Goal: Task Accomplishment & Management: Use online tool/utility

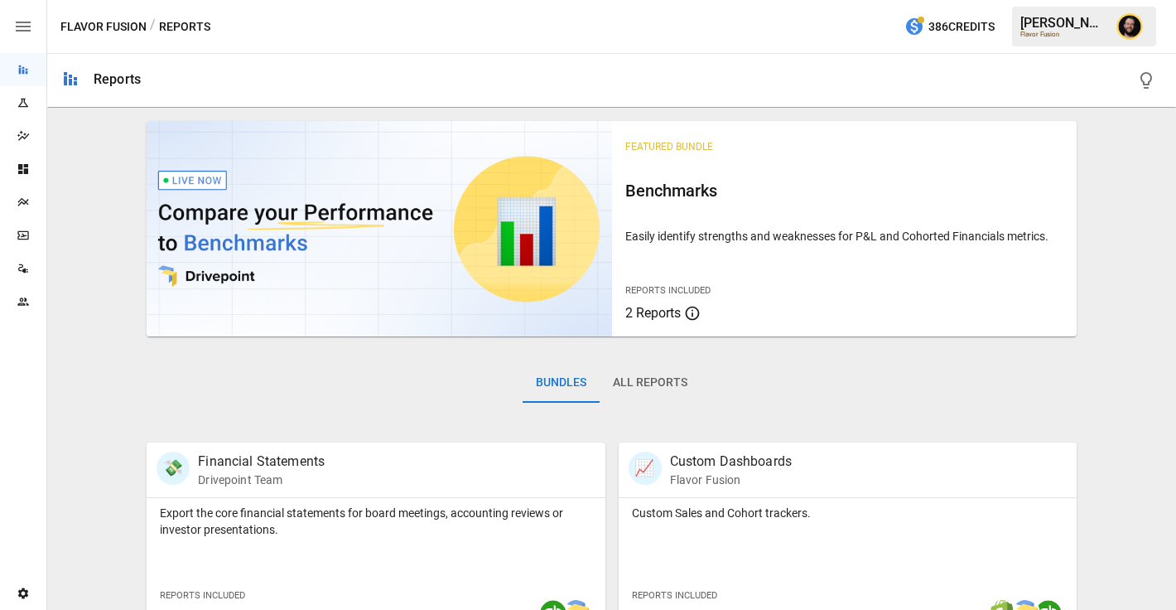
click at [27, 207] on icon "Plans" at bounding box center [23, 202] width 13 height 13
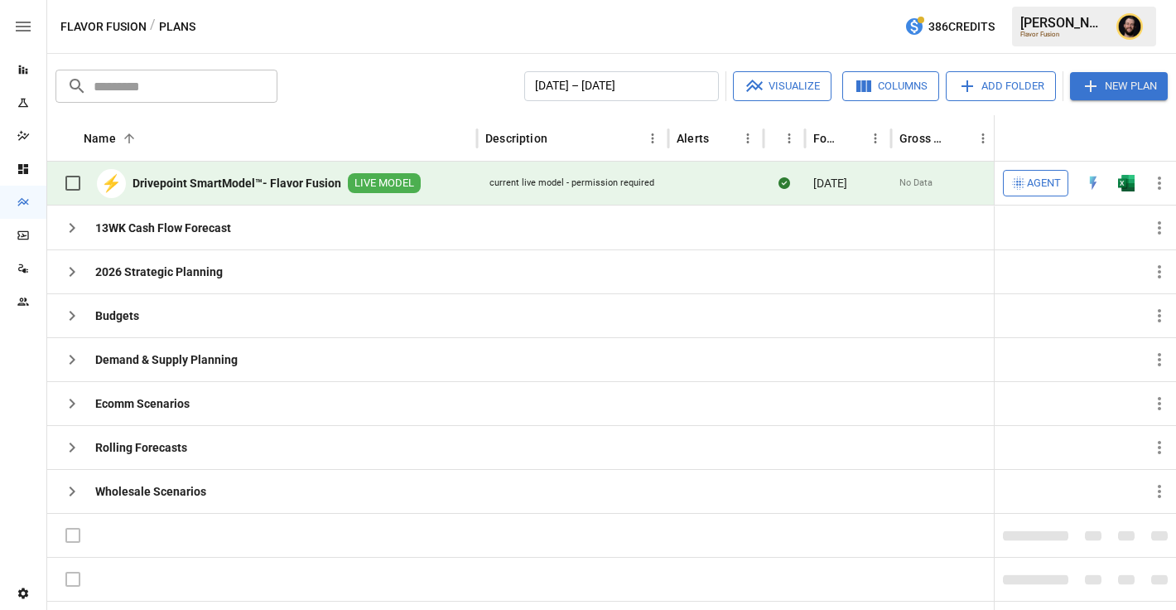
click at [1128, 185] on img "Open in Excel" at bounding box center [1126, 183] width 17 height 17
click at [1038, 193] on button "Agent" at bounding box center [1035, 183] width 65 height 27
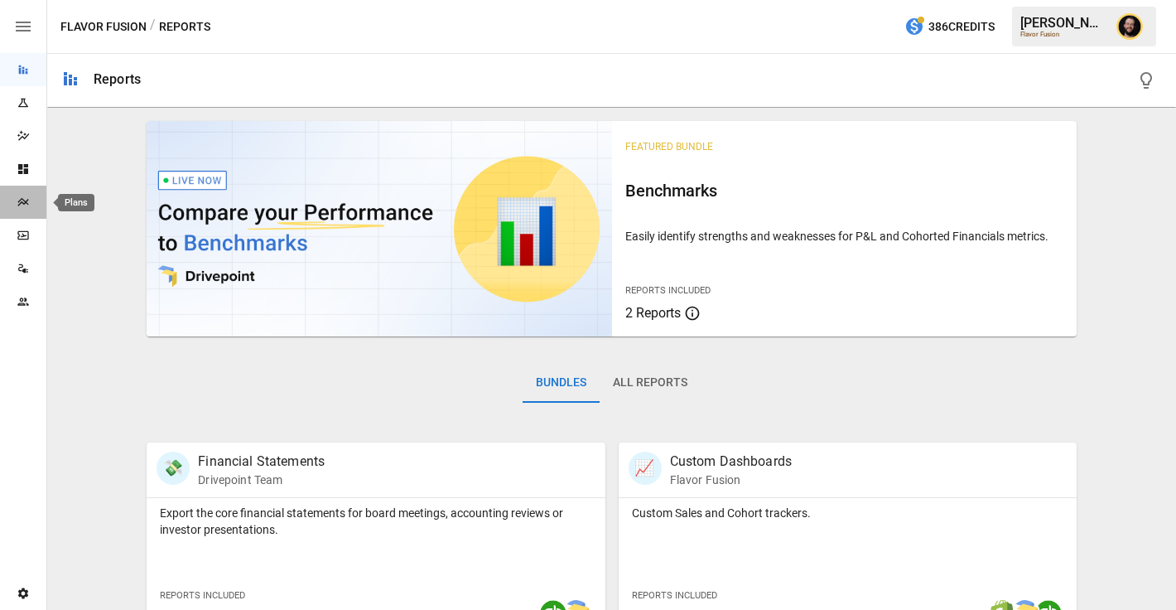
click at [21, 200] on icon "Plans" at bounding box center [23, 202] width 13 height 13
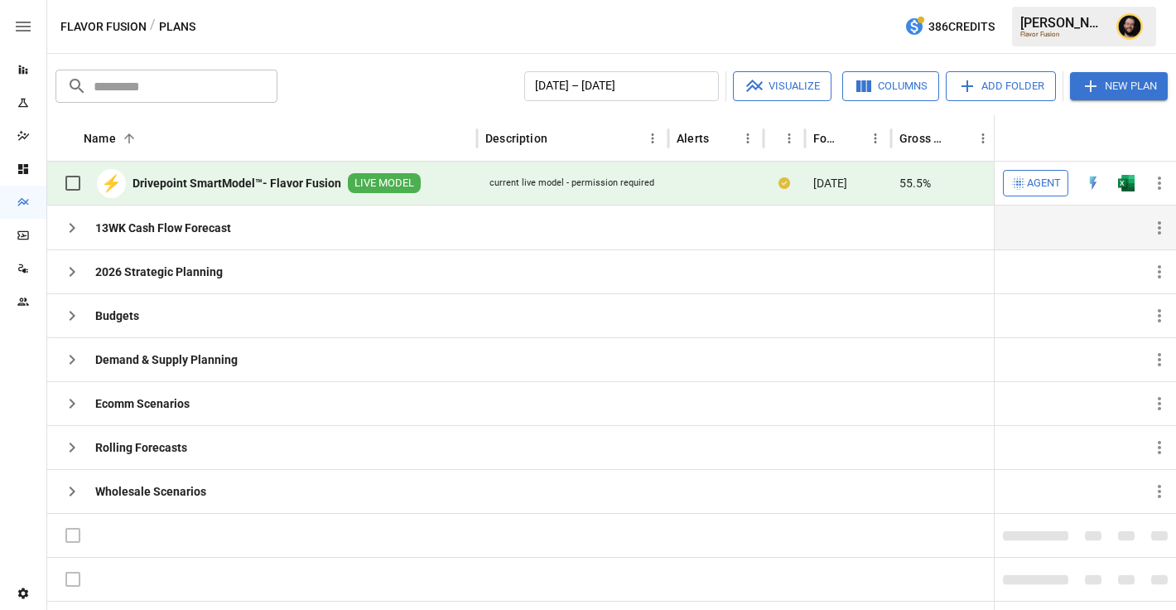
click at [65, 230] on icon "button" at bounding box center [72, 228] width 20 height 20
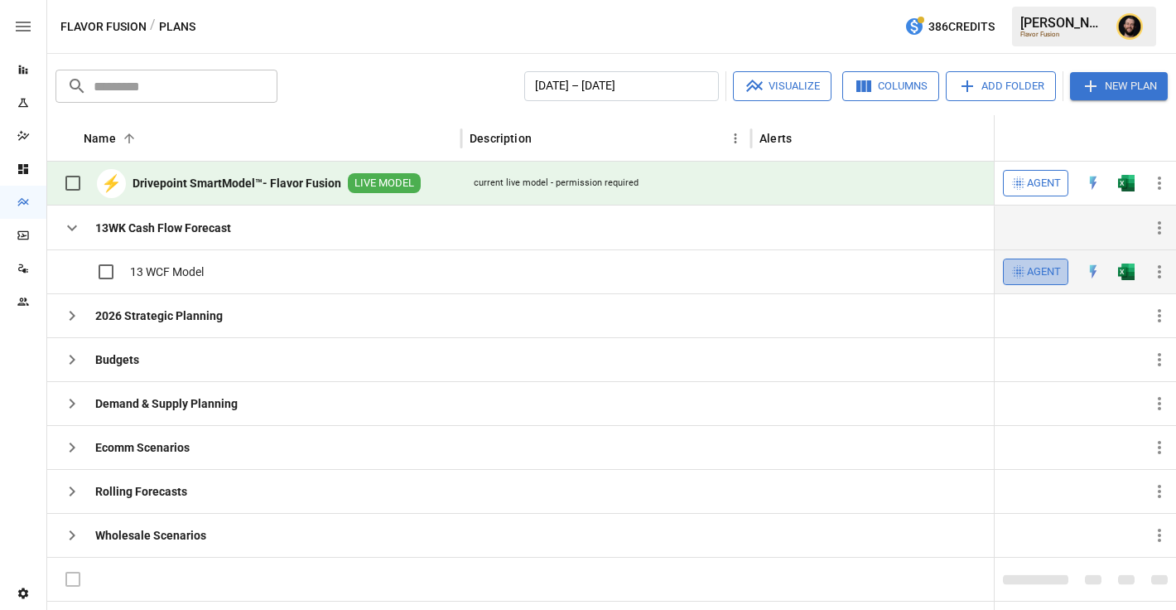
click at [1051, 272] on span "Agent" at bounding box center [1044, 272] width 34 height 19
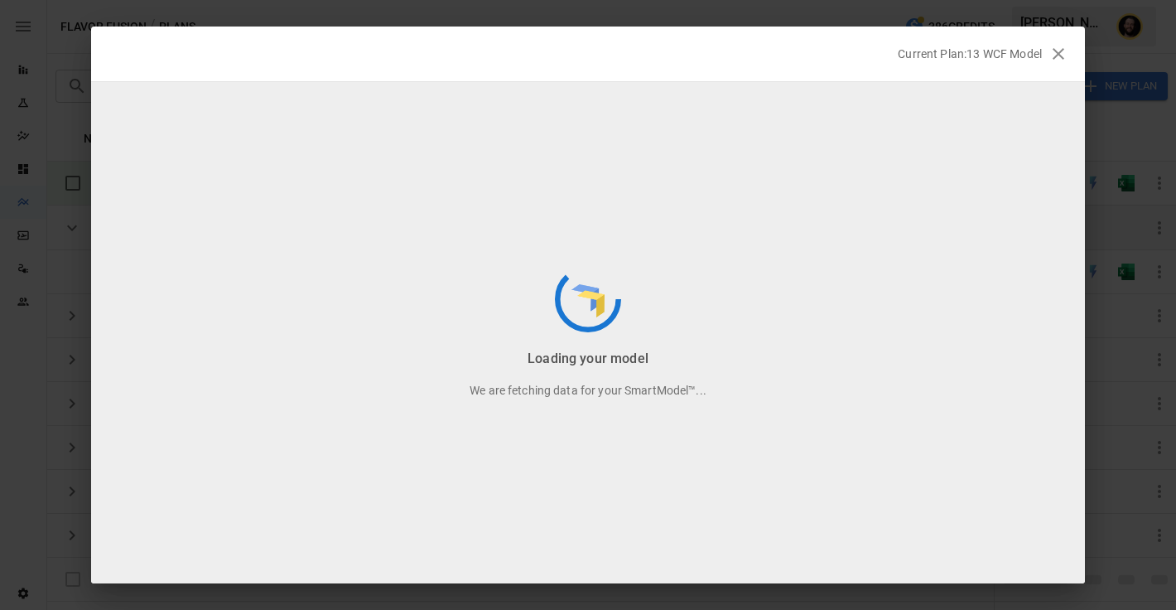
click at [1060, 52] on icon "button" at bounding box center [1059, 54] width 12 height 12
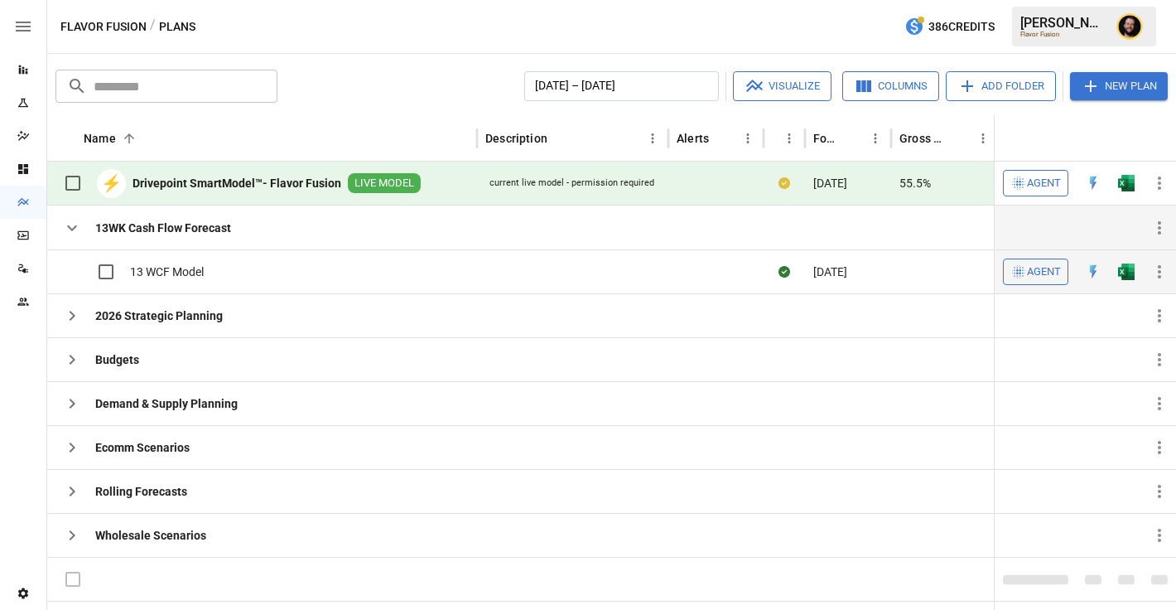
click at [1133, 271] on img "Open in Excel" at bounding box center [1126, 271] width 17 height 17
click at [75, 410] on icon "button" at bounding box center [72, 404] width 20 height 20
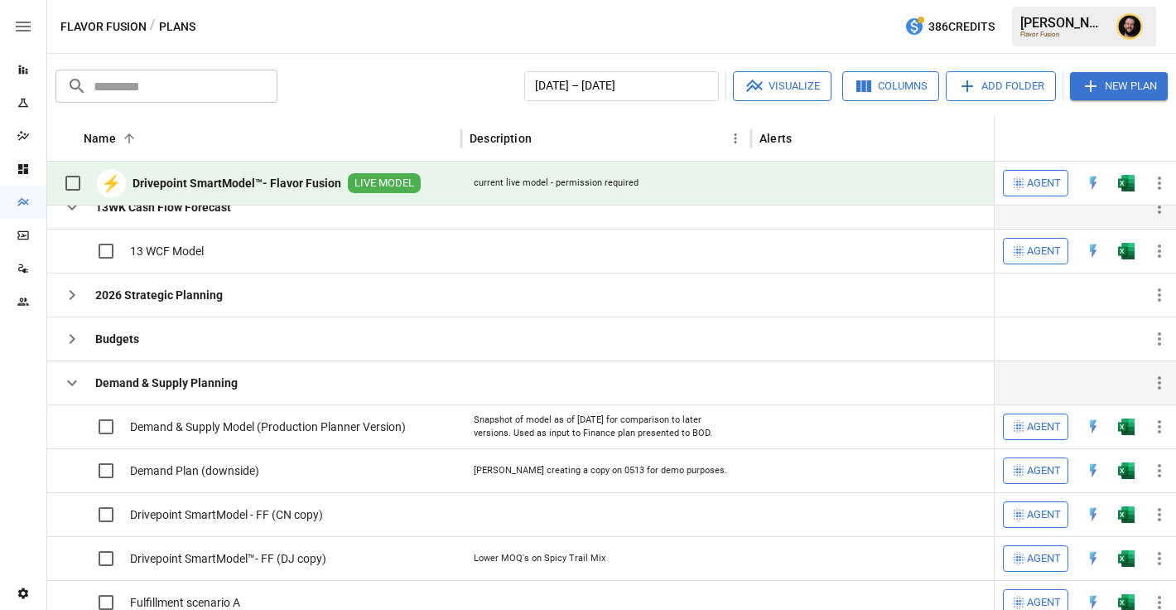
scroll to position [17, 0]
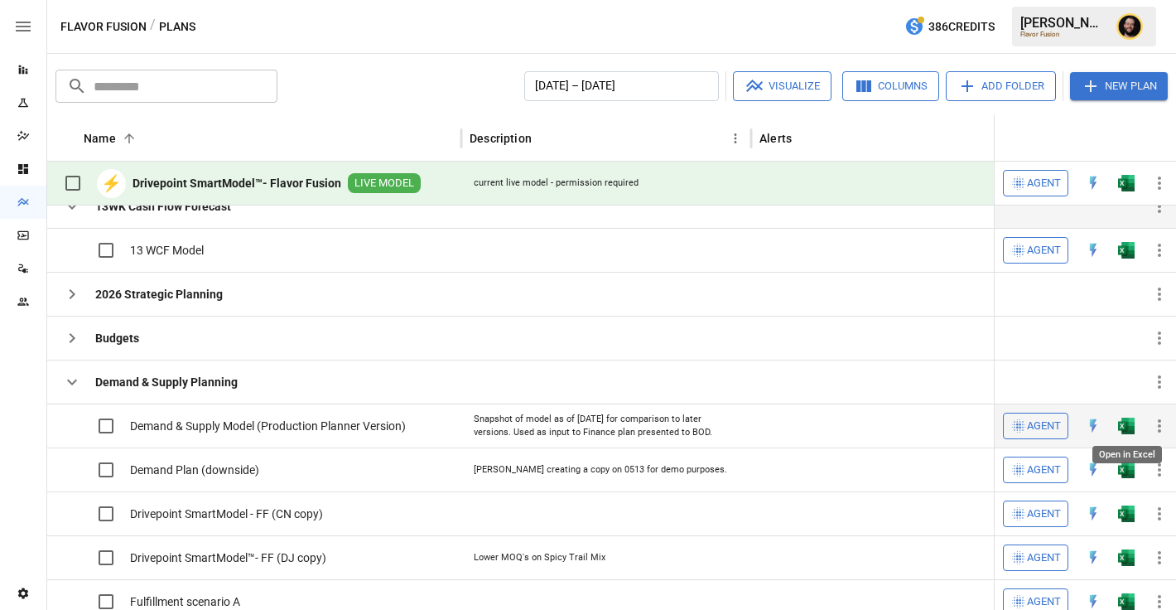
click at [1124, 426] on img "Open in Excel" at bounding box center [1126, 426] width 17 height 17
click at [79, 379] on icon "button" at bounding box center [72, 382] width 20 height 20
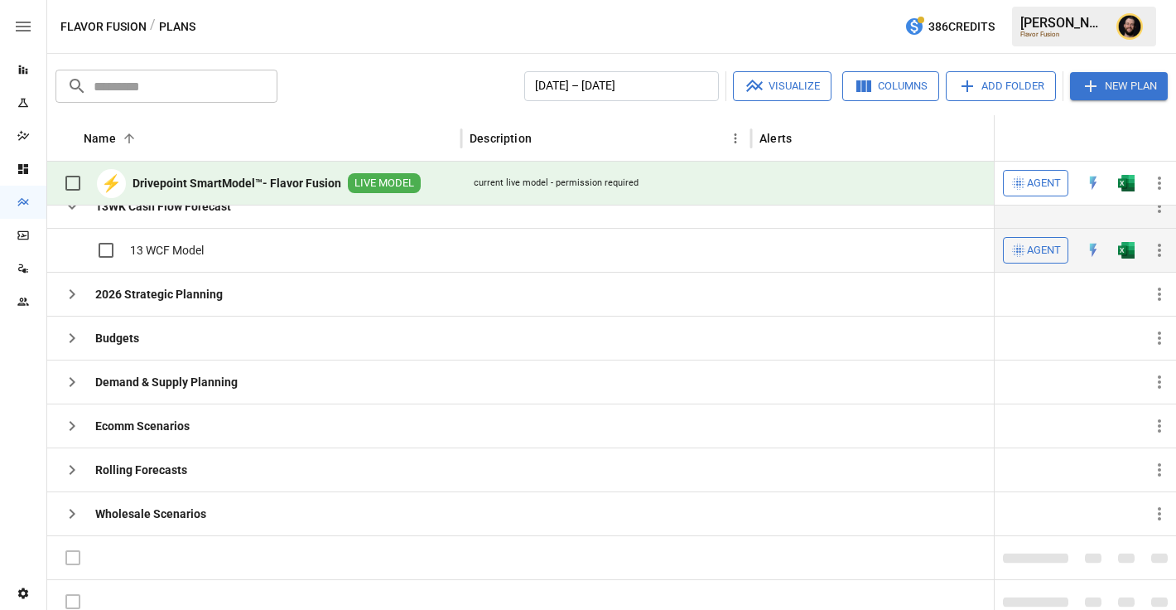
scroll to position [0, 0]
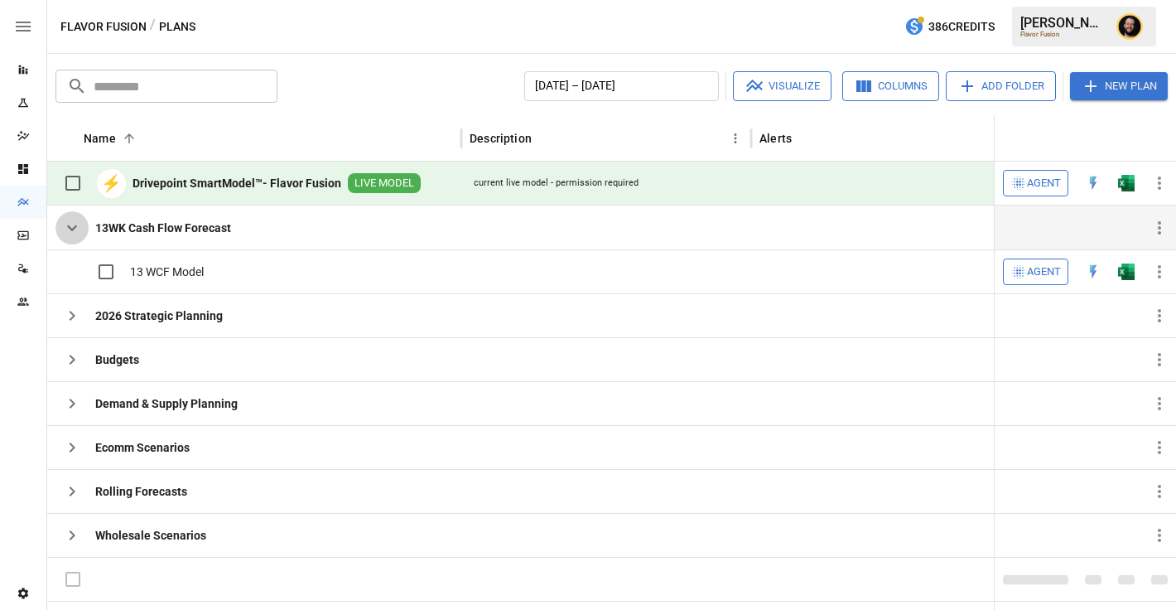
click at [69, 230] on icon "button" at bounding box center [72, 228] width 20 height 20
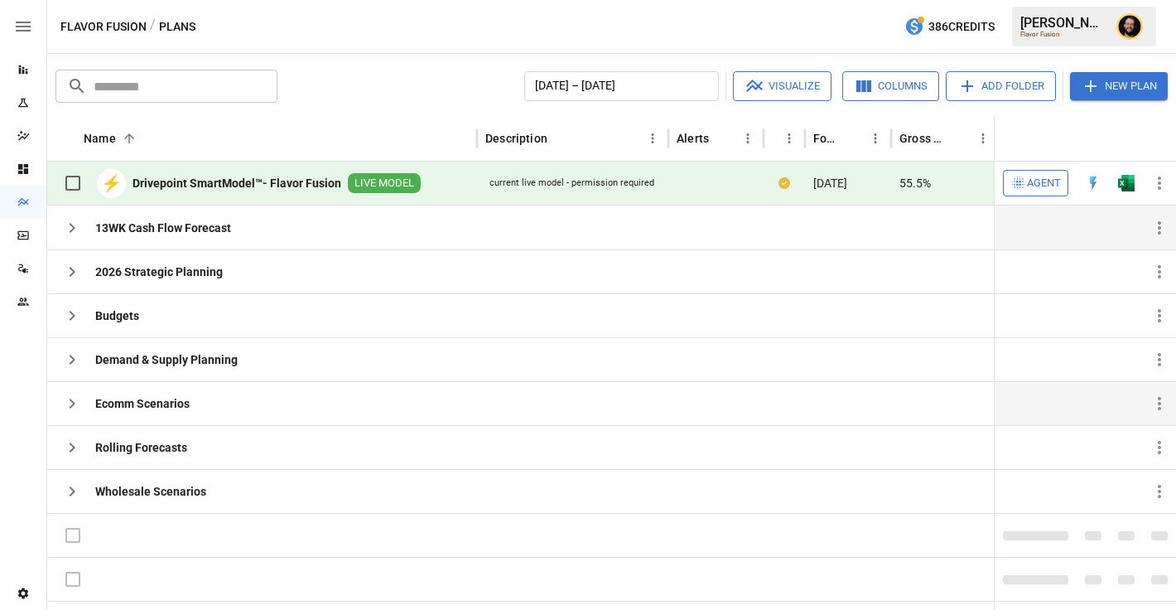
click at [69, 401] on icon "button" at bounding box center [72, 404] width 20 height 20
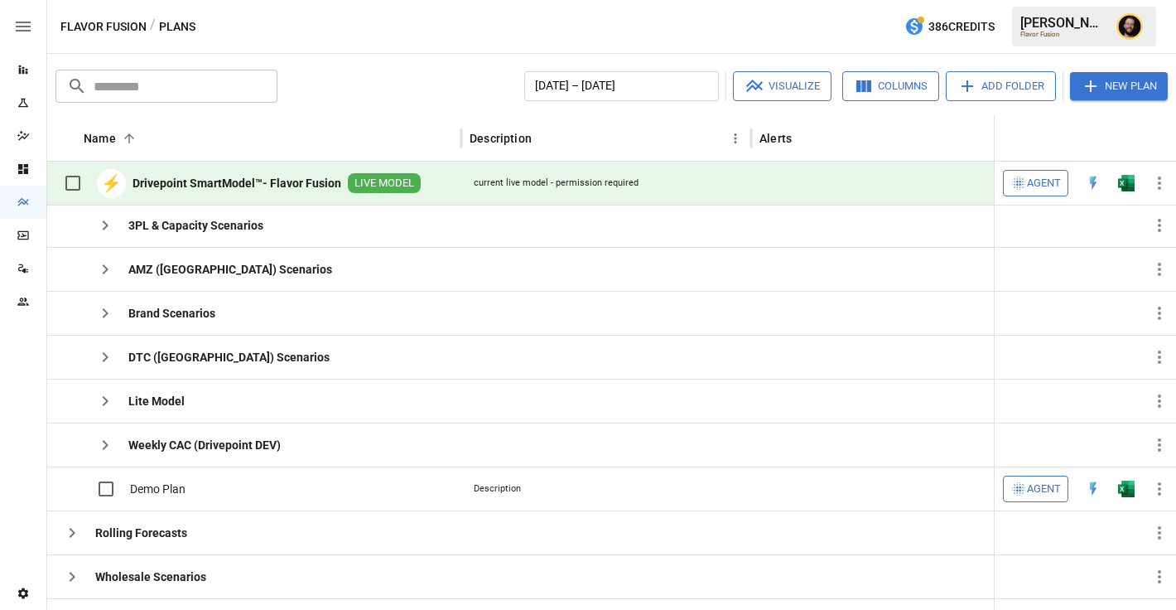
scroll to position [181, 0]
click at [110, 352] on icon "button" at bounding box center [105, 357] width 20 height 20
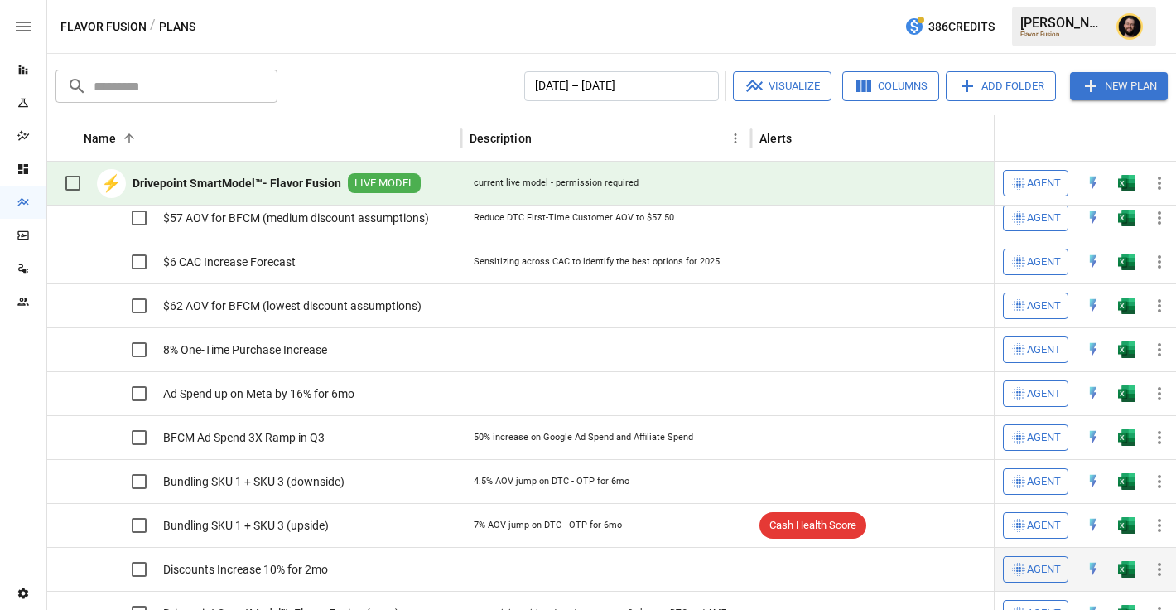
scroll to position [0, 266]
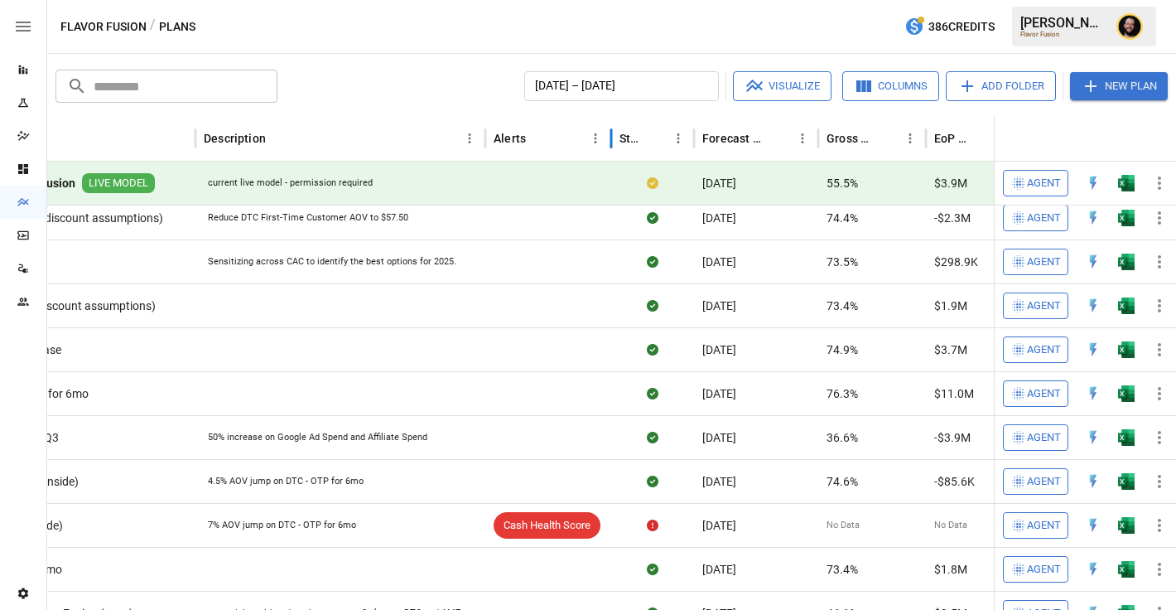
drag, startPoint x: 751, startPoint y: 140, endPoint x: 492, endPoint y: 144, distance: 258.5
click at [607, 142] on div at bounding box center [611, 138] width 8 height 46
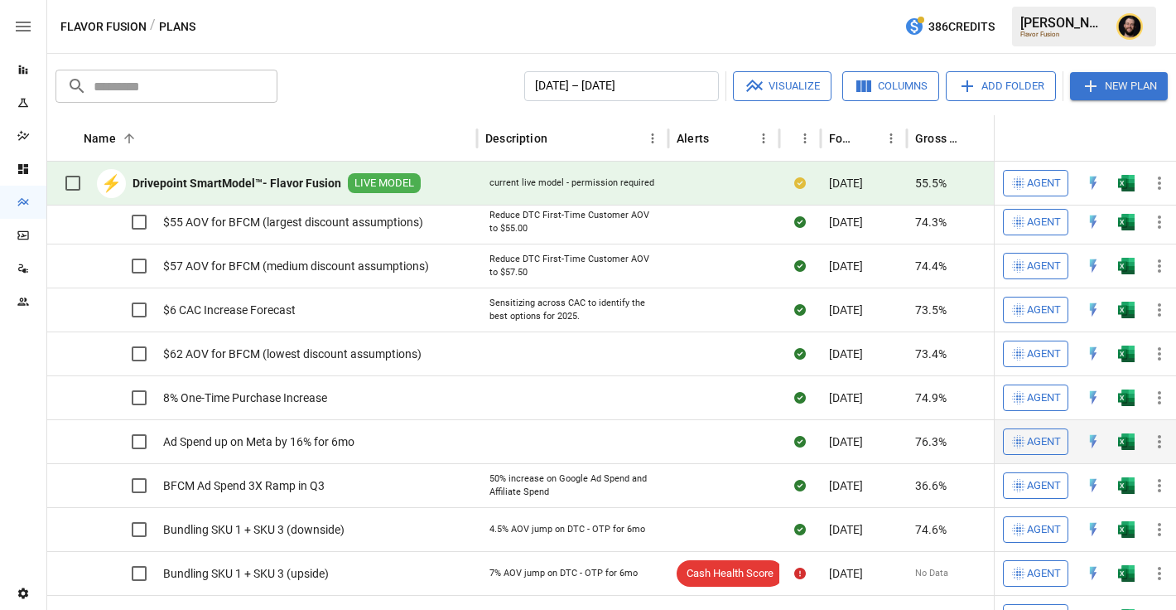
scroll to position [283, 0]
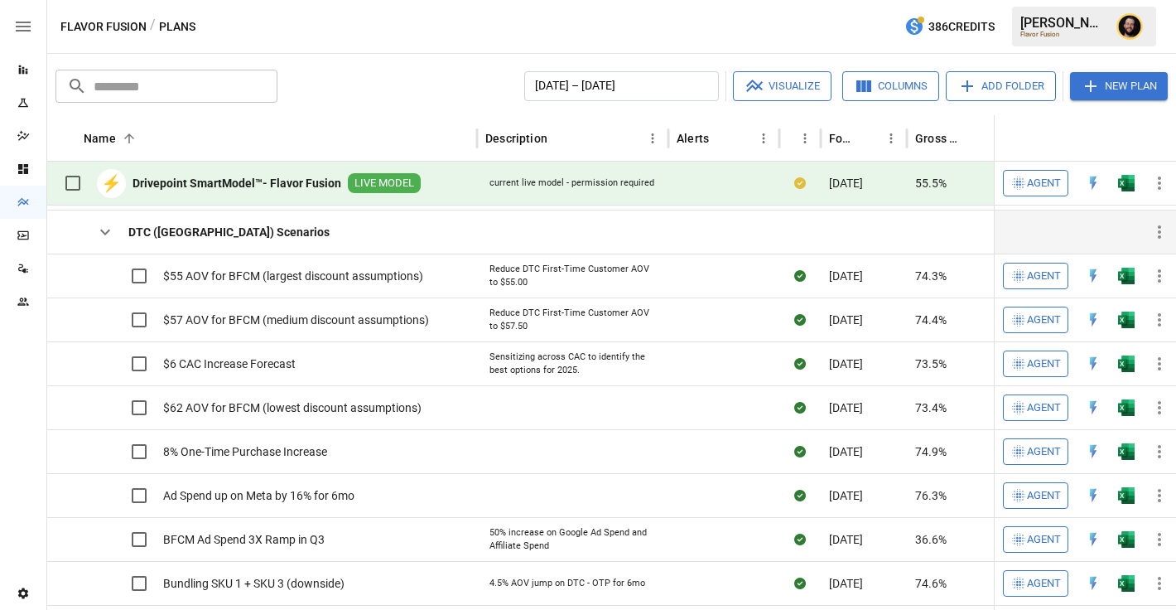
click at [109, 229] on icon "button" at bounding box center [105, 232] width 20 height 20
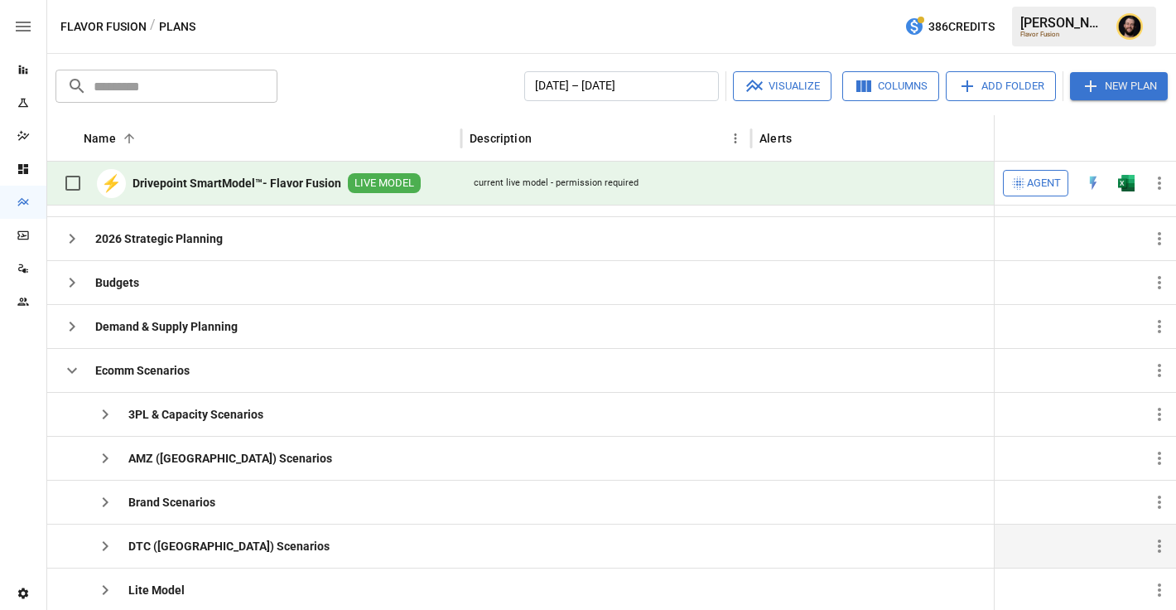
scroll to position [2, 0]
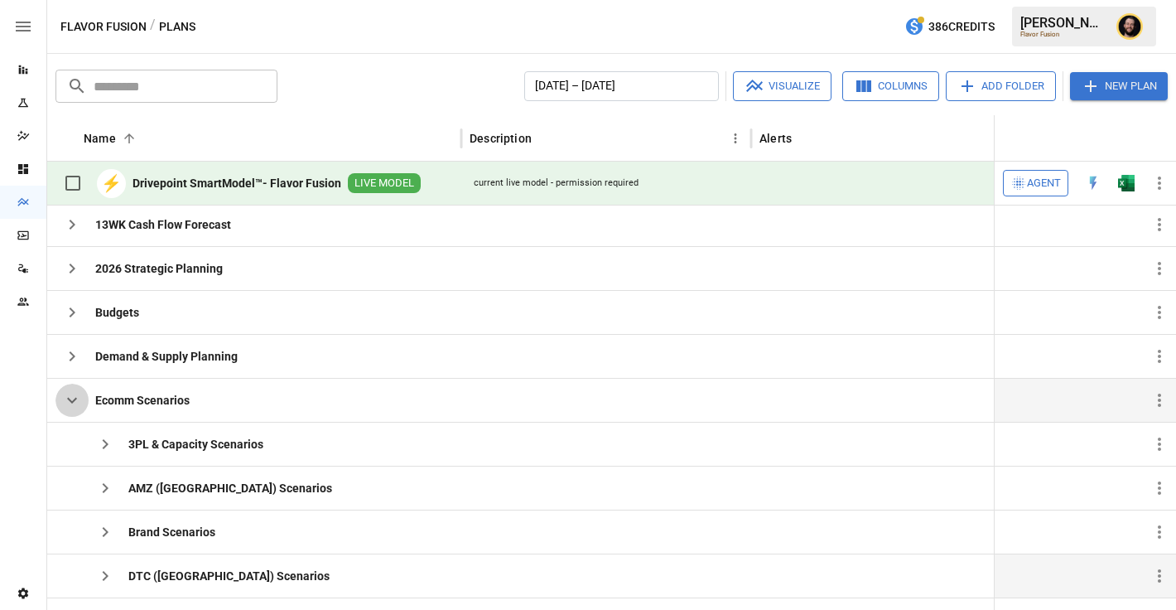
click at [73, 397] on icon "button" at bounding box center [72, 400] width 20 height 20
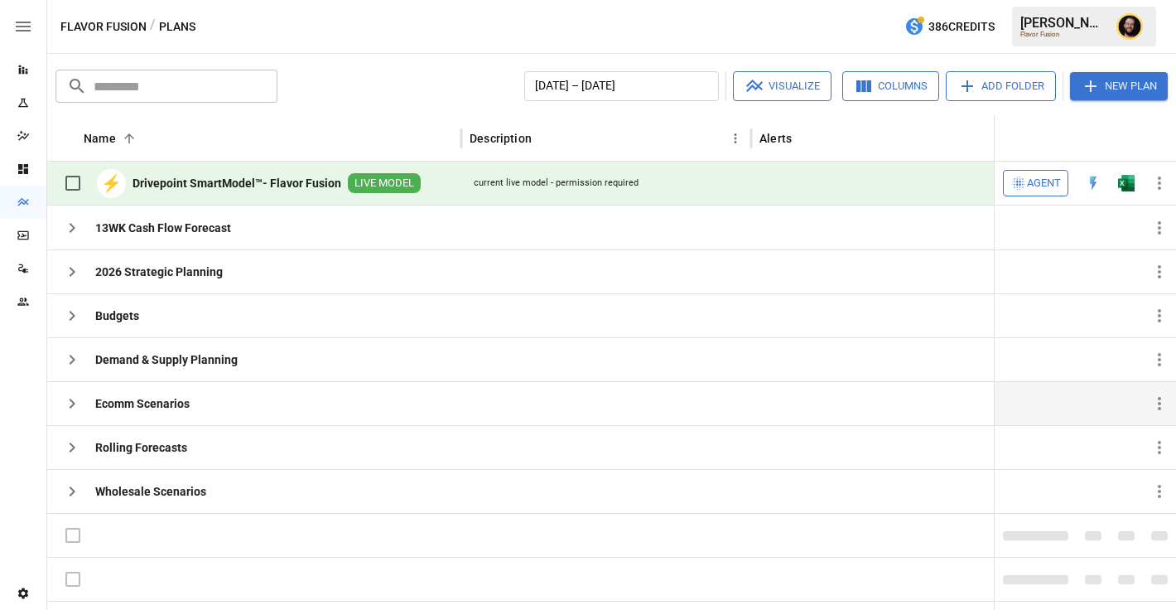
scroll to position [0, 0]
click at [70, 224] on icon "button" at bounding box center [73, 228] width 6 height 10
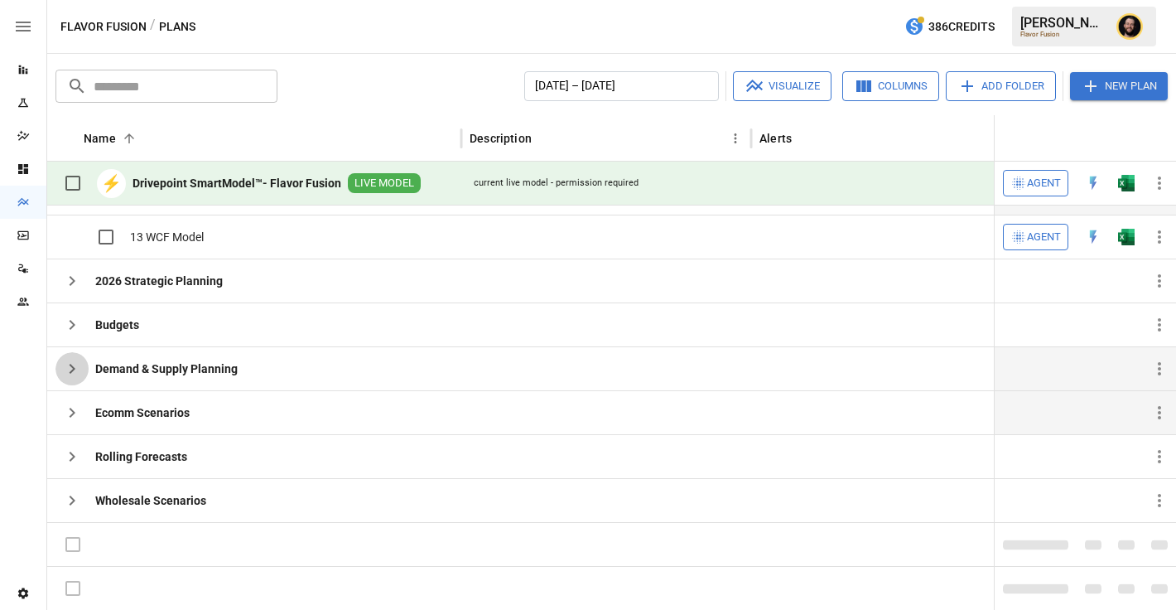
click at [71, 371] on icon "button" at bounding box center [73, 369] width 6 height 10
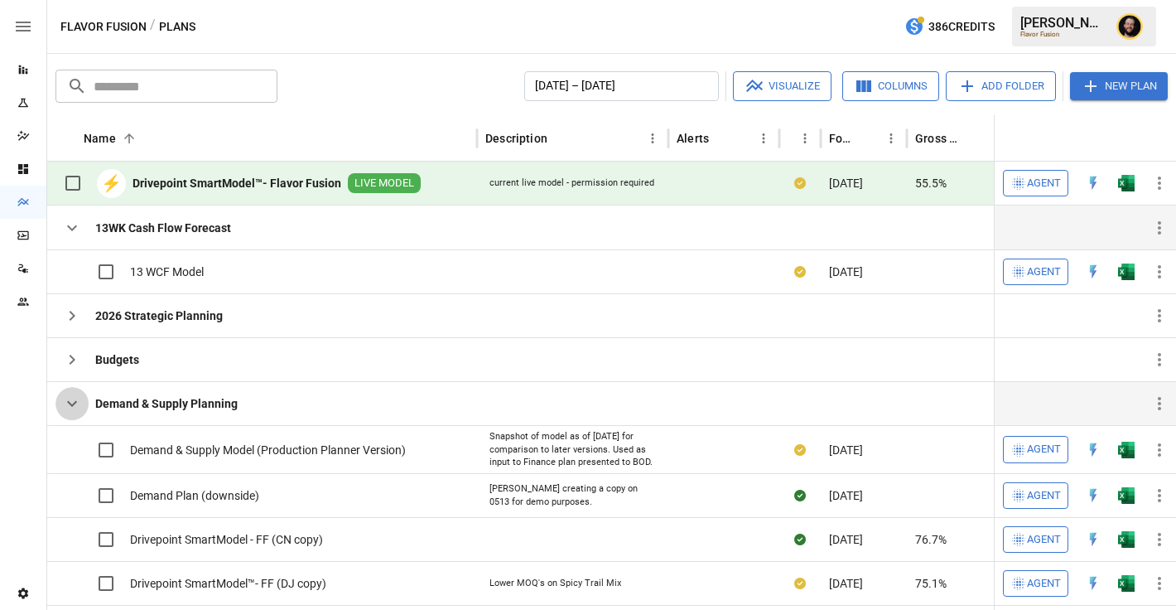
click at [70, 405] on icon "button" at bounding box center [72, 404] width 20 height 20
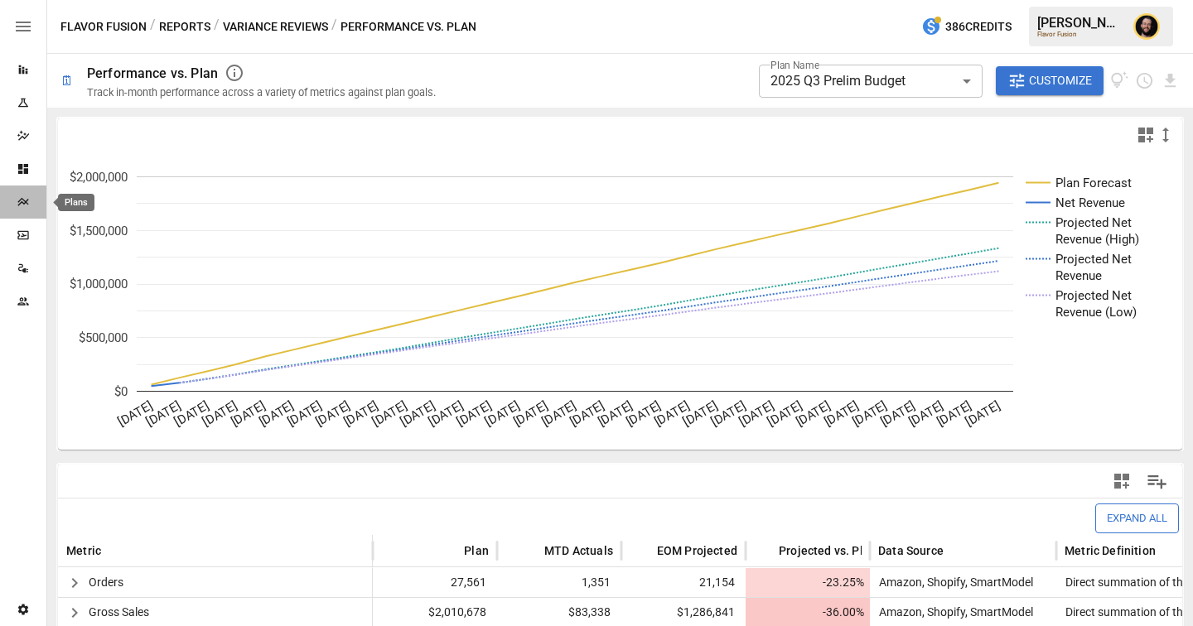
click at [23, 203] on icon "Plans" at bounding box center [22, 202] width 11 height 8
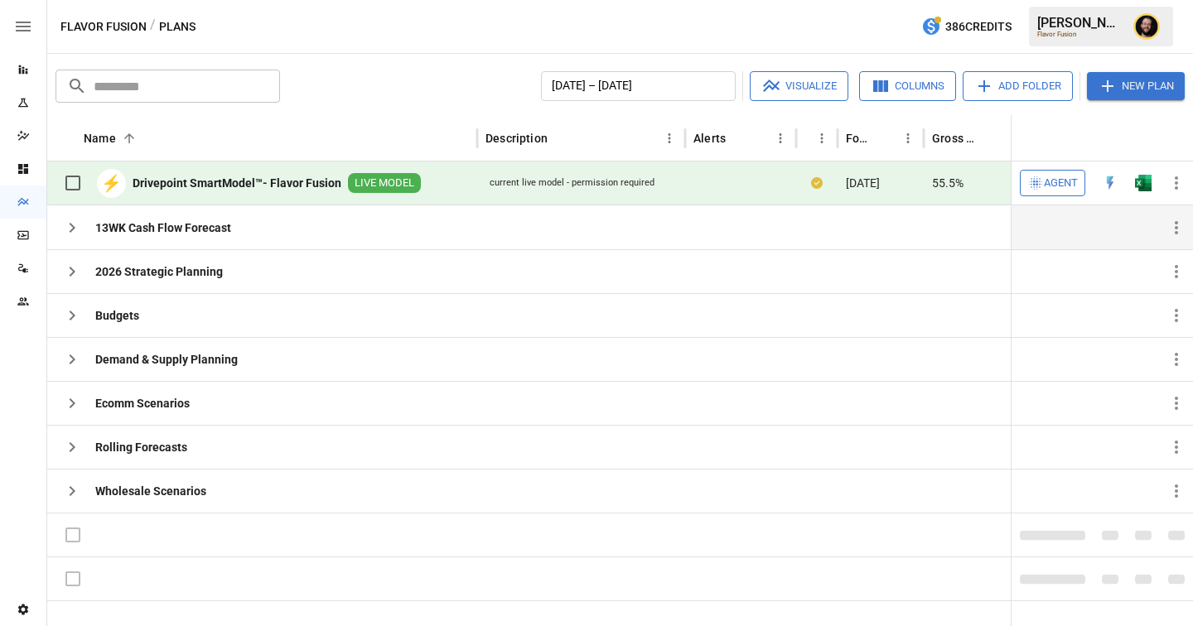
click at [76, 227] on icon "button" at bounding box center [72, 228] width 20 height 20
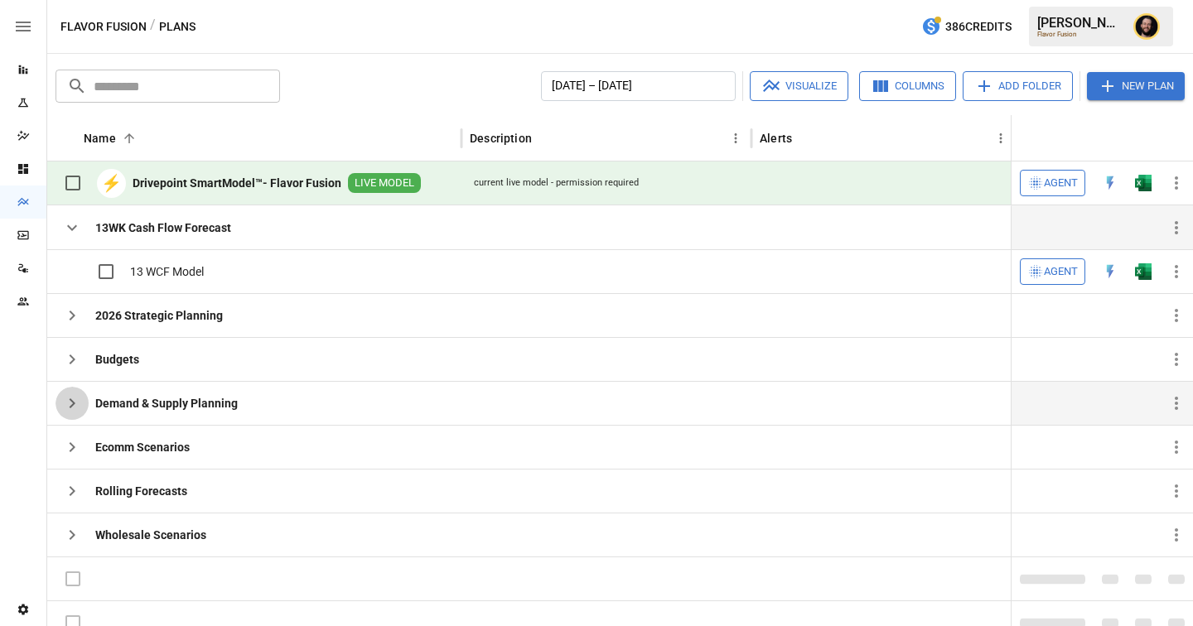
click at [71, 408] on icon "button" at bounding box center [72, 404] width 20 height 20
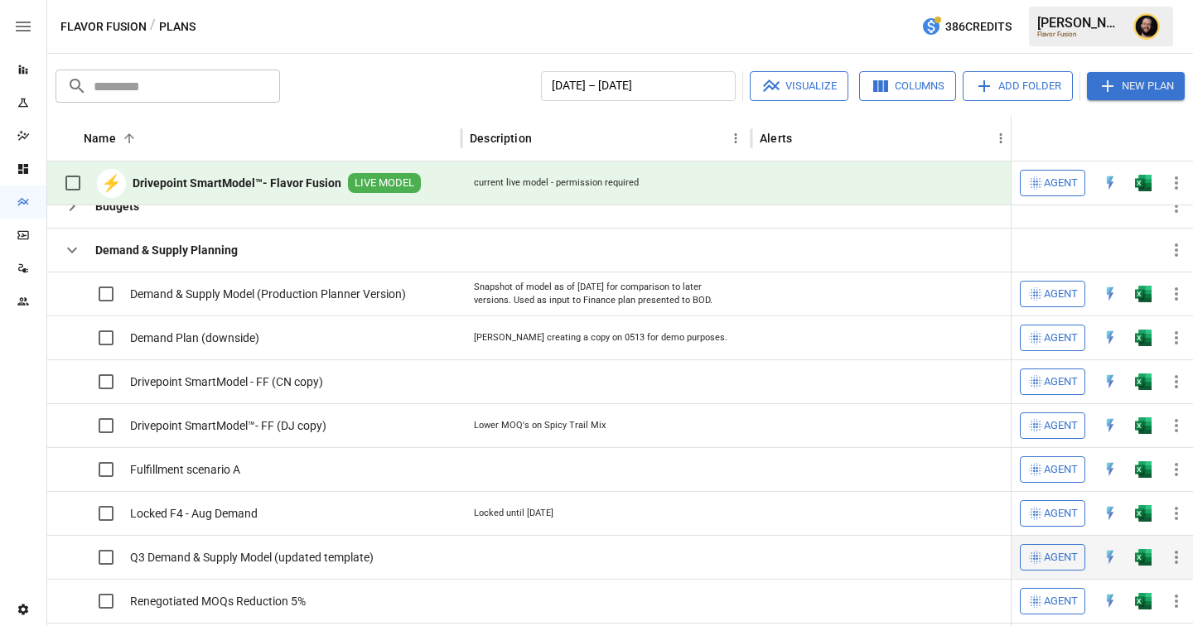
scroll to position [125, 0]
click at [75, 253] on icon "button" at bounding box center [72, 251] width 20 height 20
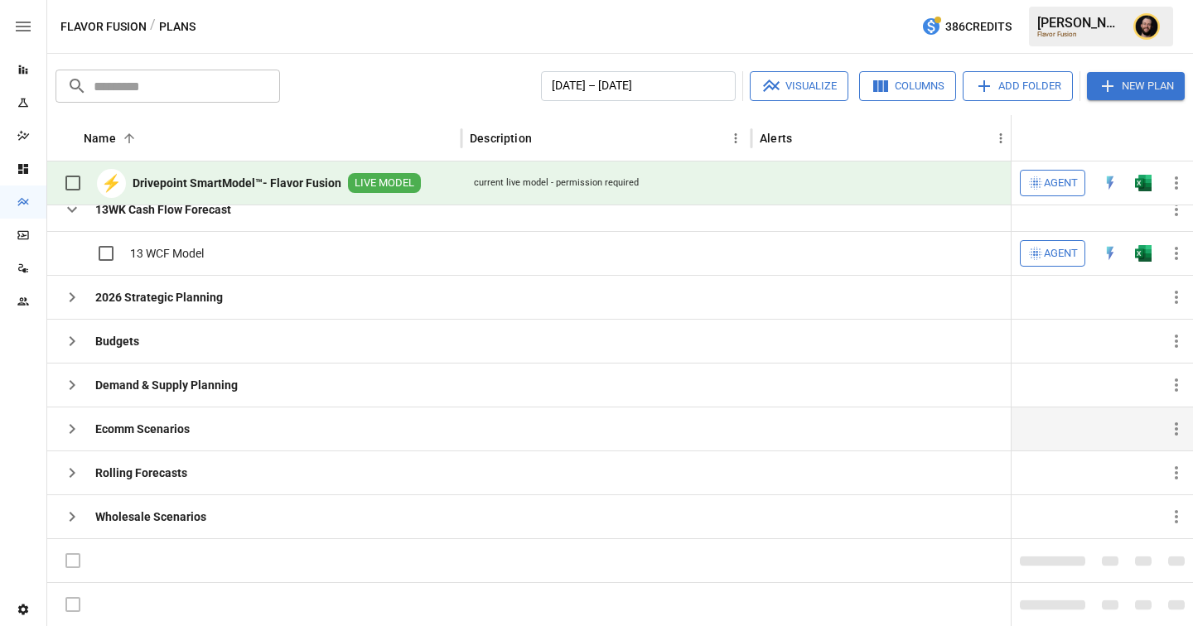
click at [69, 428] on icon "button" at bounding box center [72, 429] width 20 height 20
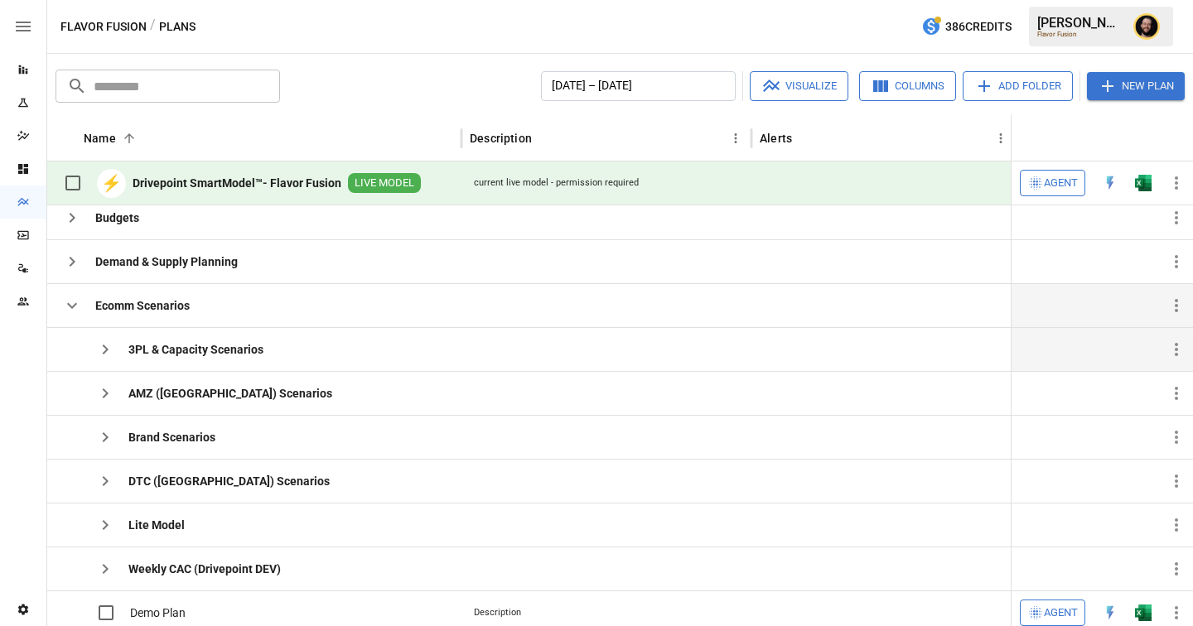
scroll to position [157, 0]
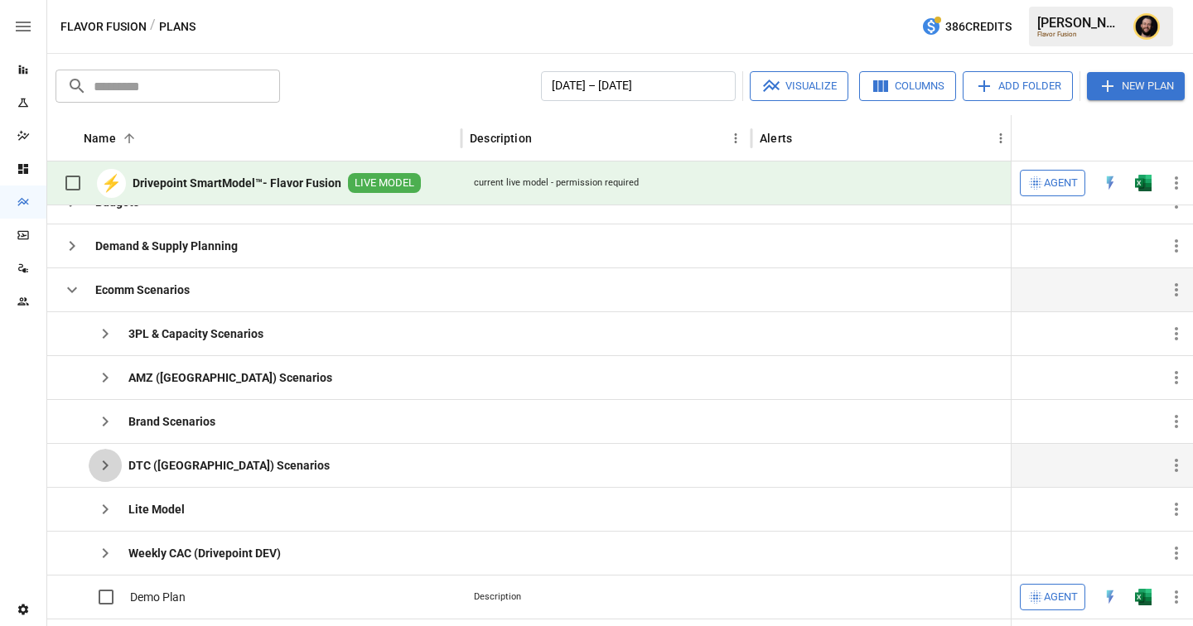
click at [110, 466] on icon "button" at bounding box center [105, 466] width 20 height 20
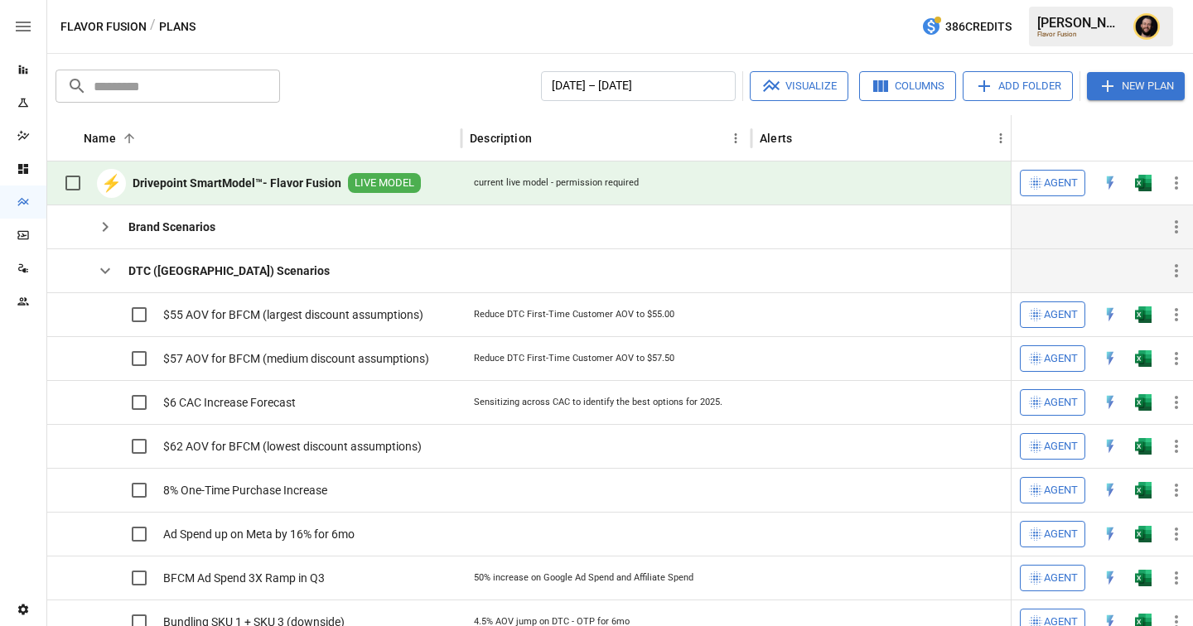
scroll to position [352, 56]
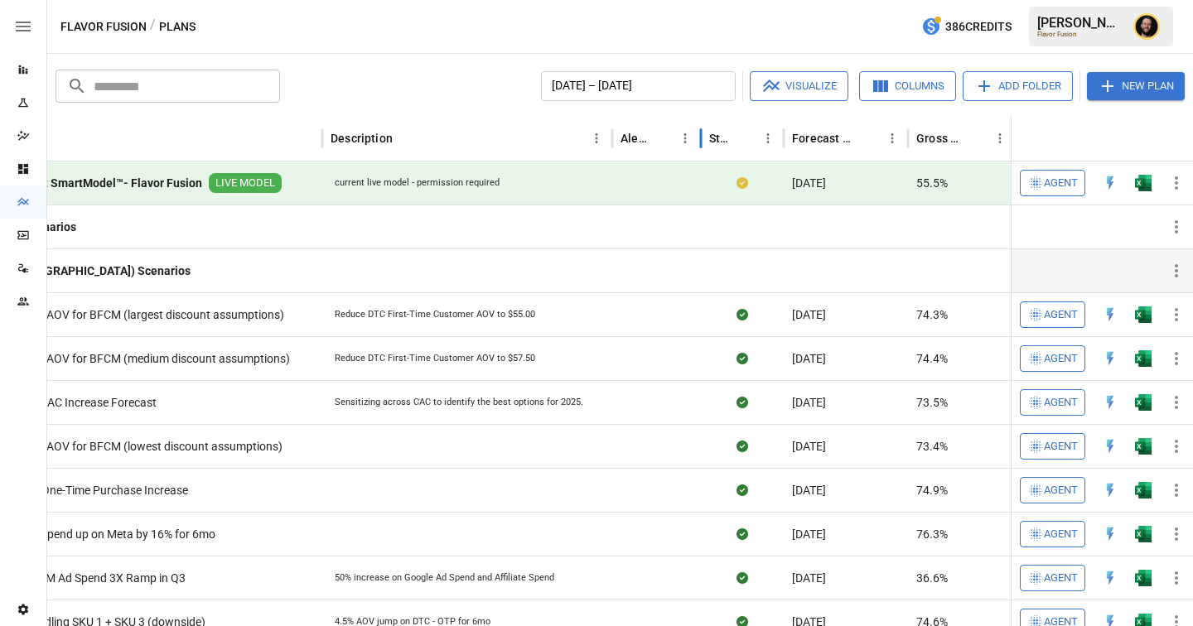
drag, startPoint x: 875, startPoint y: 142, endPoint x: 674, endPoint y: 142, distance: 200.5
click at [697, 142] on div at bounding box center [701, 138] width 8 height 46
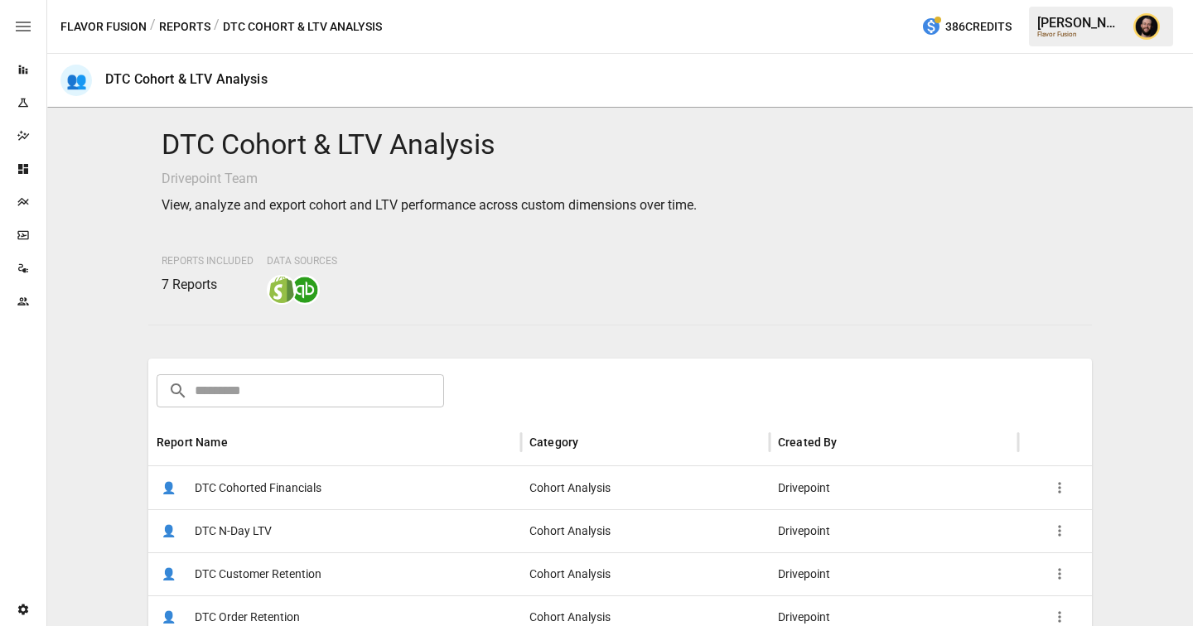
scroll to position [222, 0]
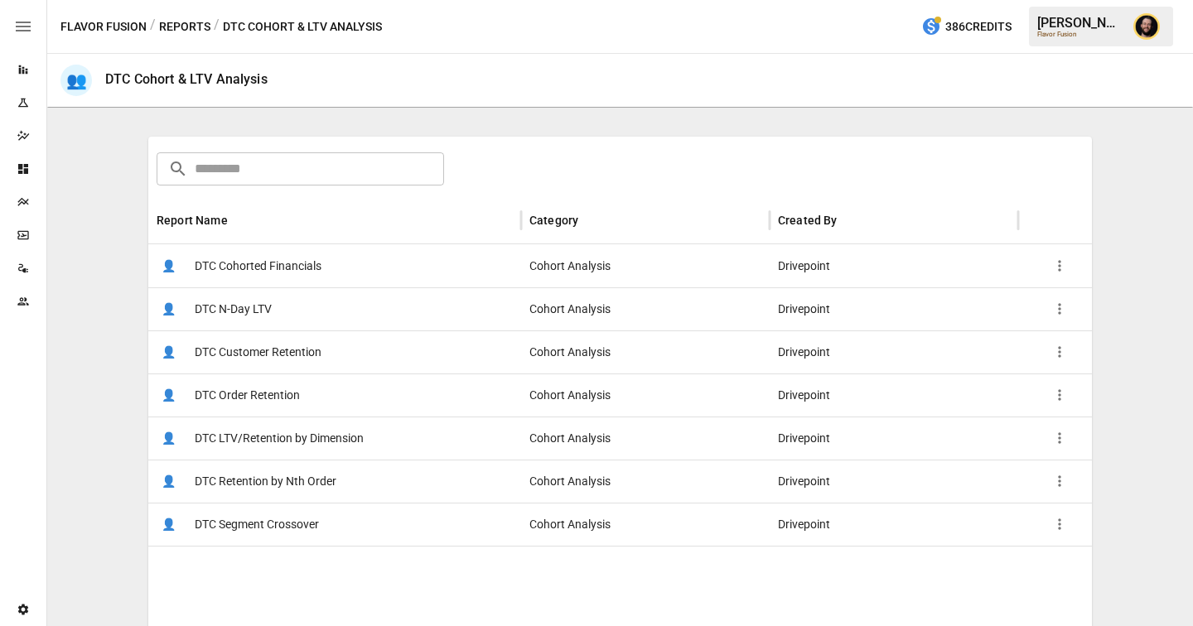
click at [190, 28] on button "Reports" at bounding box center [184, 27] width 51 height 21
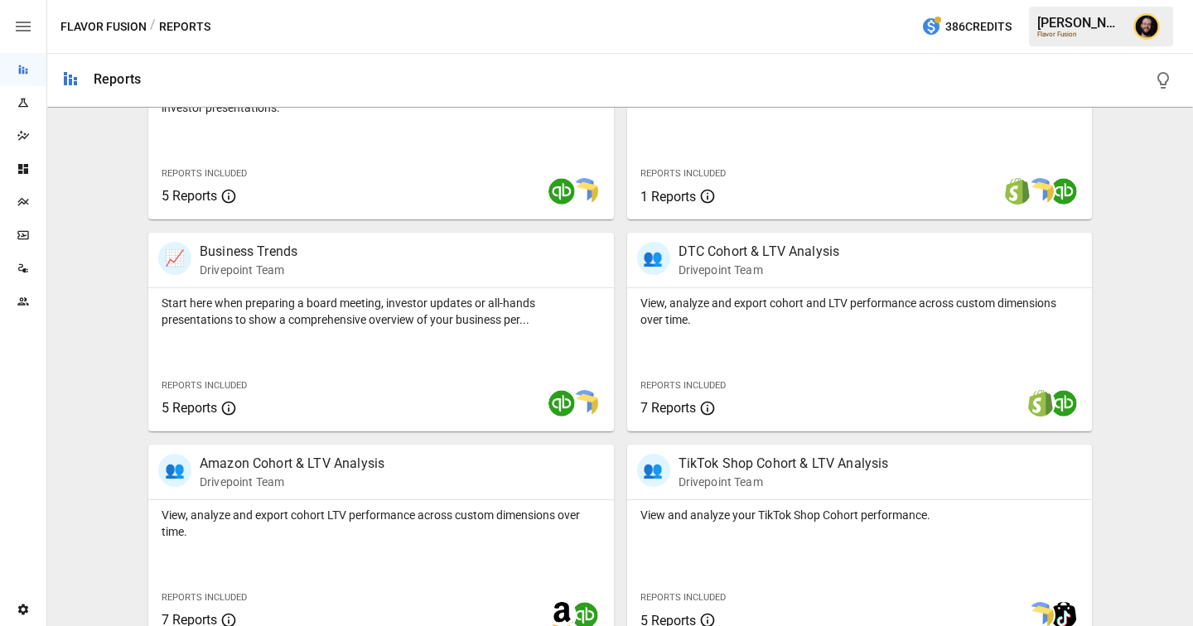
scroll to position [482, 0]
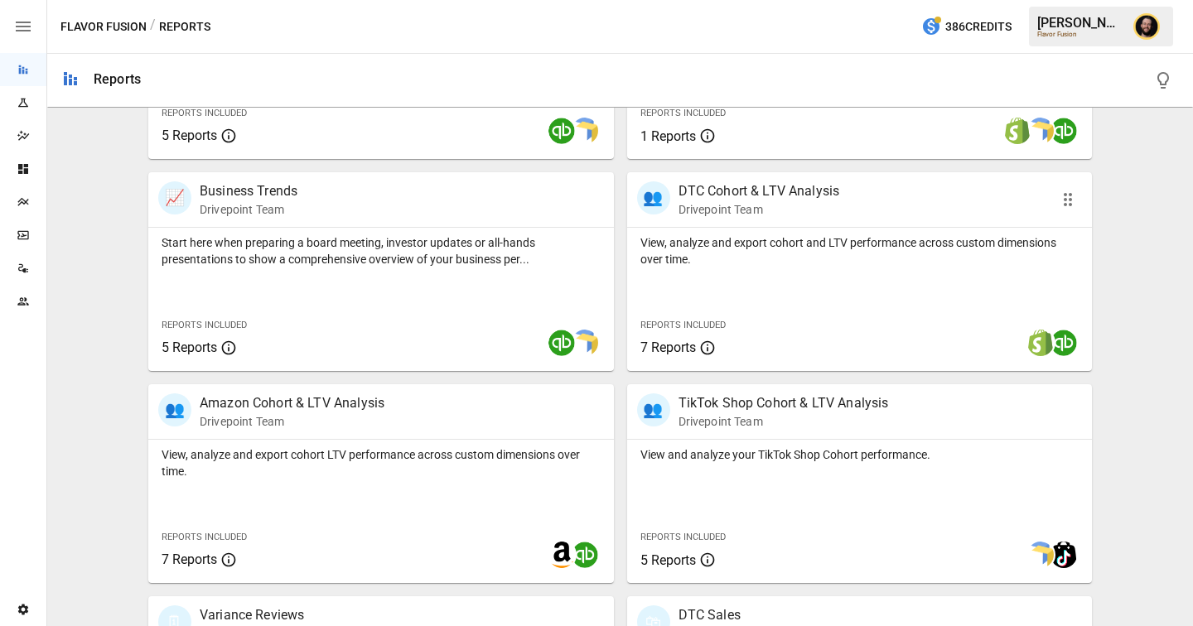
click at [818, 292] on div "View, analyze and export cohort and LTV performance across custom dimensions ov…" at bounding box center [860, 299] width 466 height 143
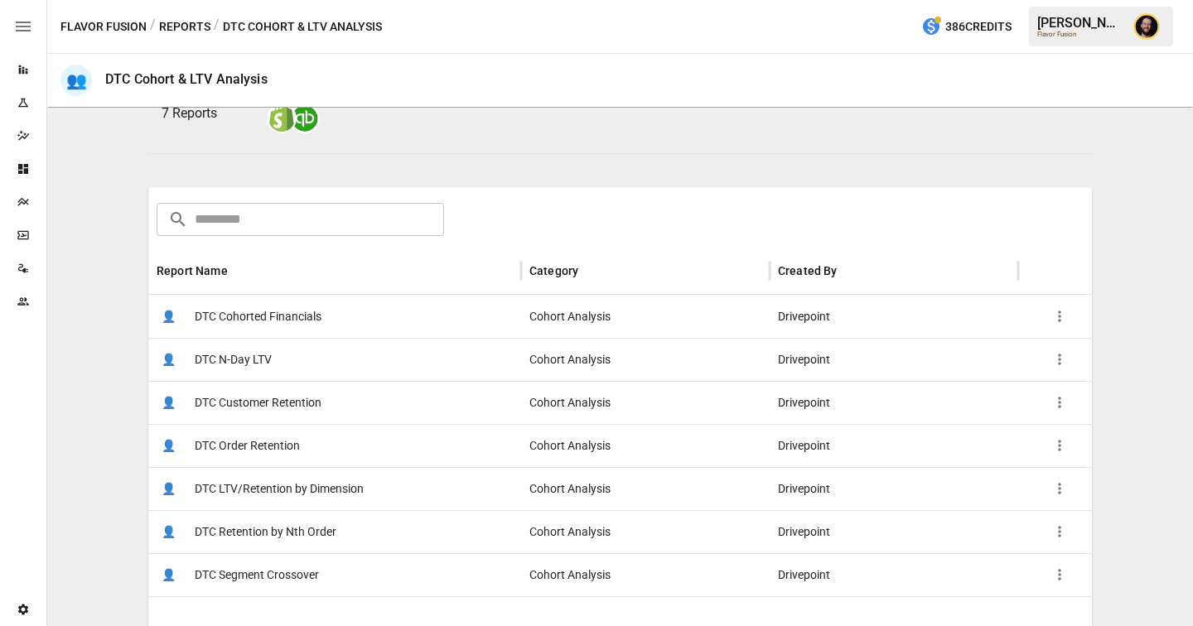
scroll to position [186, 0]
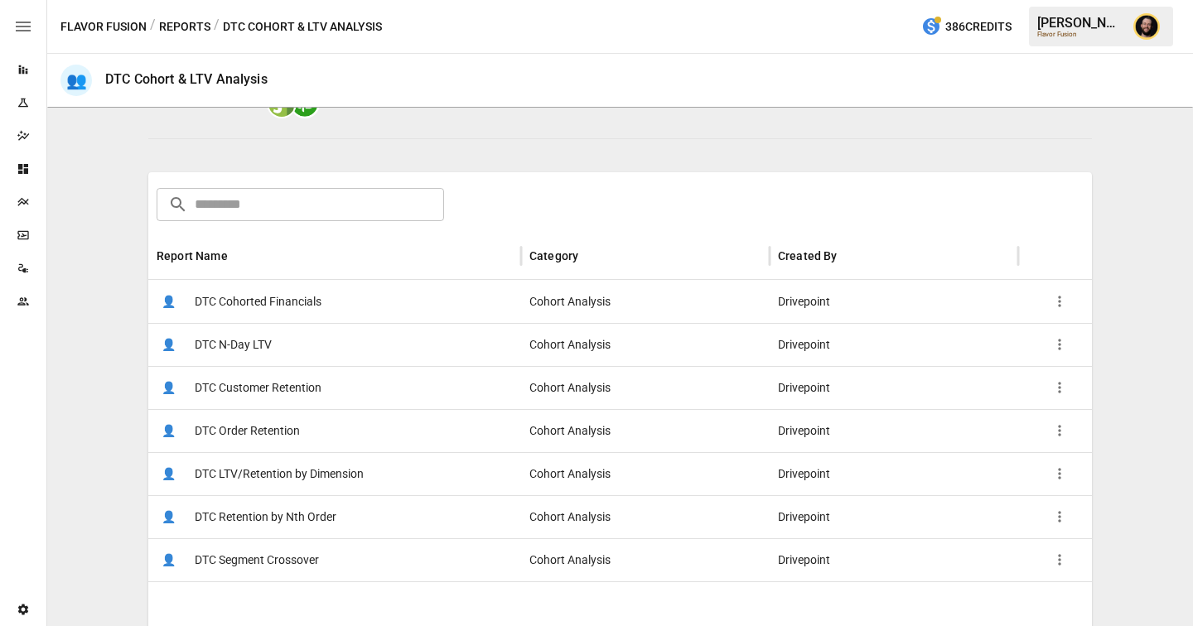
click at [456, 486] on div "👤 DTC LTV/Retention by Dimension" at bounding box center [334, 473] width 373 height 43
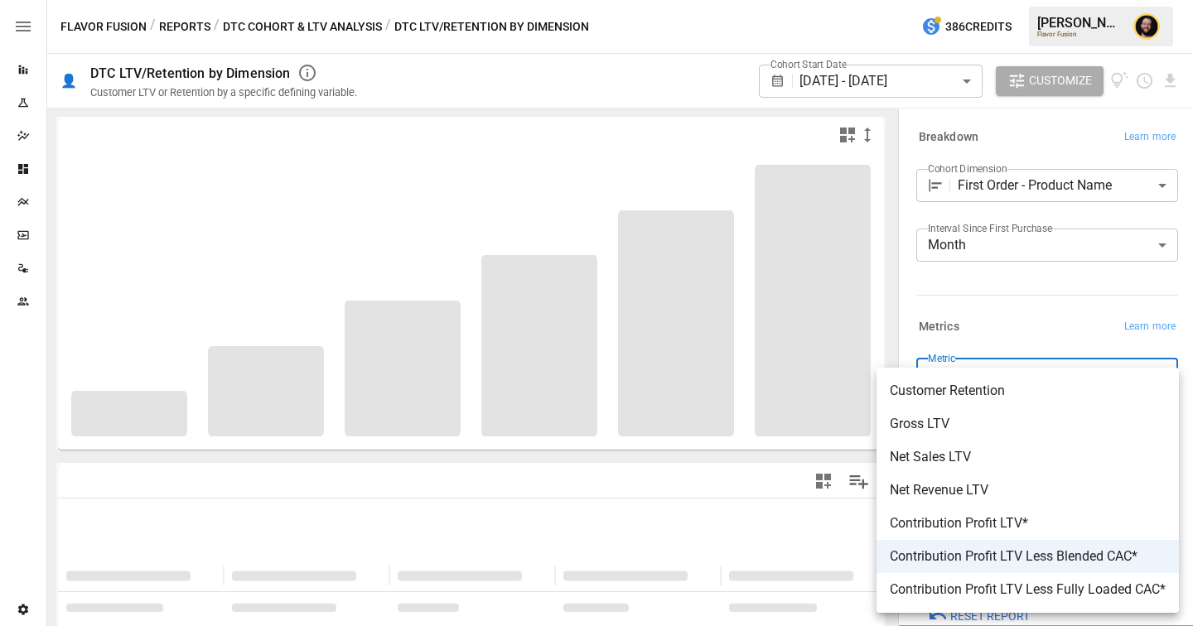
click at [1041, 0] on body "**********" at bounding box center [596, 0] width 1193 height 0
click at [957, 427] on span "Gross LTV" at bounding box center [1028, 424] width 276 height 20
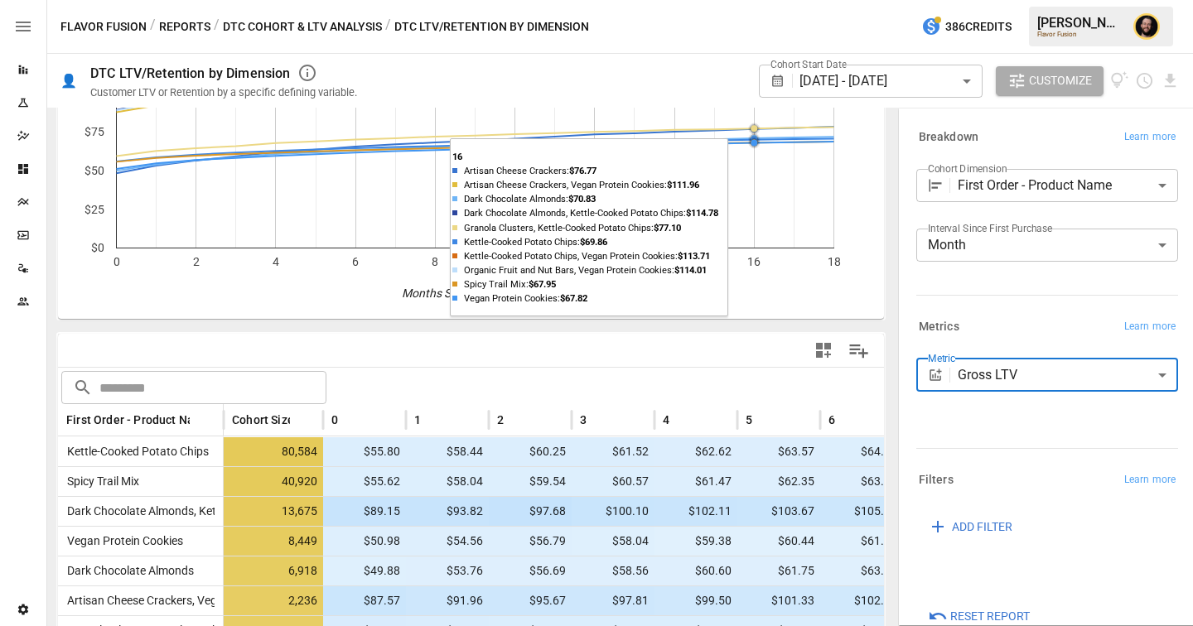
scroll to position [133, 0]
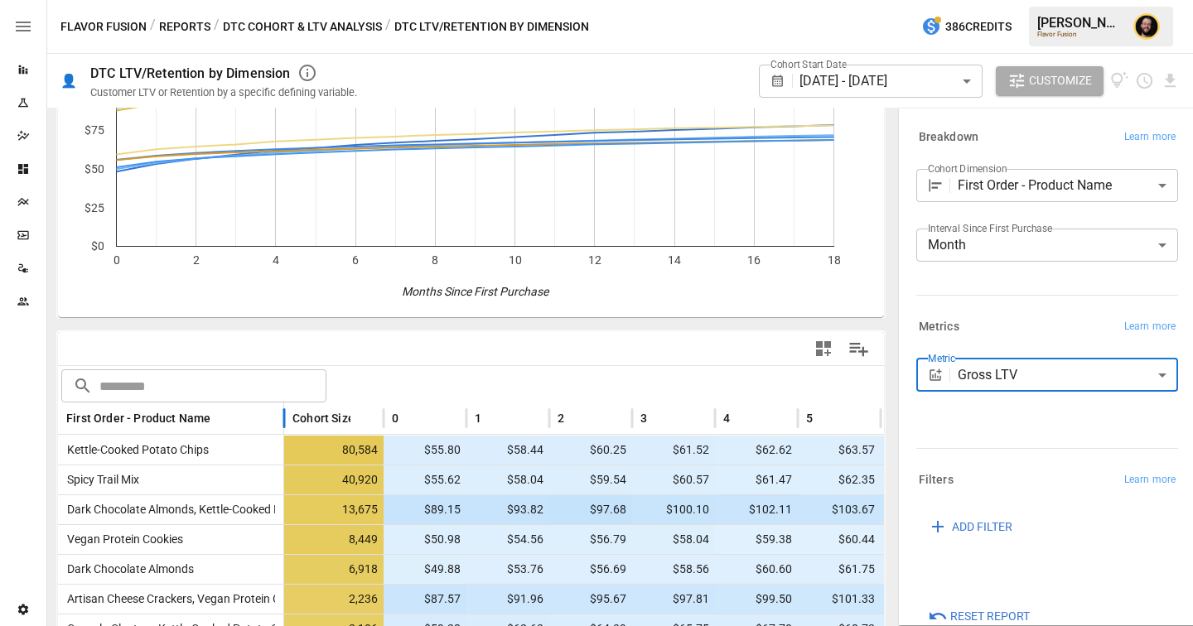
drag, startPoint x: 220, startPoint y: 425, endPoint x: 292, endPoint y: 430, distance: 71.4
click at [288, 430] on div at bounding box center [284, 419] width 8 height 32
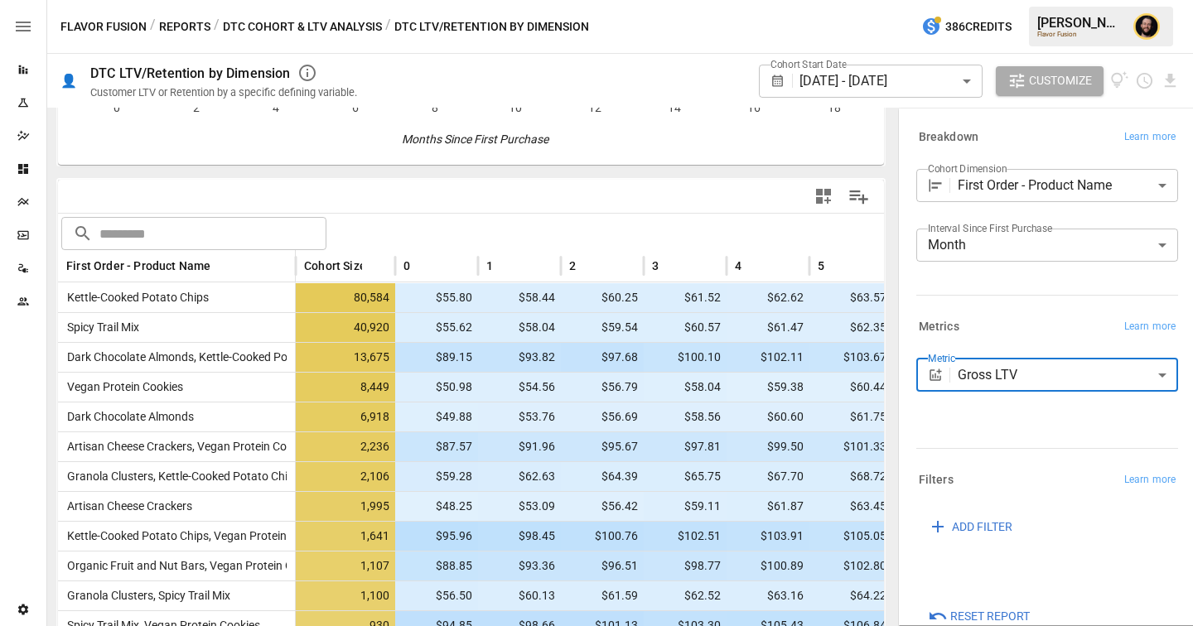
scroll to position [297, 0]
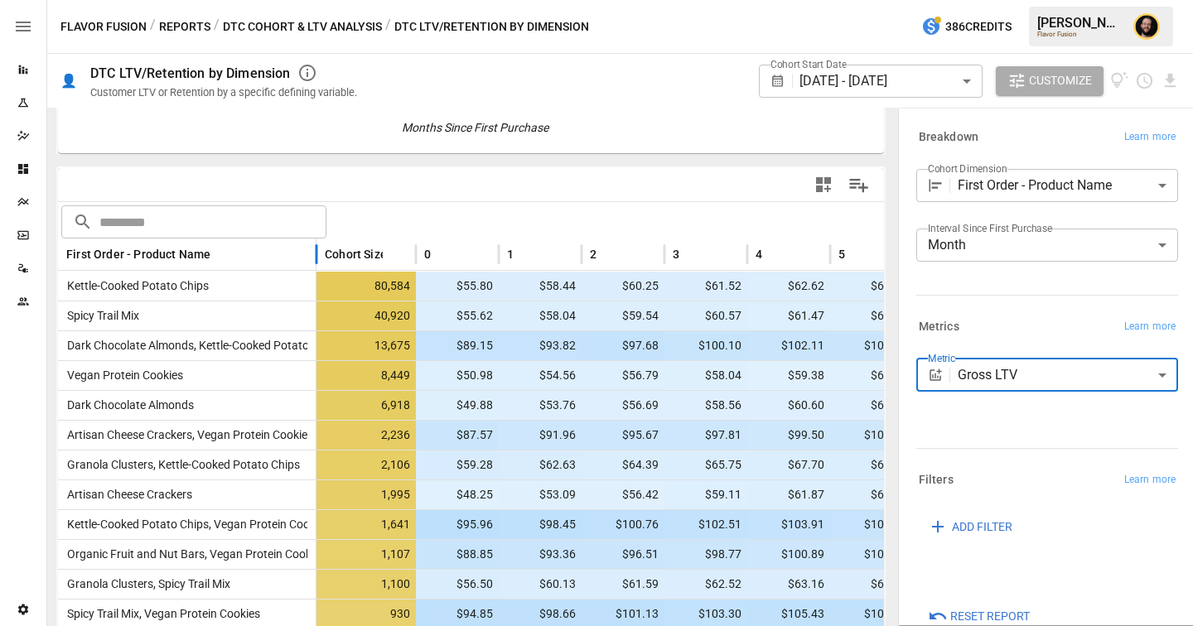
drag, startPoint x: 296, startPoint y: 256, endPoint x: 316, endPoint y: 258, distance: 20.9
click at [316, 258] on div at bounding box center [316, 255] width 8 height 32
click at [983, 0] on body "Reports Experiments Dazzler Studio Dashboards Plans SmartModel ™ Data Sources T…" at bounding box center [596, 0] width 1193 height 0
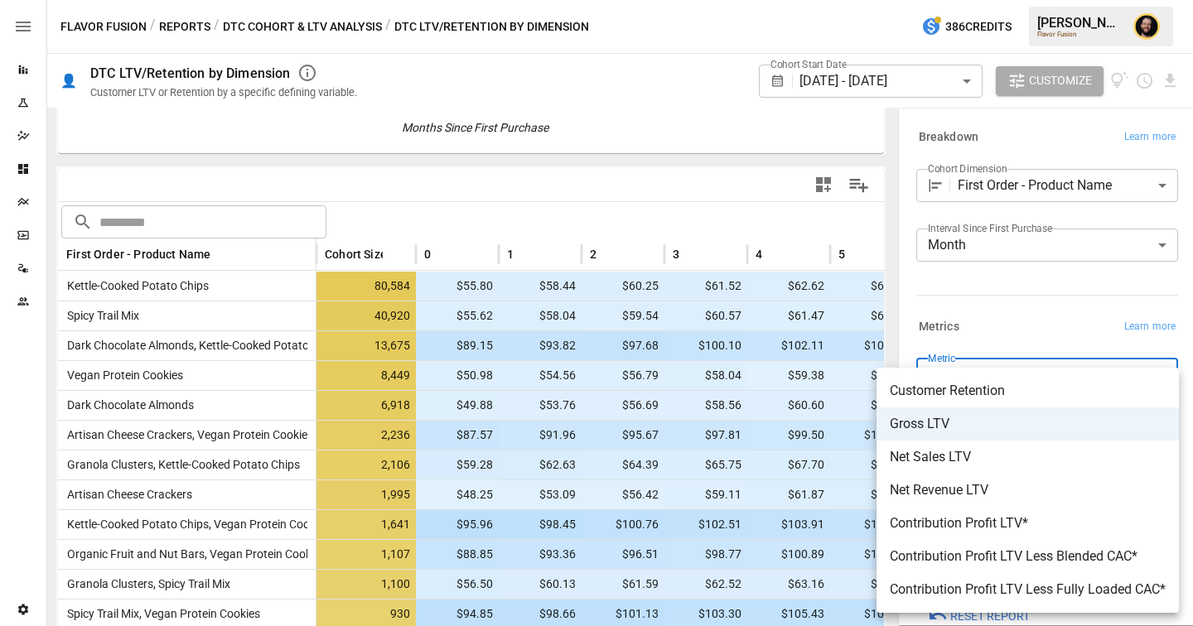
click at [936, 489] on span "Net Revenue LTV" at bounding box center [1028, 491] width 276 height 20
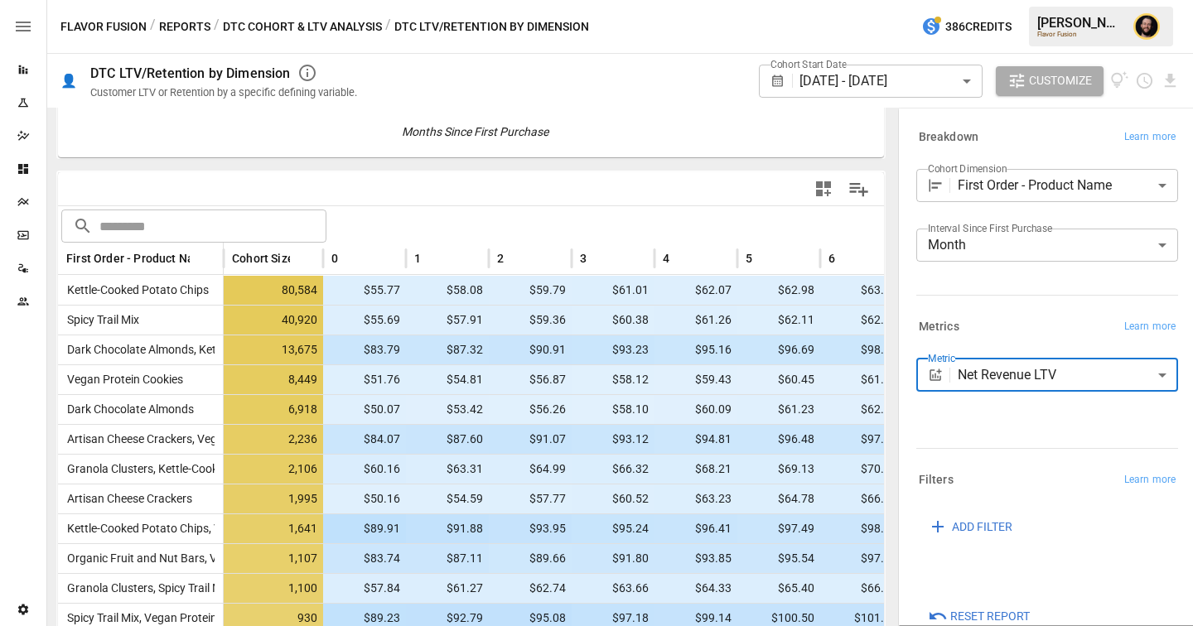
scroll to position [318, 0]
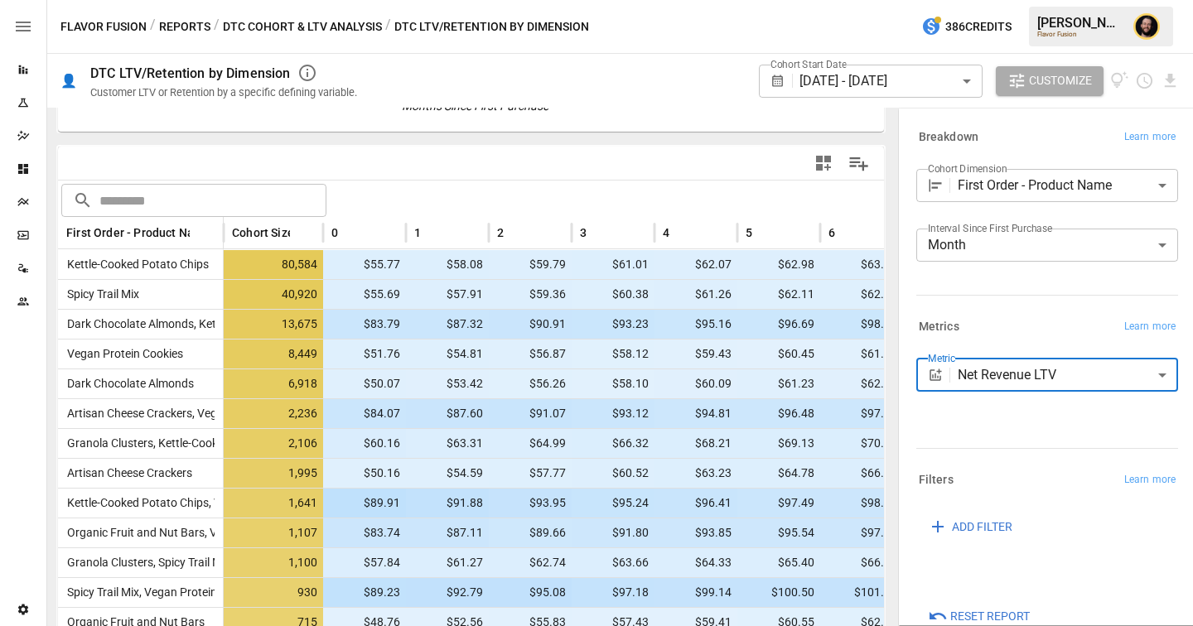
click at [1002, 0] on body "Reports Experiments Dazzler Studio Dashboards Plans SmartModel ™ Data Sources T…" at bounding box center [596, 0] width 1193 height 0
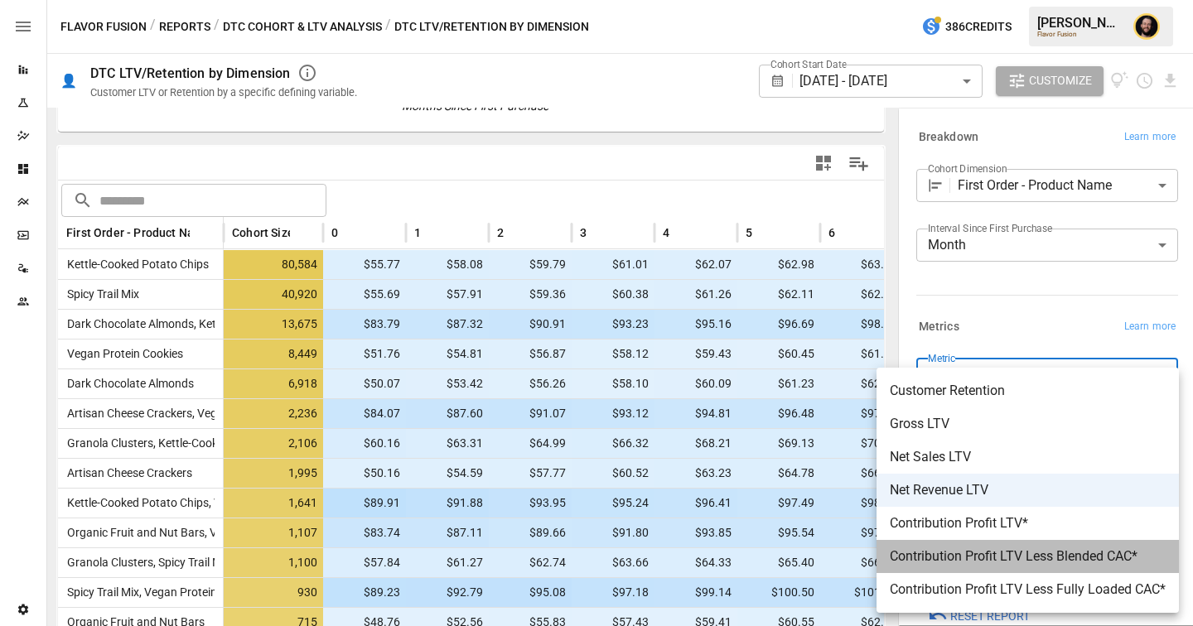
click at [1025, 551] on span "Contribution Profit LTV Less Blended CAC*" at bounding box center [1028, 557] width 276 height 20
type input "**********"
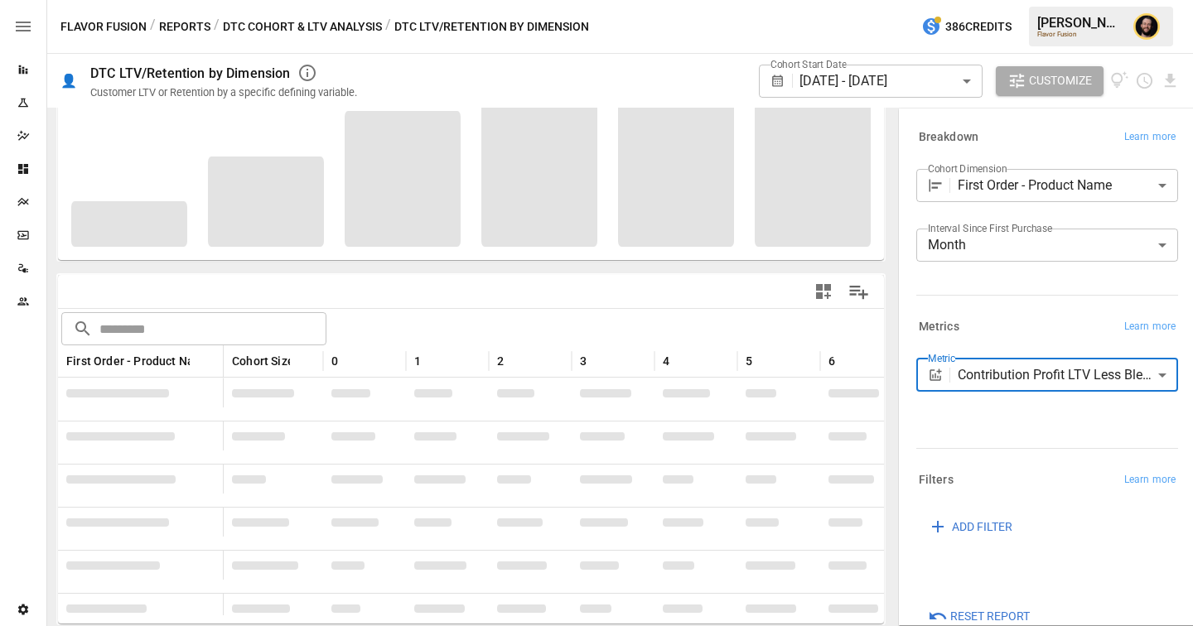
scroll to position [190, 0]
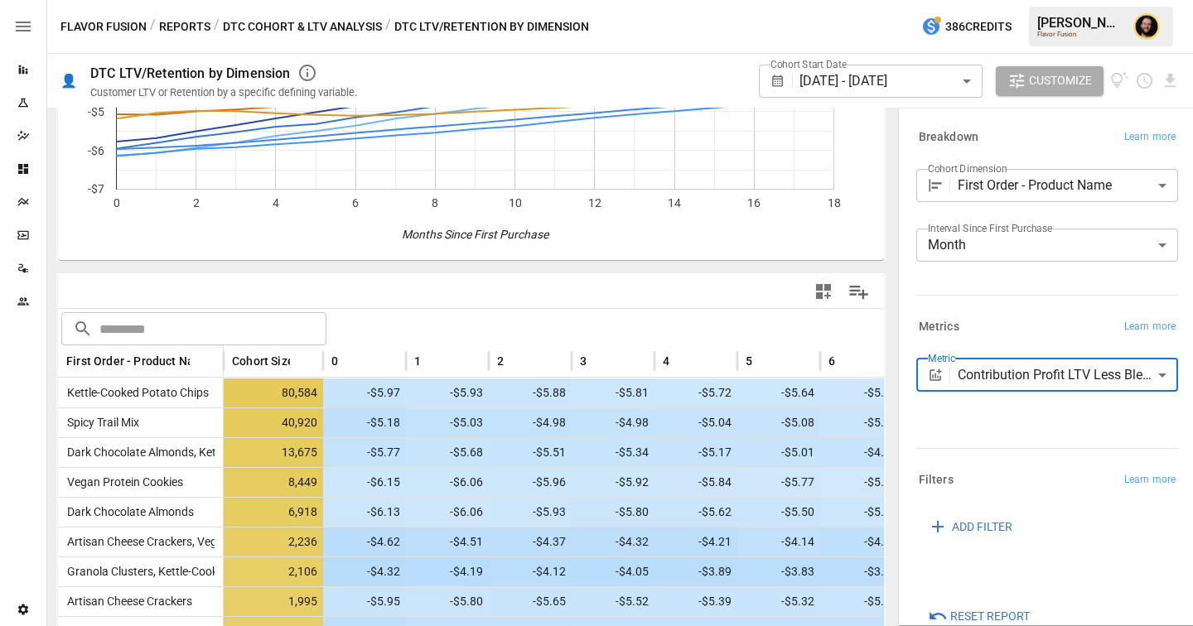
click at [1051, 0] on body "Reports Experiments Dazzler Studio Dashboards Plans SmartModel ™ Data Sources T…" at bounding box center [596, 0] width 1193 height 0
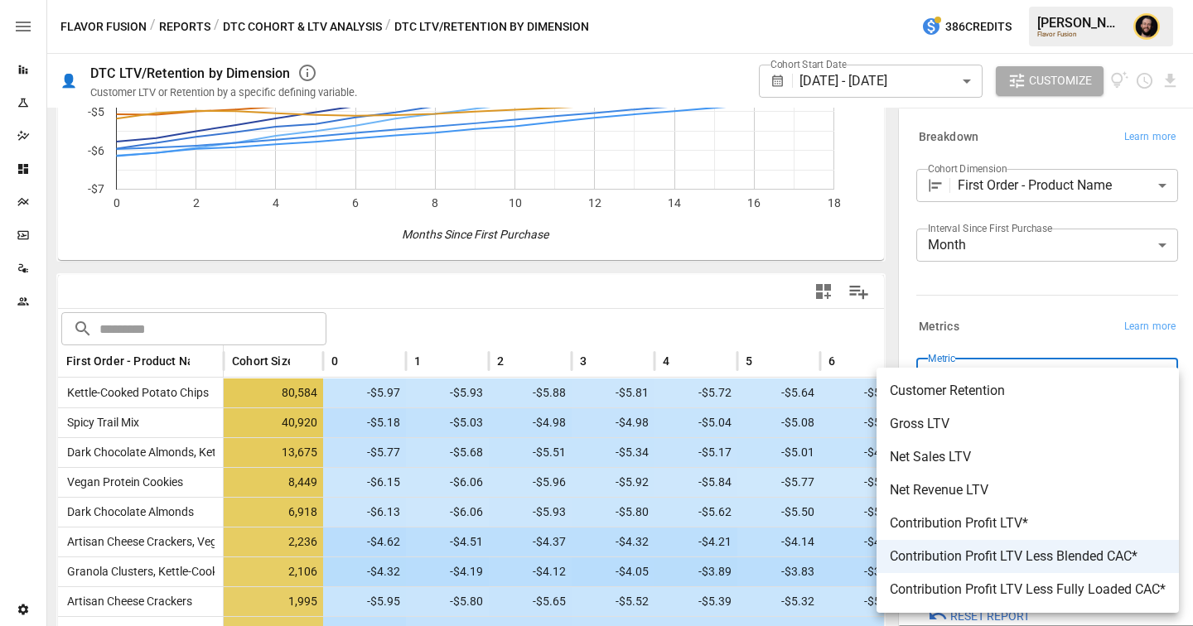
click at [224, 363] on div at bounding box center [596, 313] width 1193 height 626
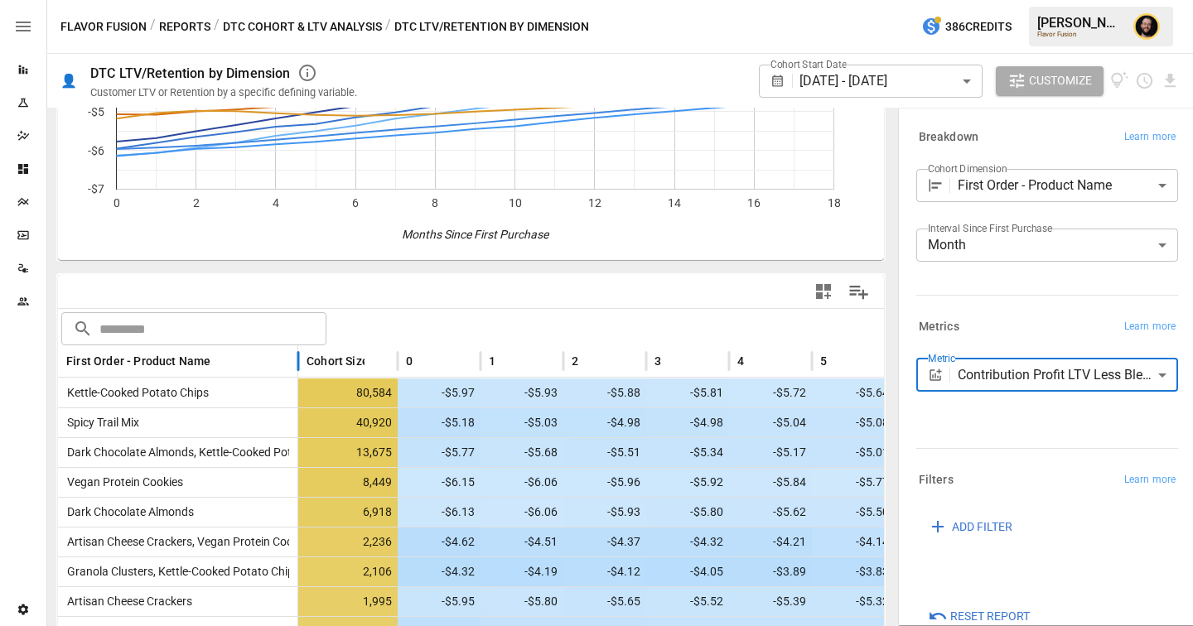
drag, startPoint x: 220, startPoint y: 361, endPoint x: 294, endPoint y: 366, distance: 73.9
click at [295, 367] on div at bounding box center [298, 361] width 8 height 32
click at [992, 0] on body "Reports Experiments Dazzler Studio Dashboards Plans SmartModel ™ Data Sources T…" at bounding box center [596, 0] width 1193 height 0
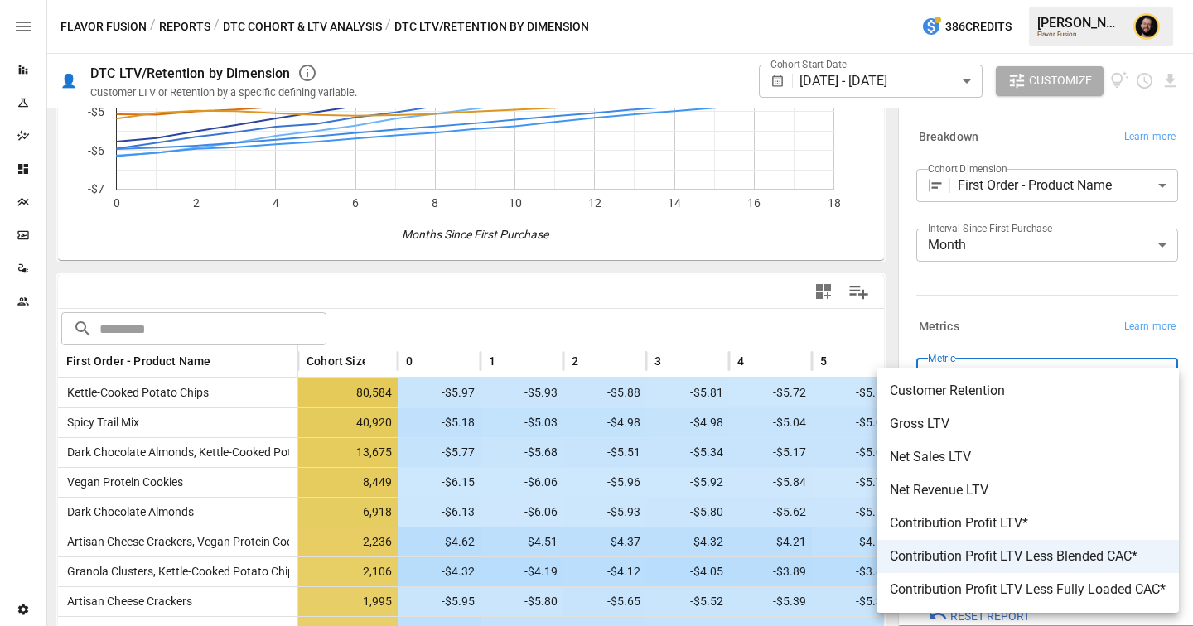
click at [1016, 184] on div at bounding box center [596, 313] width 1193 height 626
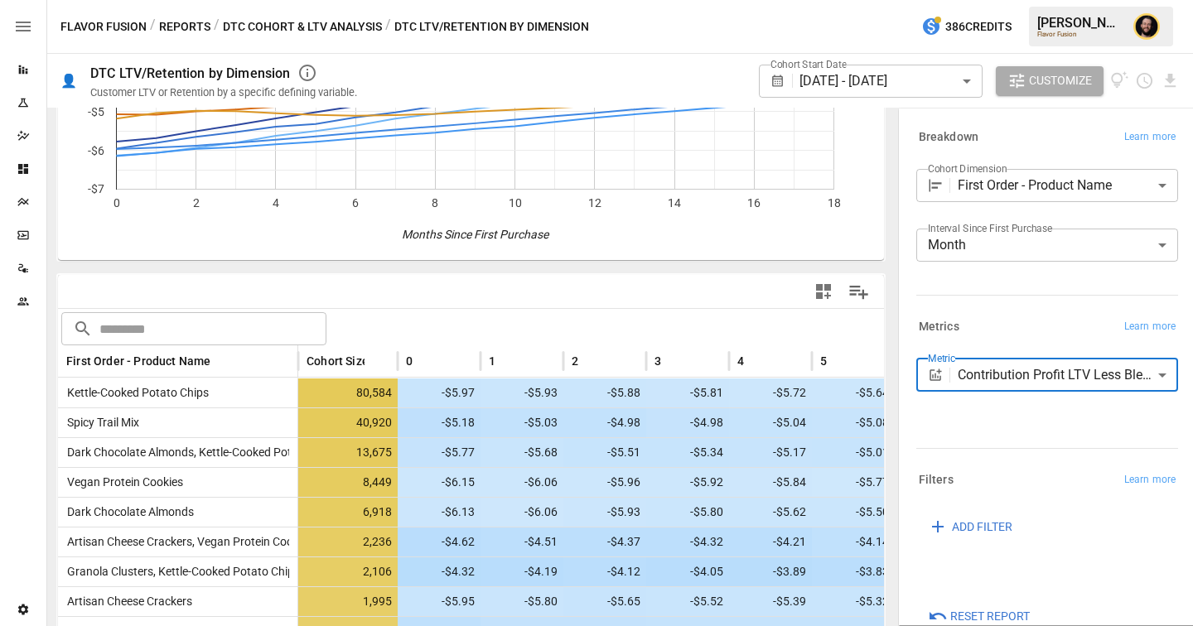
click at [1000, 0] on body "Reports Experiments Dazzler Studio Dashboards Plans SmartModel ™ Data Sources T…" at bounding box center [596, 0] width 1193 height 0
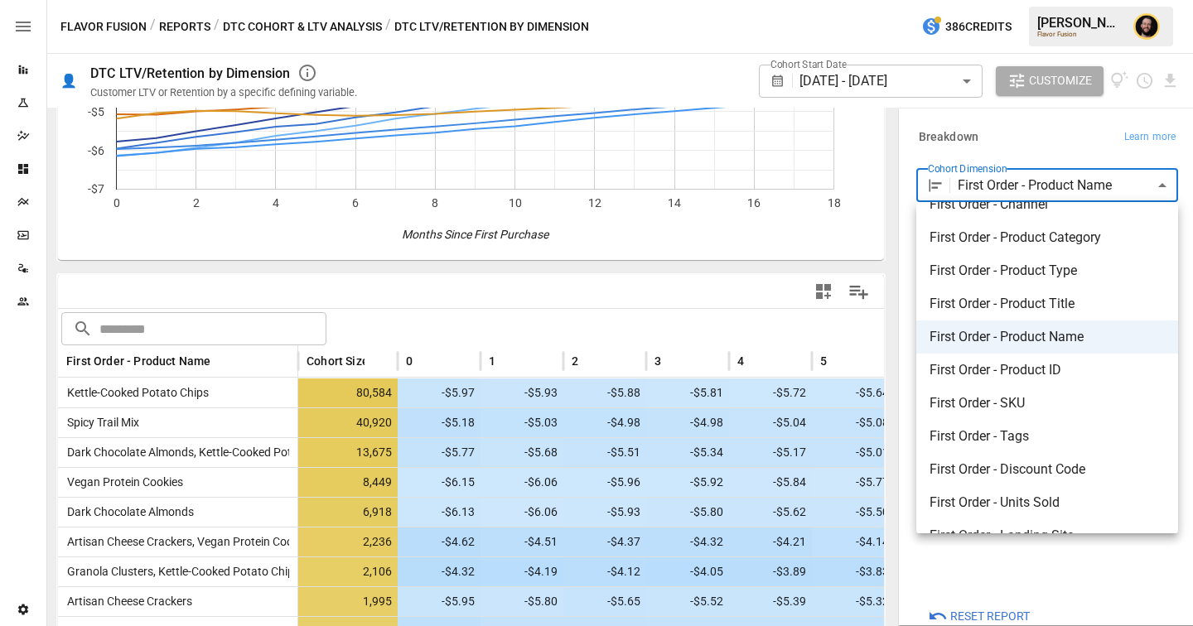
scroll to position [105, 0]
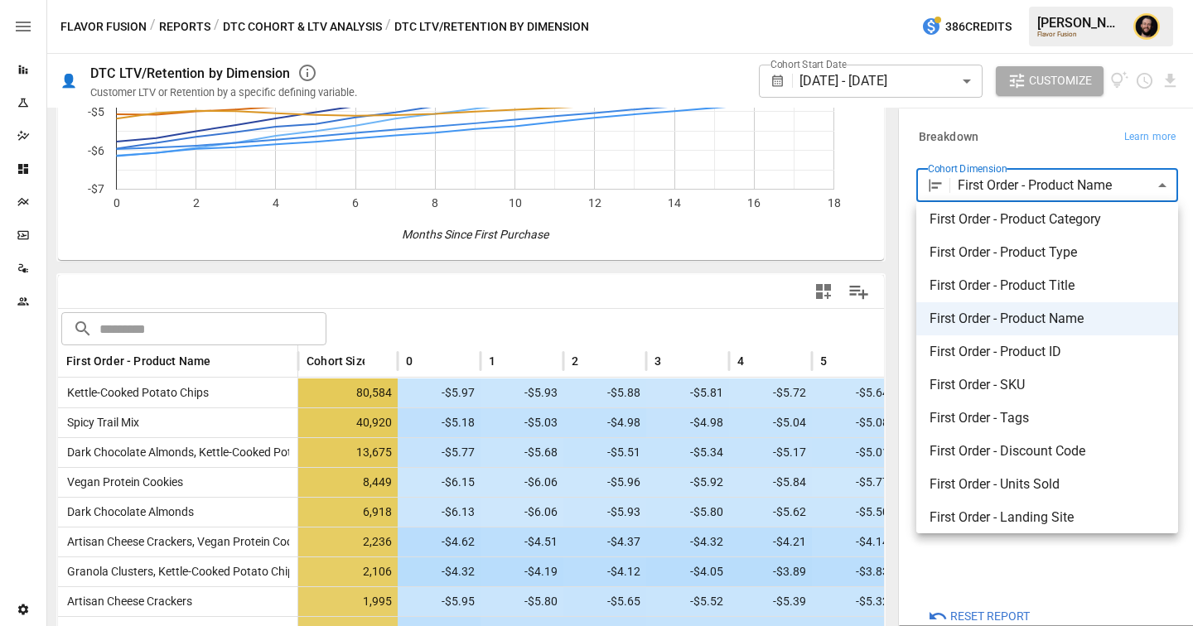
click at [999, 389] on span "First Order - SKU" at bounding box center [1047, 385] width 235 height 20
type input "**********"
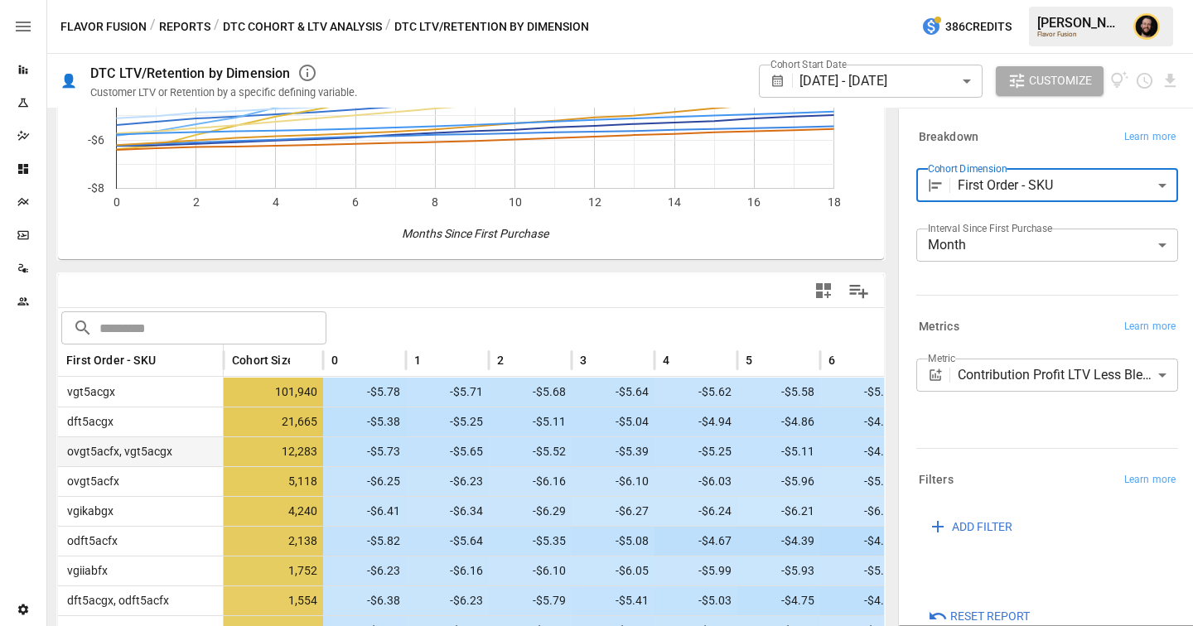
scroll to position [255, 0]
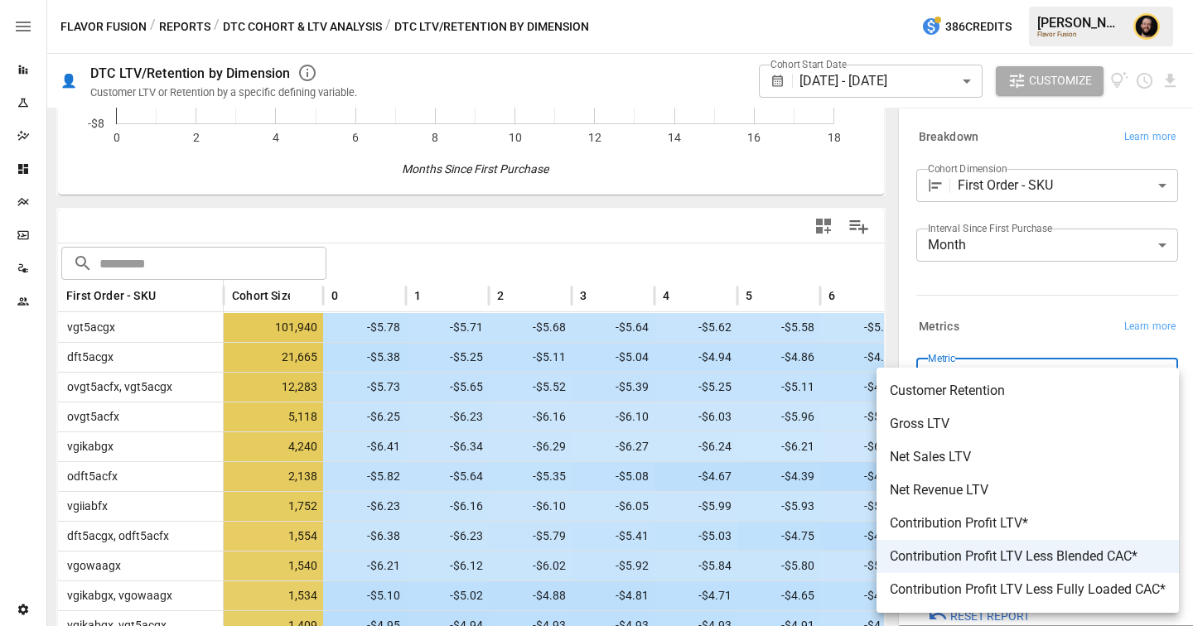
click at [1065, 0] on body "Reports Experiments Dazzler Studio Dashboards Plans SmartModel ™ Data Sources T…" at bounding box center [596, 0] width 1193 height 0
click at [293, 27] on div at bounding box center [596, 313] width 1193 height 626
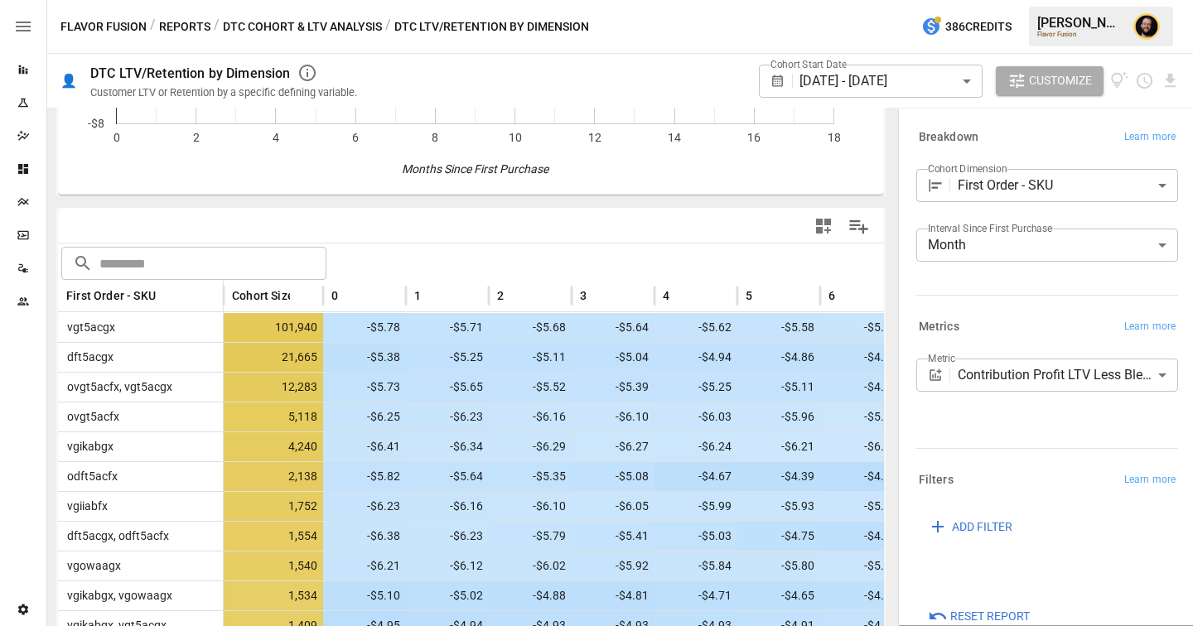
click at [276, 27] on button "DTC Cohort & LTV Analysis" at bounding box center [302, 27] width 159 height 21
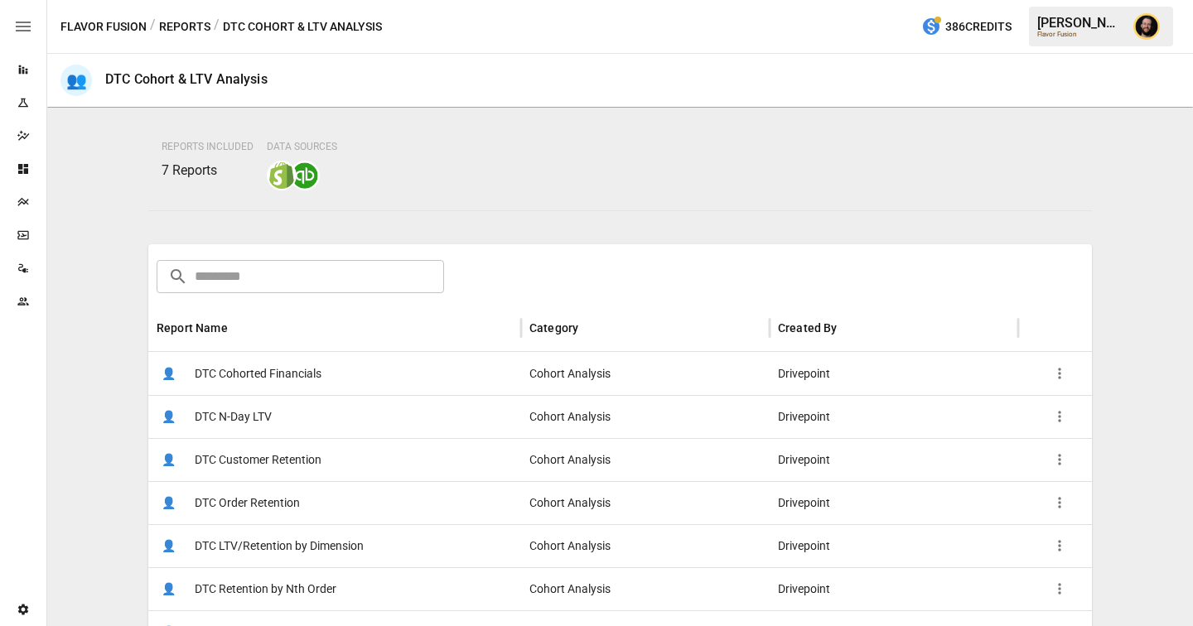
scroll to position [267, 0]
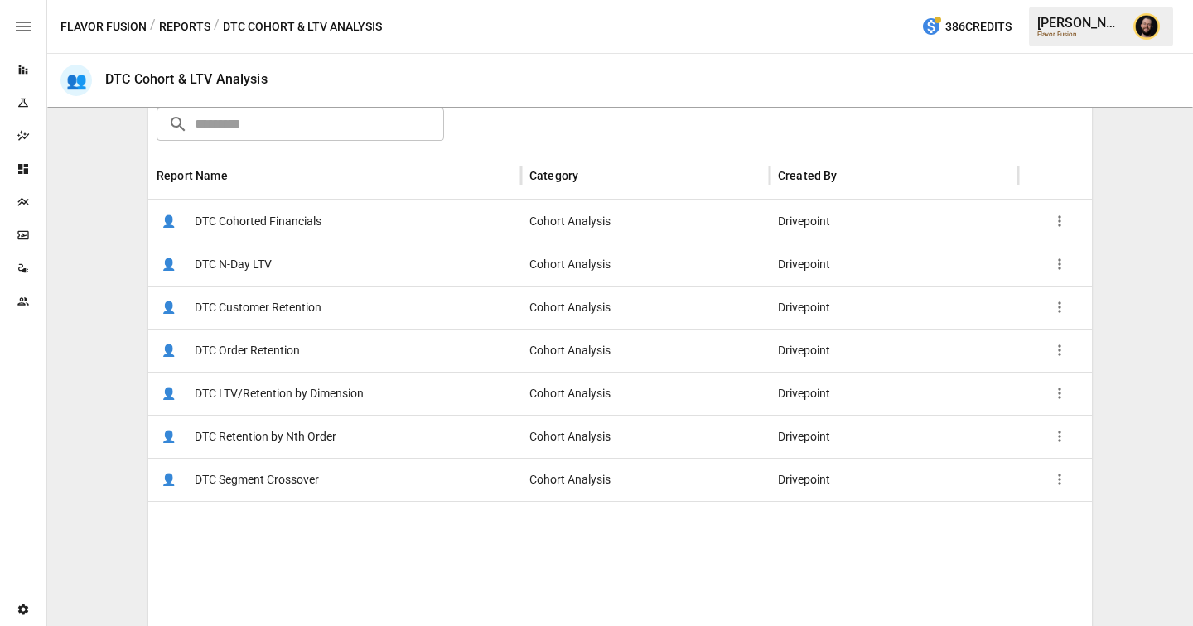
click at [305, 216] on span "DTC Cohorted Financials" at bounding box center [258, 221] width 127 height 42
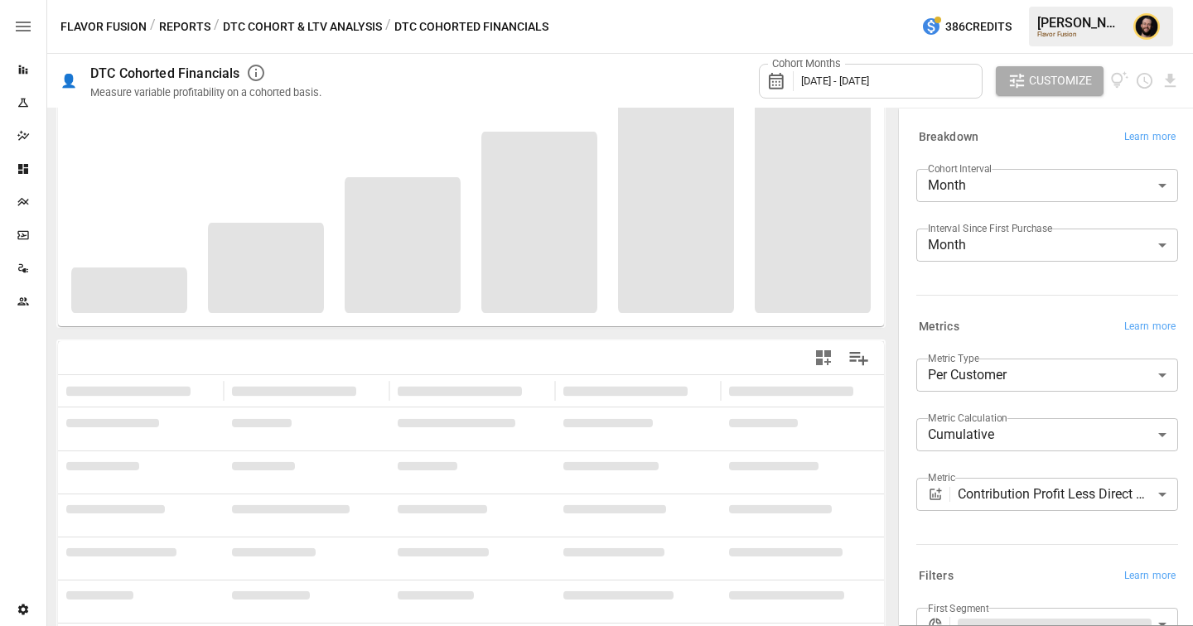
scroll to position [190, 0]
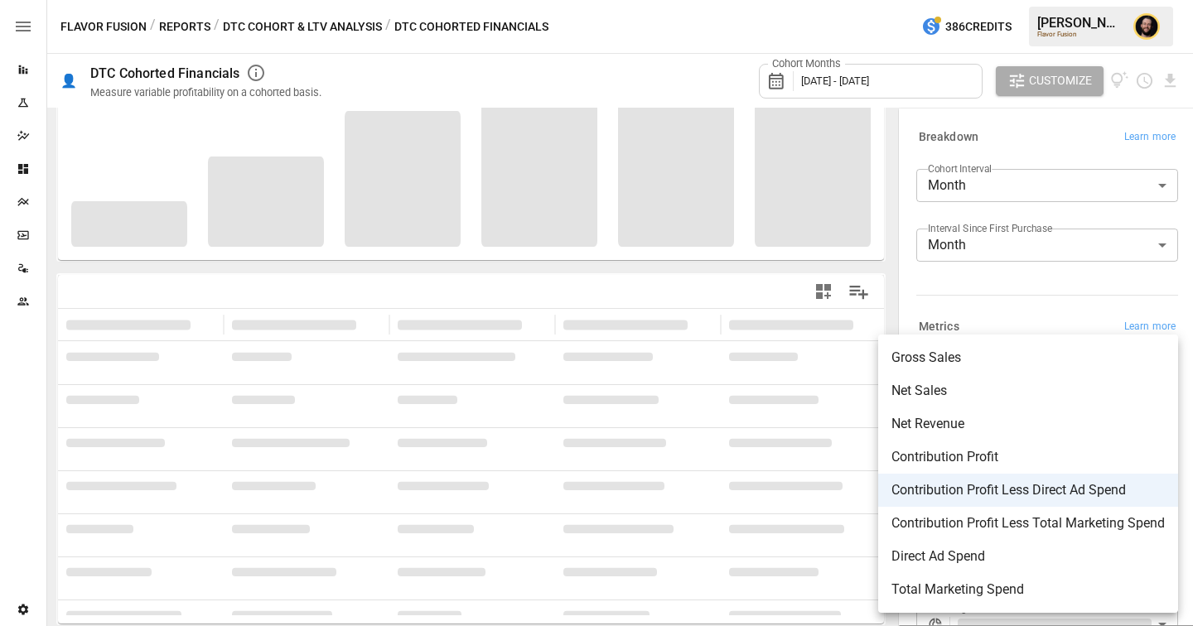
click at [1063, 0] on body "**********" at bounding box center [596, 0] width 1193 height 0
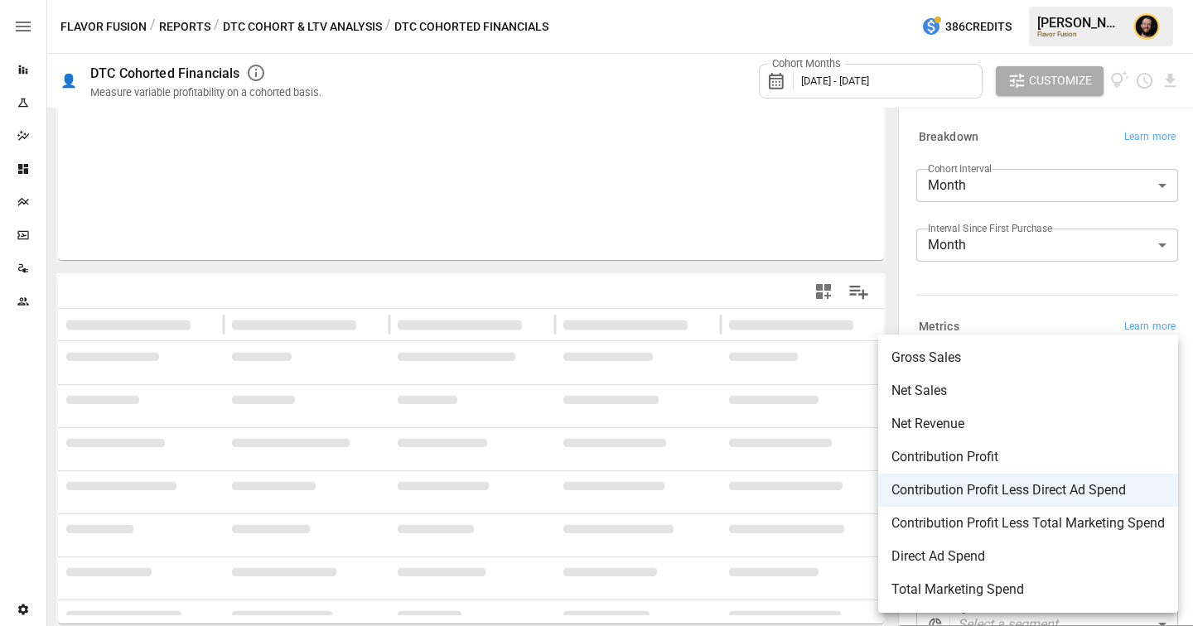
scroll to position [0, 0]
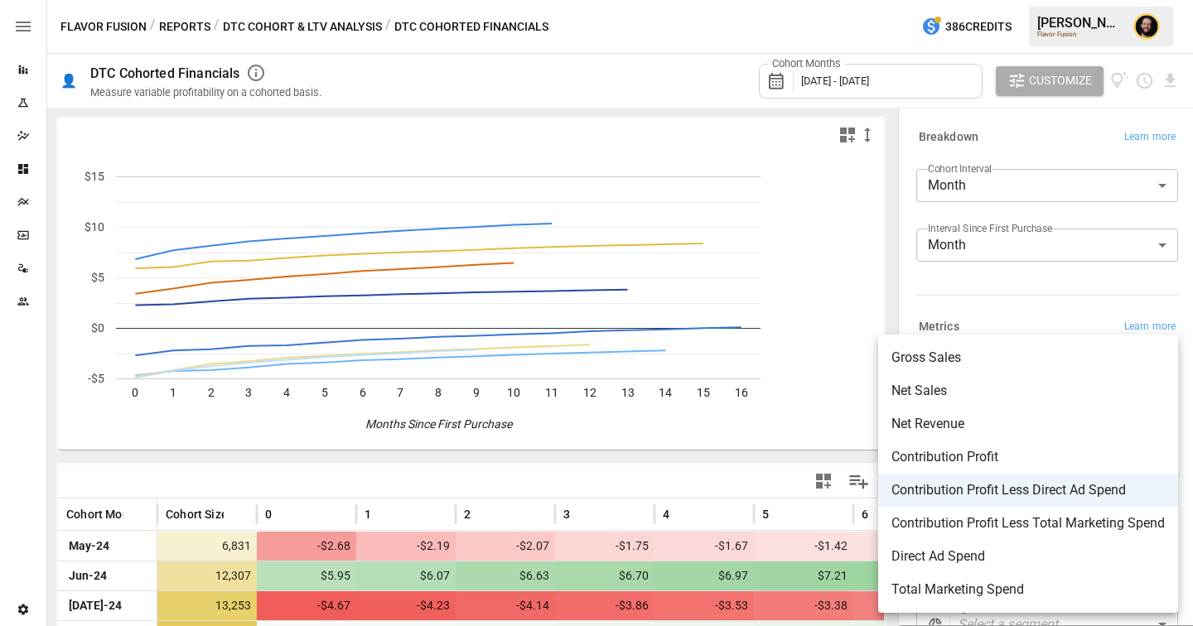
click at [589, 485] on div at bounding box center [596, 313] width 1193 height 626
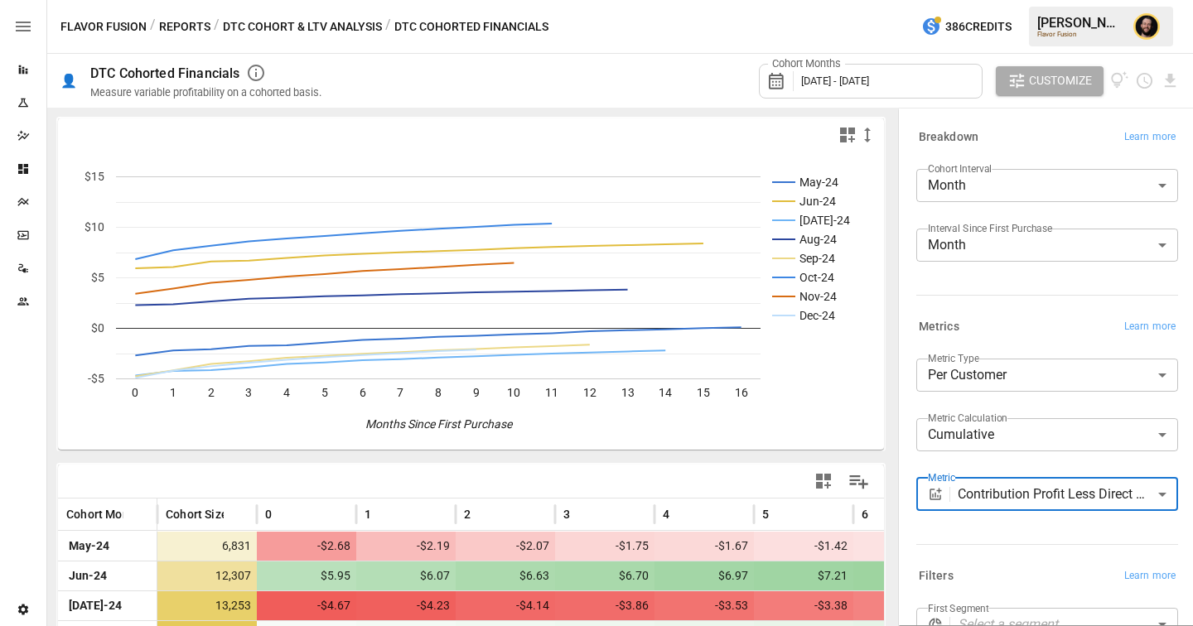
scroll to position [181, 0]
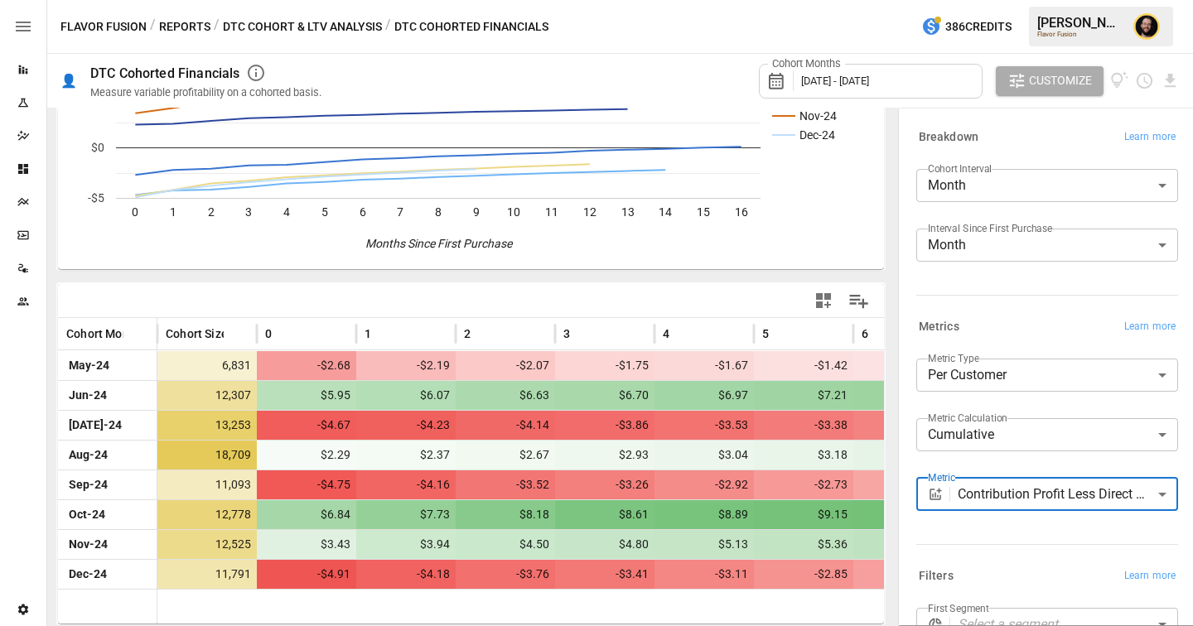
click at [1003, 513] on div "**********" at bounding box center [1047, 501] width 262 height 46
click at [1006, 0] on body "Reports Experiments Dazzler Studio Dashboards Plans SmartModel ™ Data Sources T…" at bounding box center [596, 0] width 1193 height 0
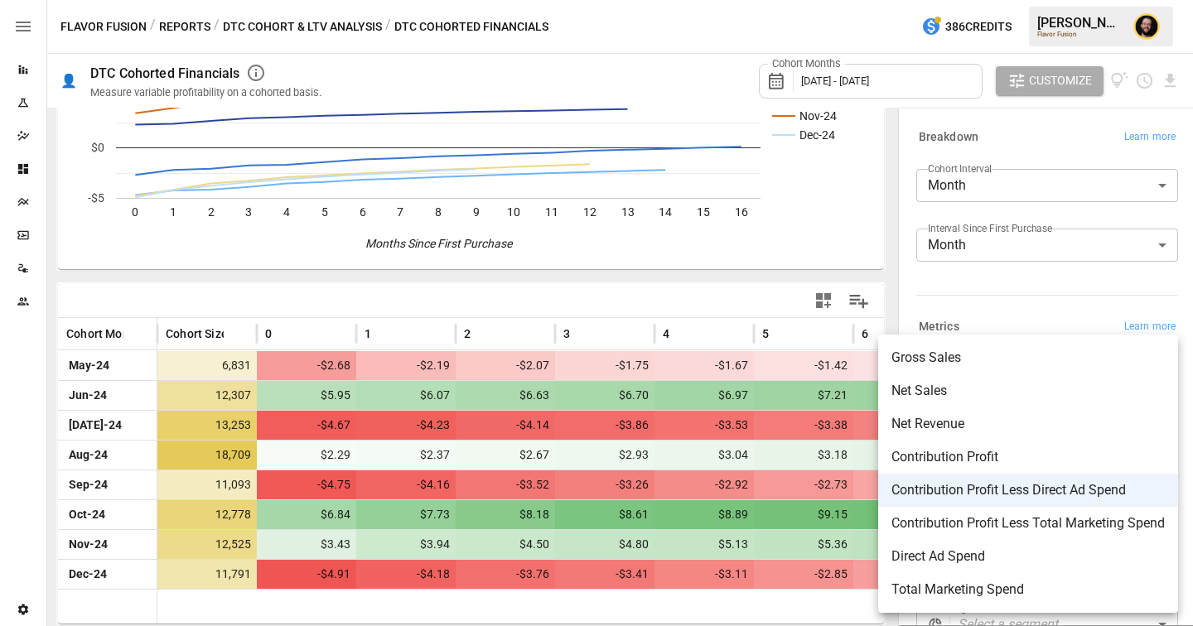
click at [16, 71] on div at bounding box center [596, 313] width 1193 height 626
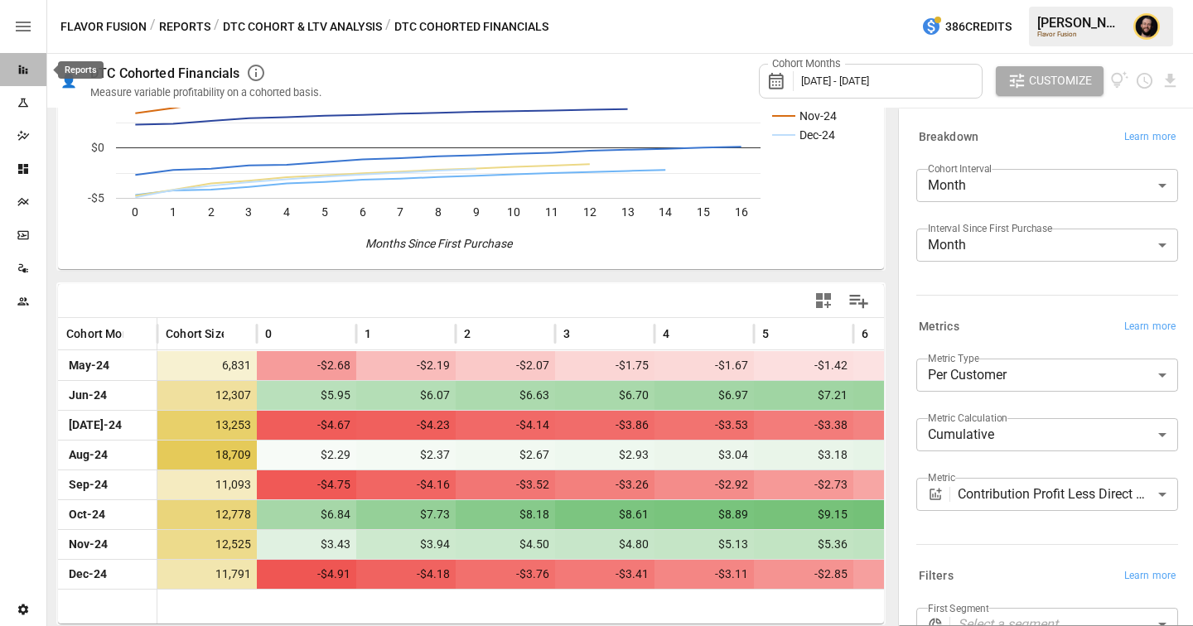
click at [22, 70] on icon "Reports" at bounding box center [23, 69] width 9 height 9
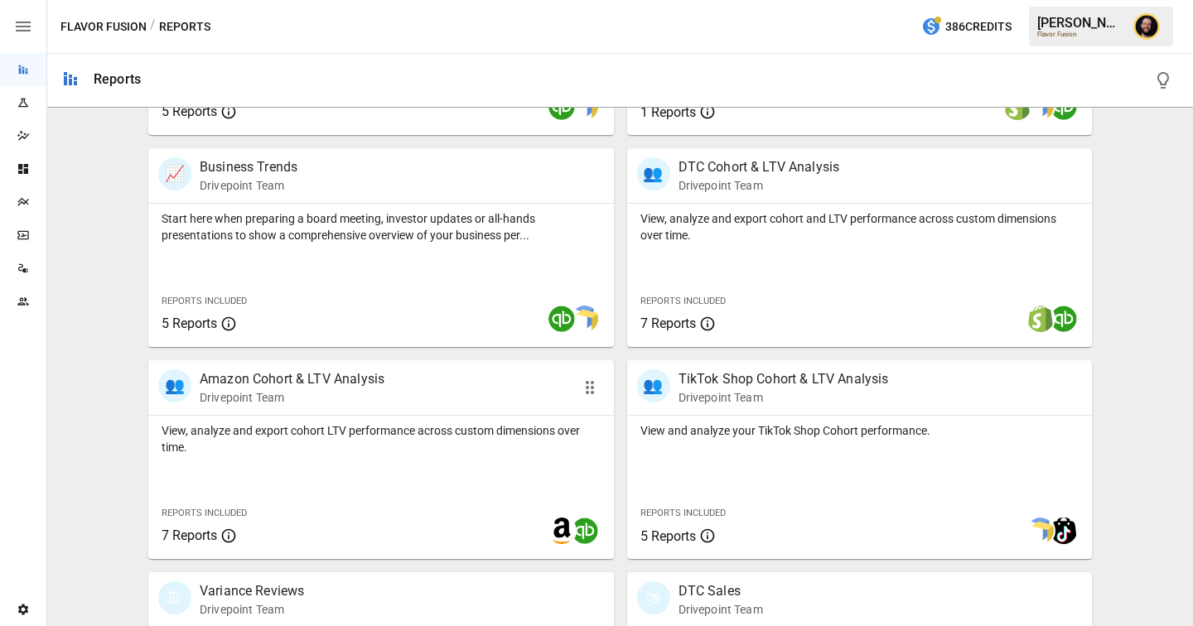
scroll to position [707, 0]
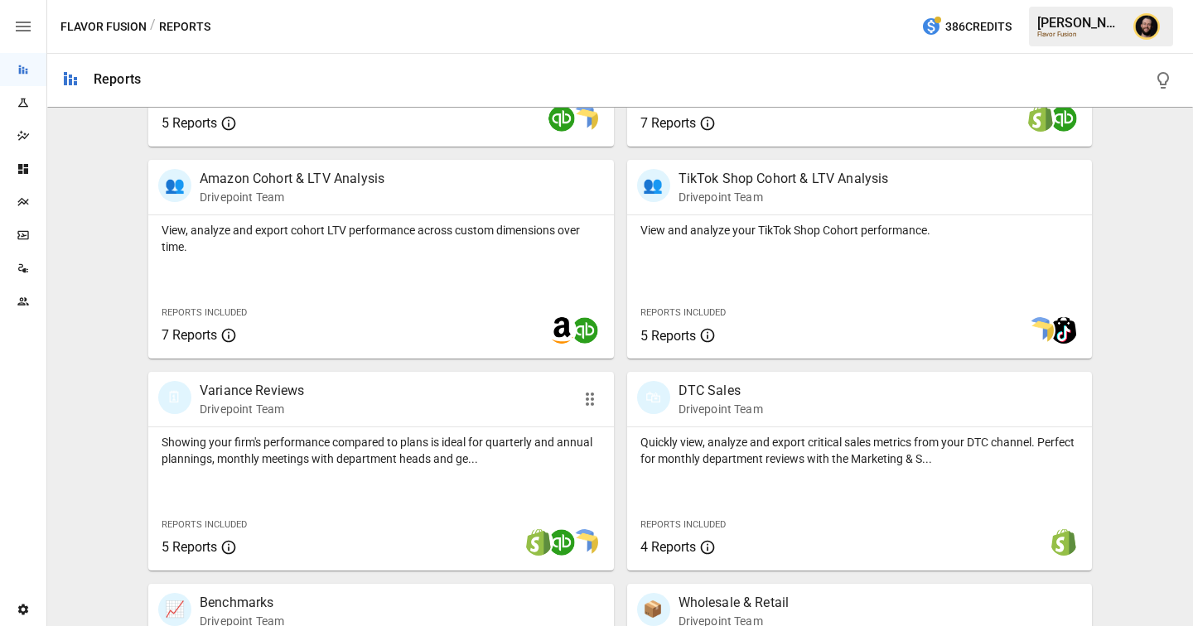
click at [290, 447] on p "Showing your firm's performance compared to plans is ideal for quarterly and an…" at bounding box center [381, 450] width 439 height 33
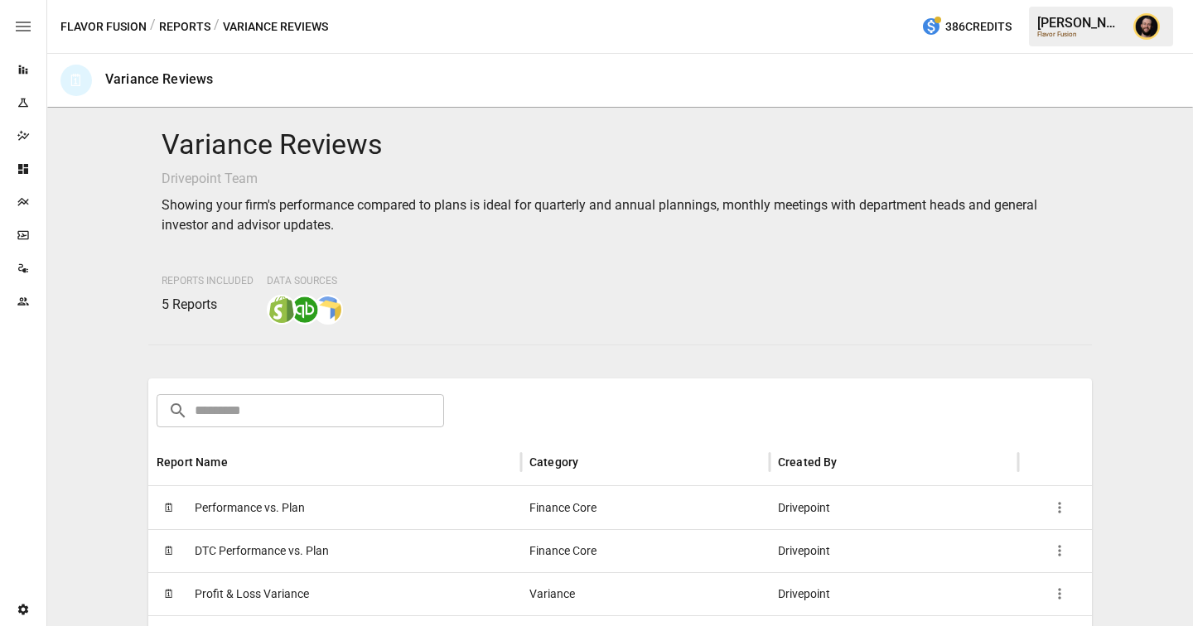
click at [300, 514] on span "Performance vs. Plan" at bounding box center [250, 508] width 110 height 42
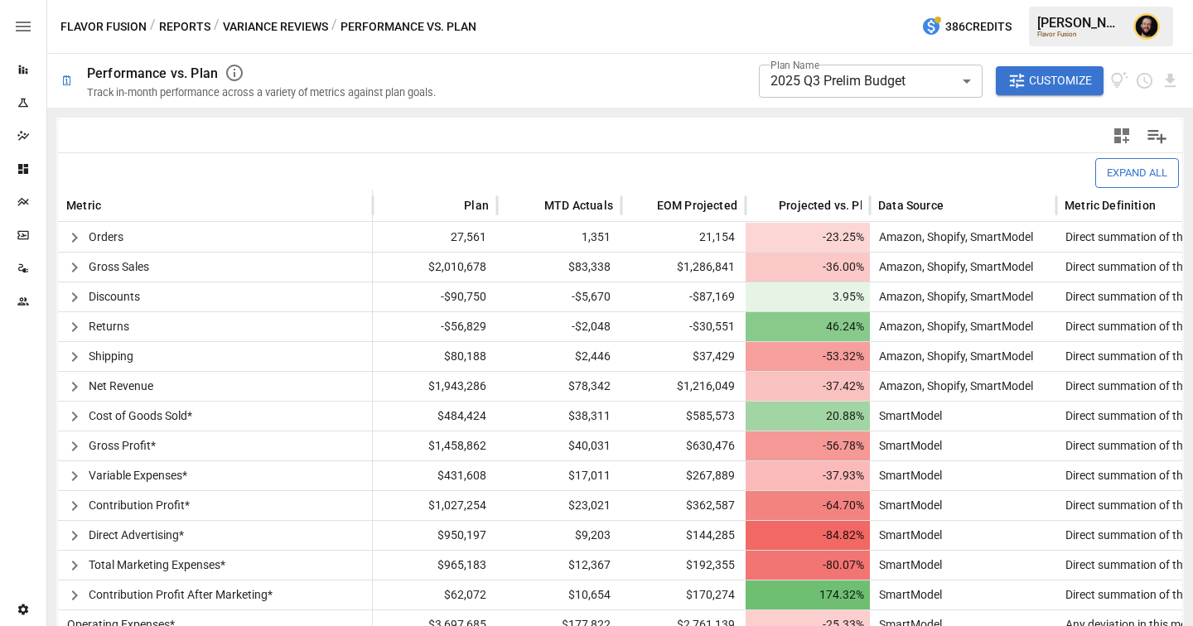
scroll to position [343, 0]
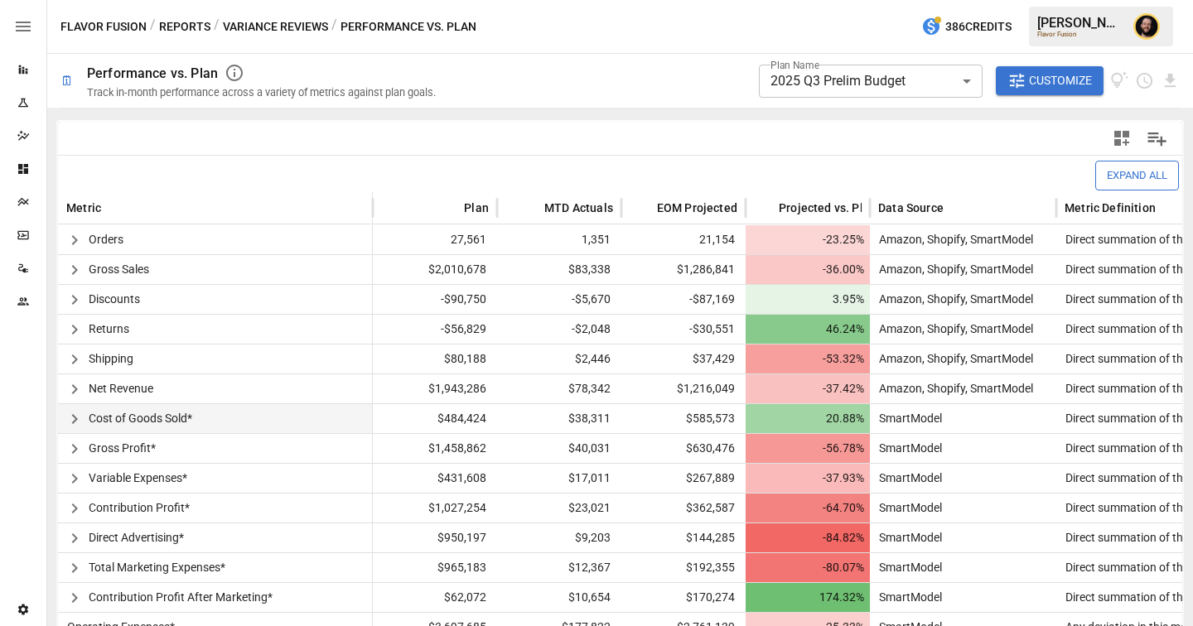
click at [83, 417] on icon "button" at bounding box center [75, 419] width 20 height 20
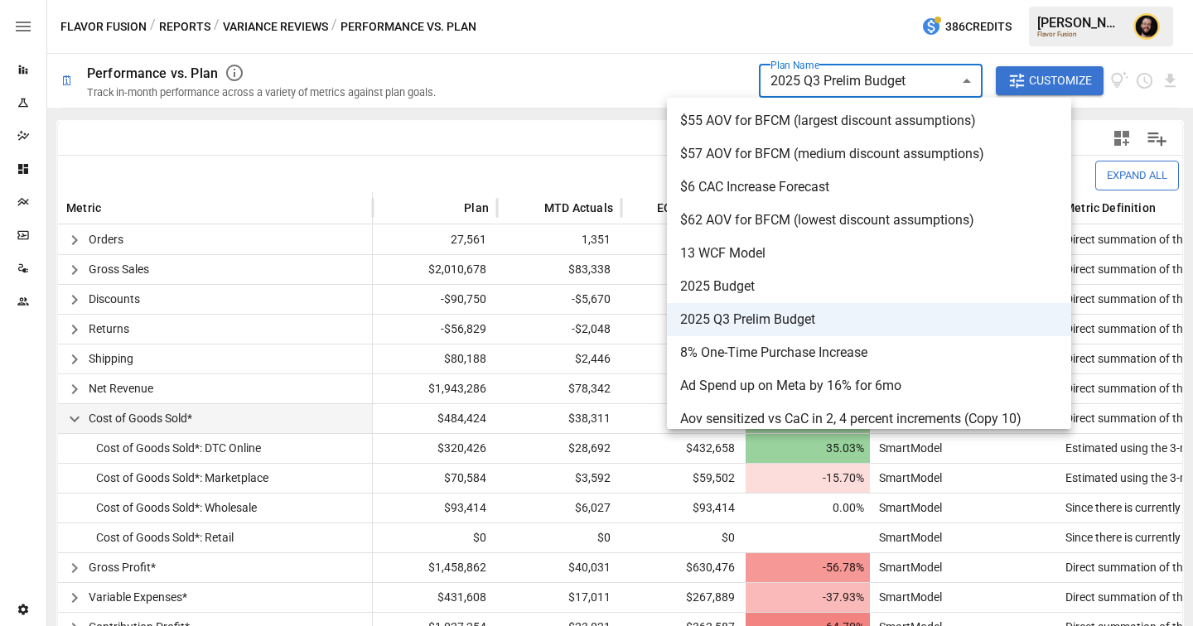
click at [837, 0] on body "**********" at bounding box center [596, 0] width 1193 height 0
click at [586, 159] on div at bounding box center [596, 313] width 1193 height 626
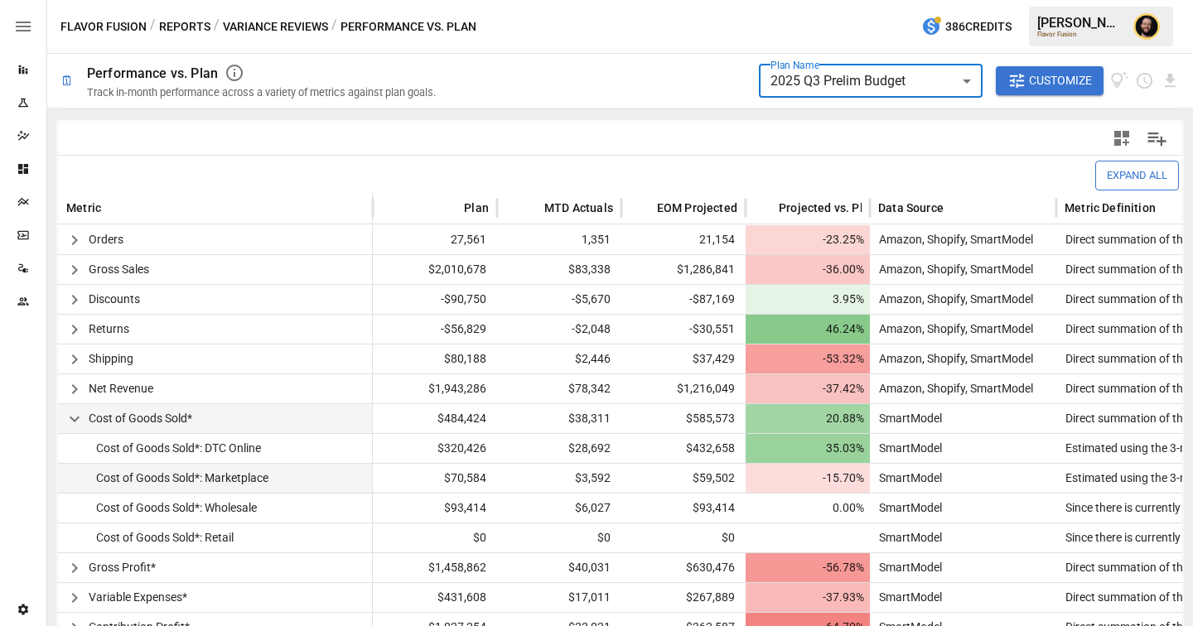
scroll to position [406, 0]
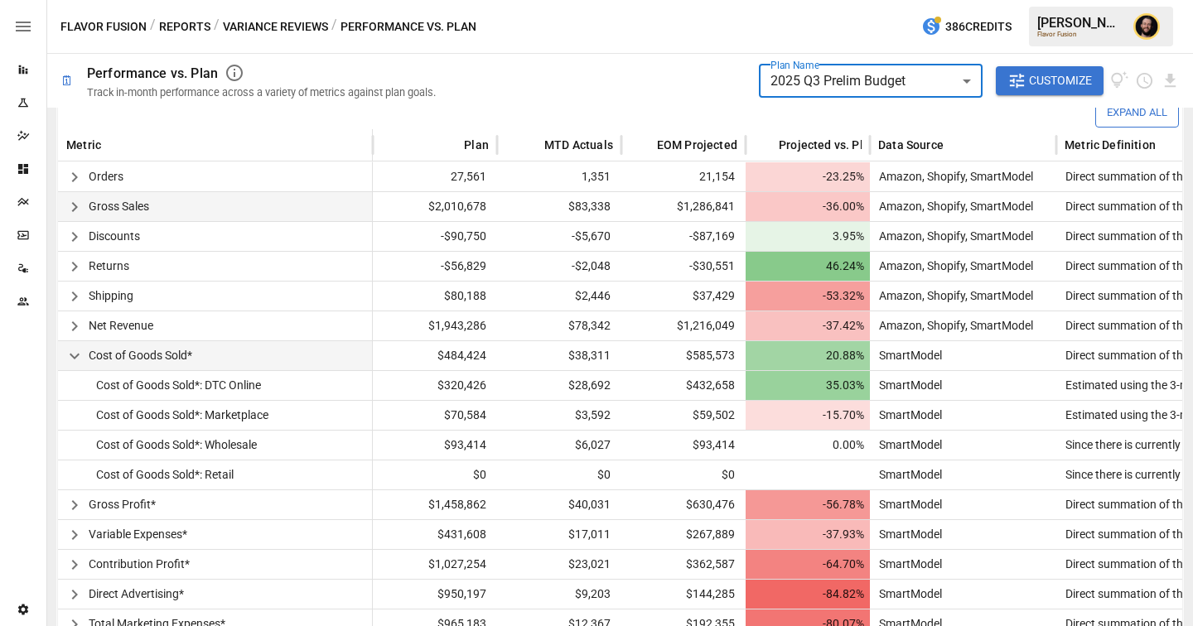
click at [71, 210] on icon "button" at bounding box center [75, 207] width 20 height 20
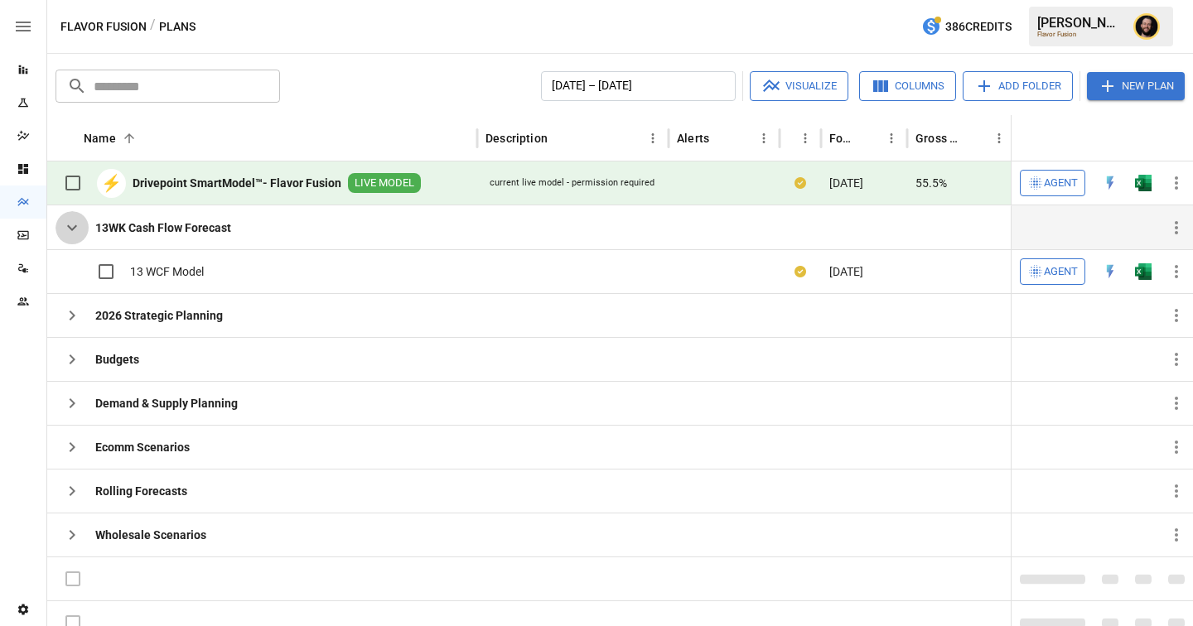
click at [73, 234] on icon "button" at bounding box center [72, 228] width 20 height 20
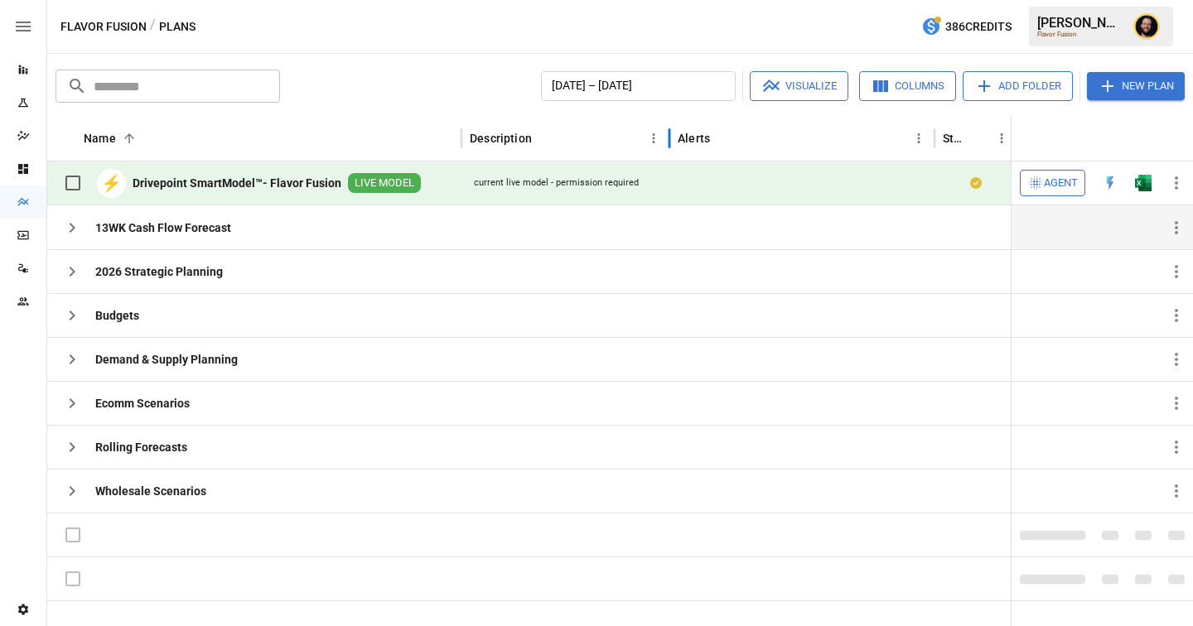
drag, startPoint x: 750, startPoint y: 136, endPoint x: 668, endPoint y: 133, distance: 82.1
click at [668, 133] on div at bounding box center [669, 138] width 8 height 46
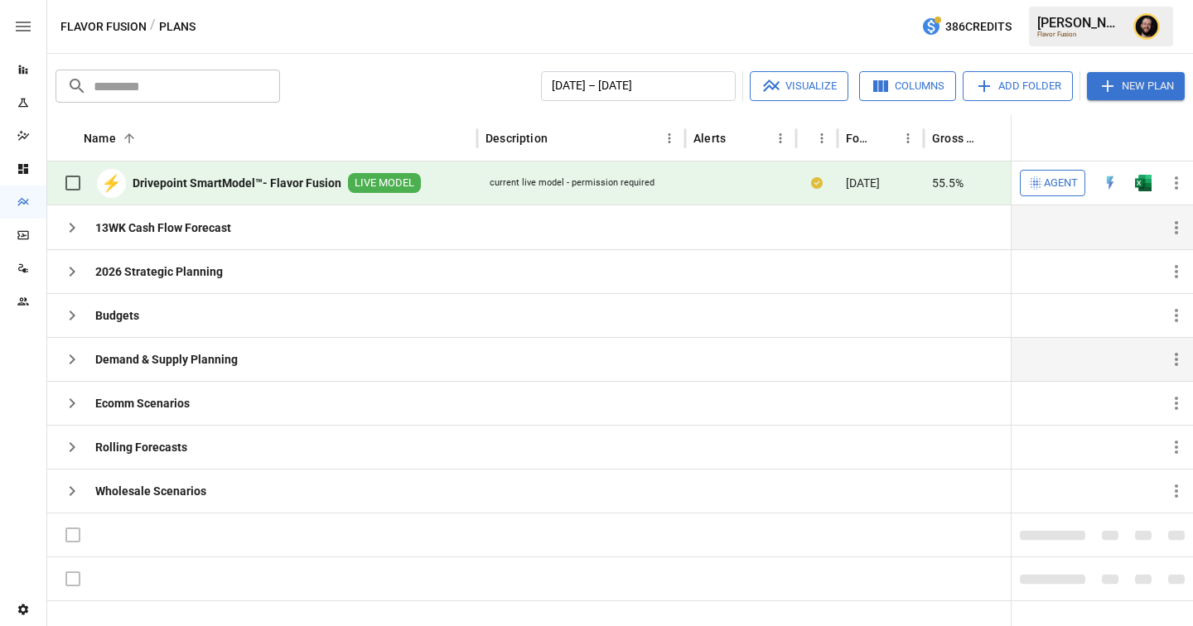
click at [78, 355] on icon "button" at bounding box center [72, 360] width 20 height 20
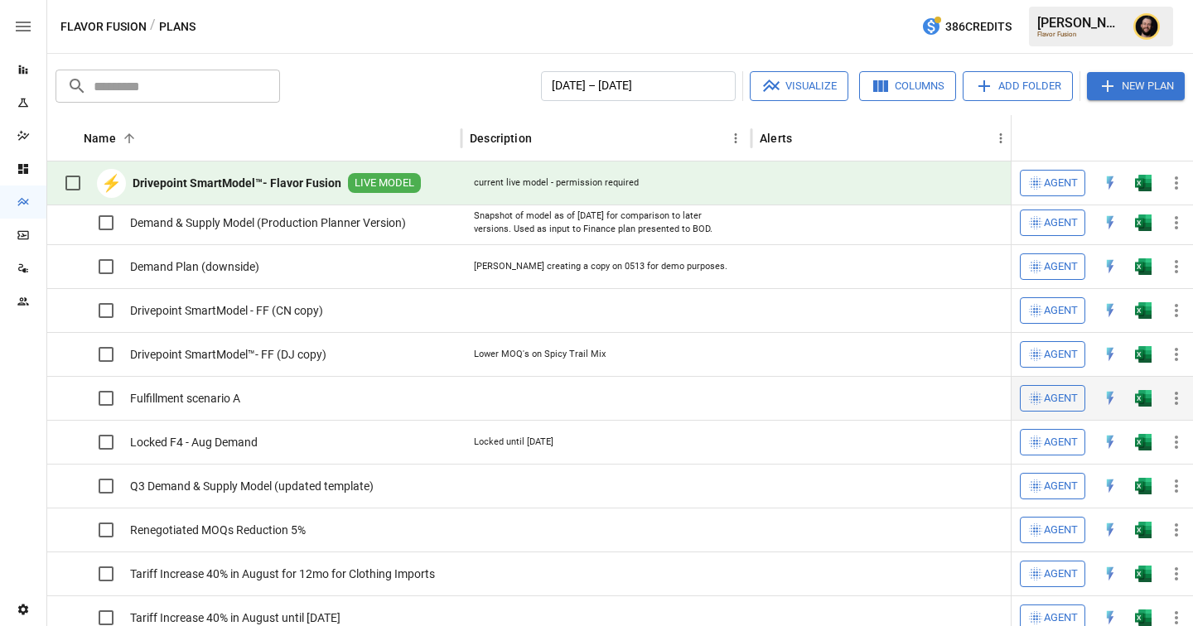
scroll to position [12, 0]
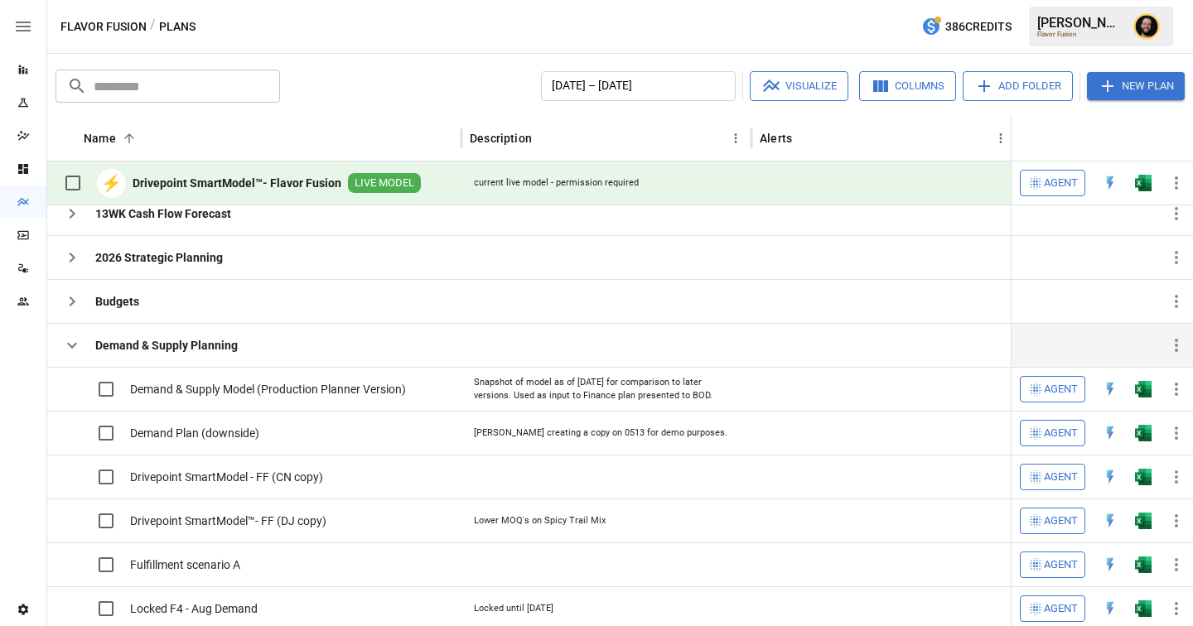
click at [73, 344] on icon "button" at bounding box center [72, 346] width 20 height 20
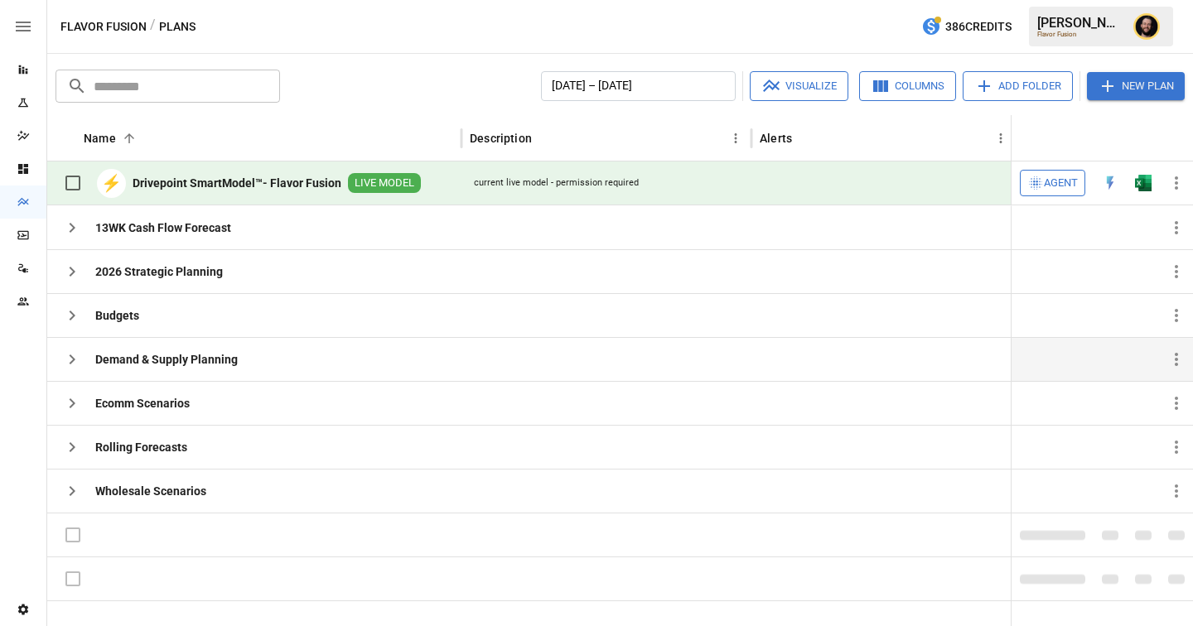
scroll to position [0, 0]
click at [1050, 181] on span "Agent" at bounding box center [1061, 183] width 34 height 19
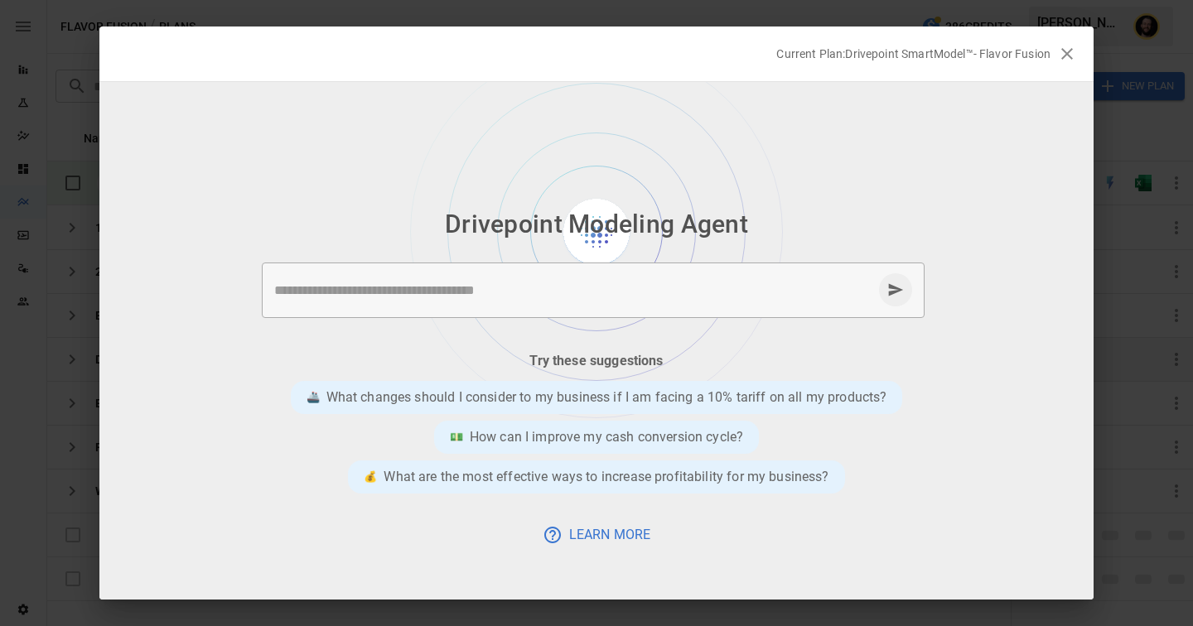
click at [626, 159] on img at bounding box center [596, 250] width 373 height 336
click at [585, 274] on div "* ​" at bounding box center [593, 291] width 663 height 56
click at [421, 296] on textarea at bounding box center [573, 290] width 598 height 19
click at [393, 291] on textarea "**" at bounding box center [573, 290] width 598 height 19
type textarea "**********"
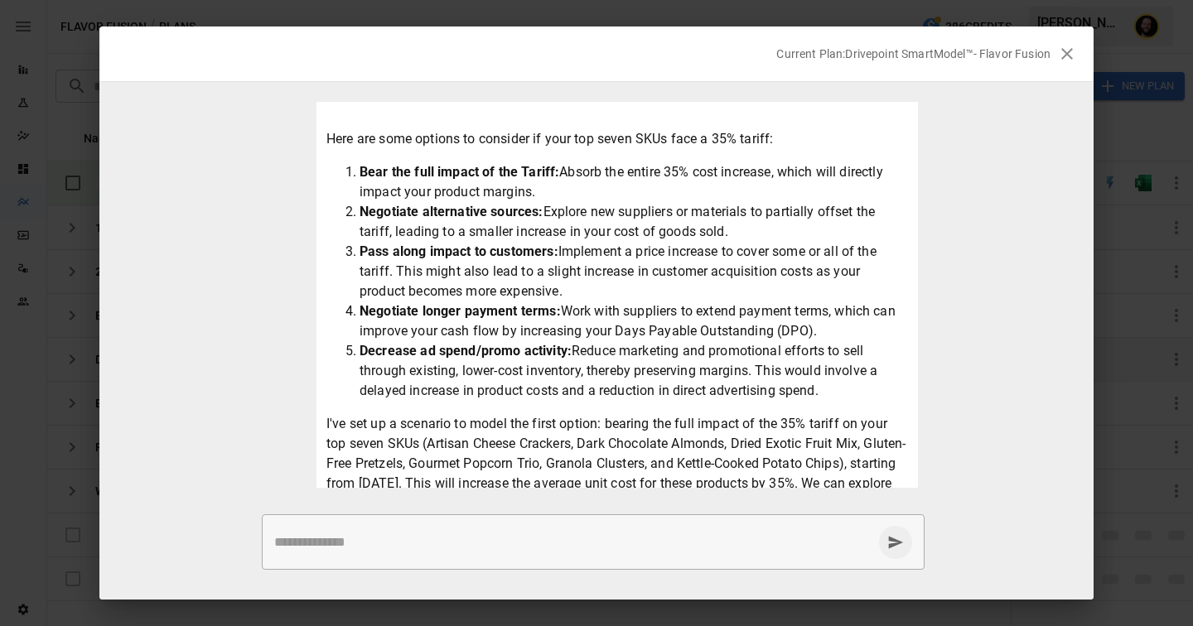
scroll to position [107, 0]
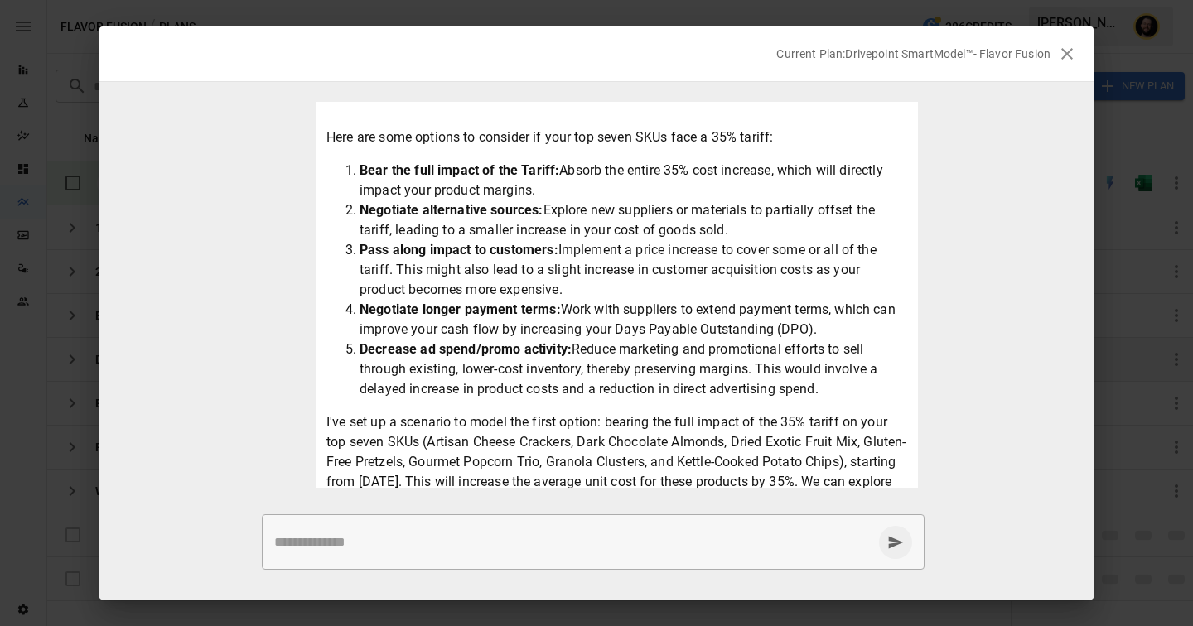
drag, startPoint x: 618, startPoint y: 252, endPoint x: 681, endPoint y: 276, distance: 67.4
click at [681, 276] on li "Pass along impact to customers: Implement a price increase to cover some or all…" at bounding box center [634, 270] width 548 height 60
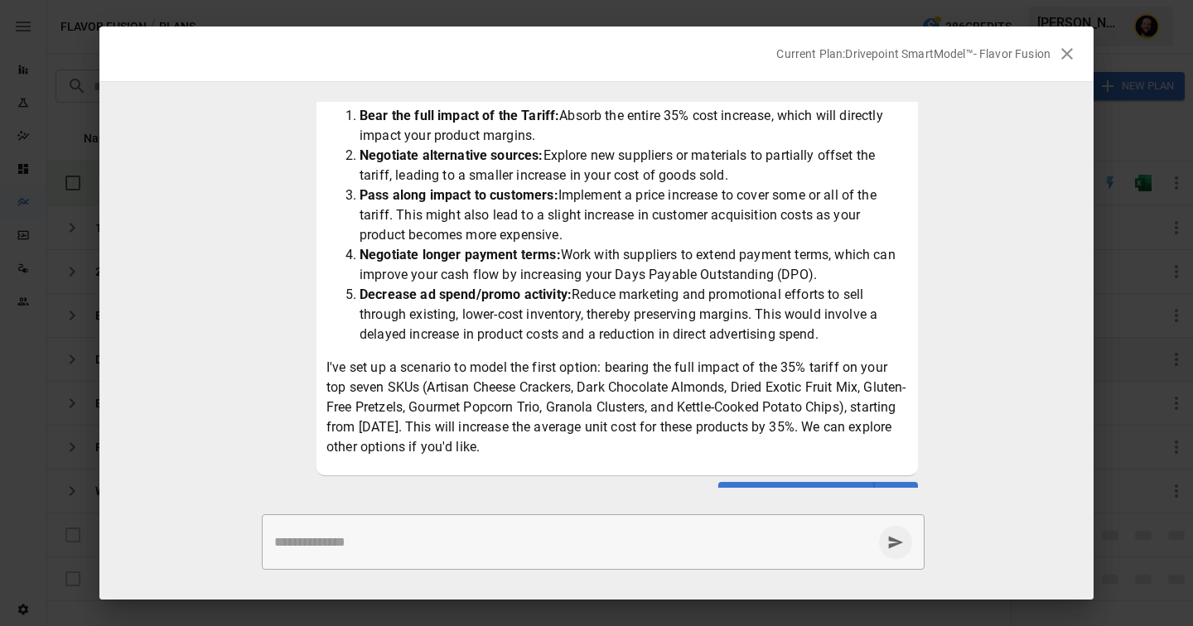
scroll to position [191, 0]
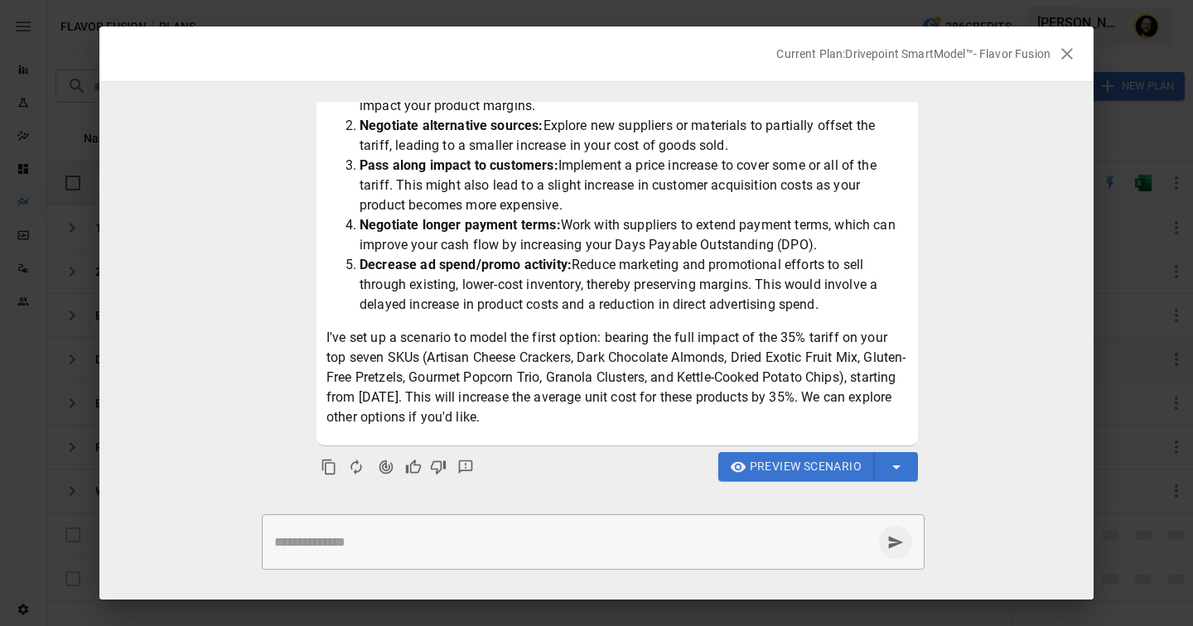
click at [469, 530] on div "* ​" at bounding box center [593, 542] width 663 height 56
type textarea "**********"
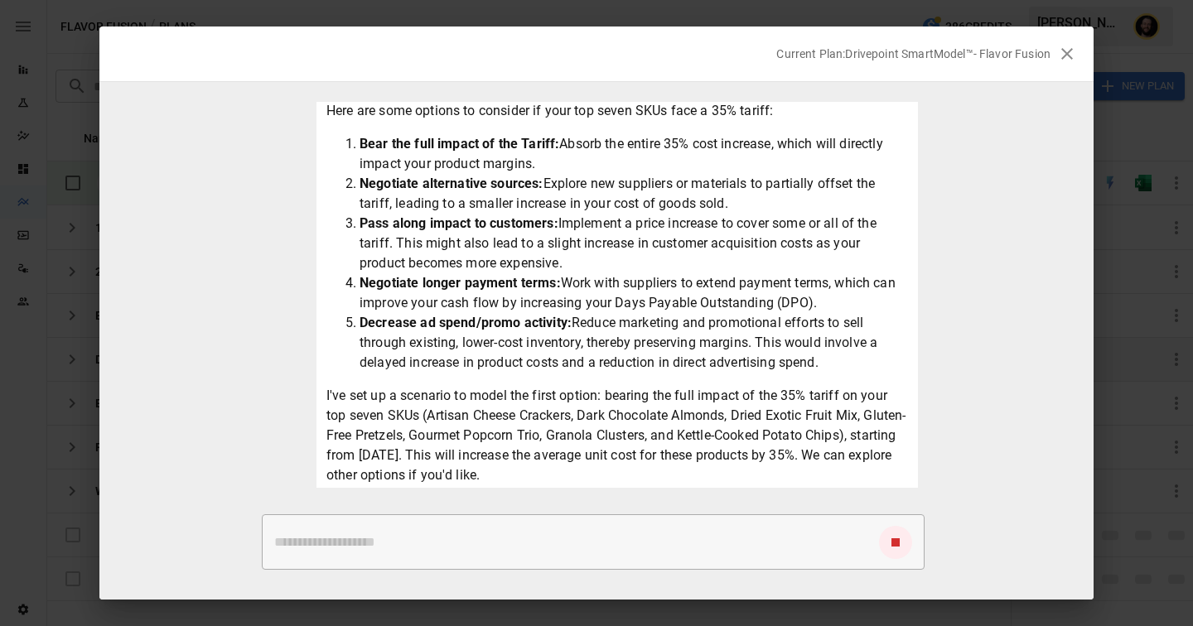
scroll to position [374, 0]
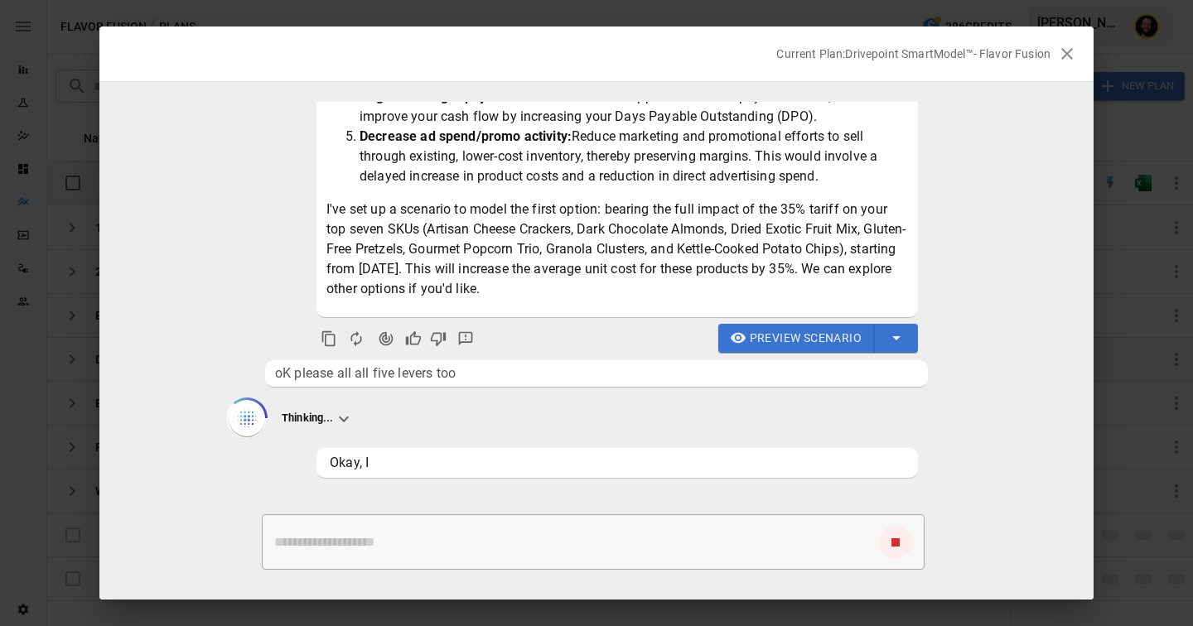
click at [795, 283] on p "I've set up a scenario to model the first option: bearing the full impact of th…" at bounding box center [617, 249] width 582 height 99
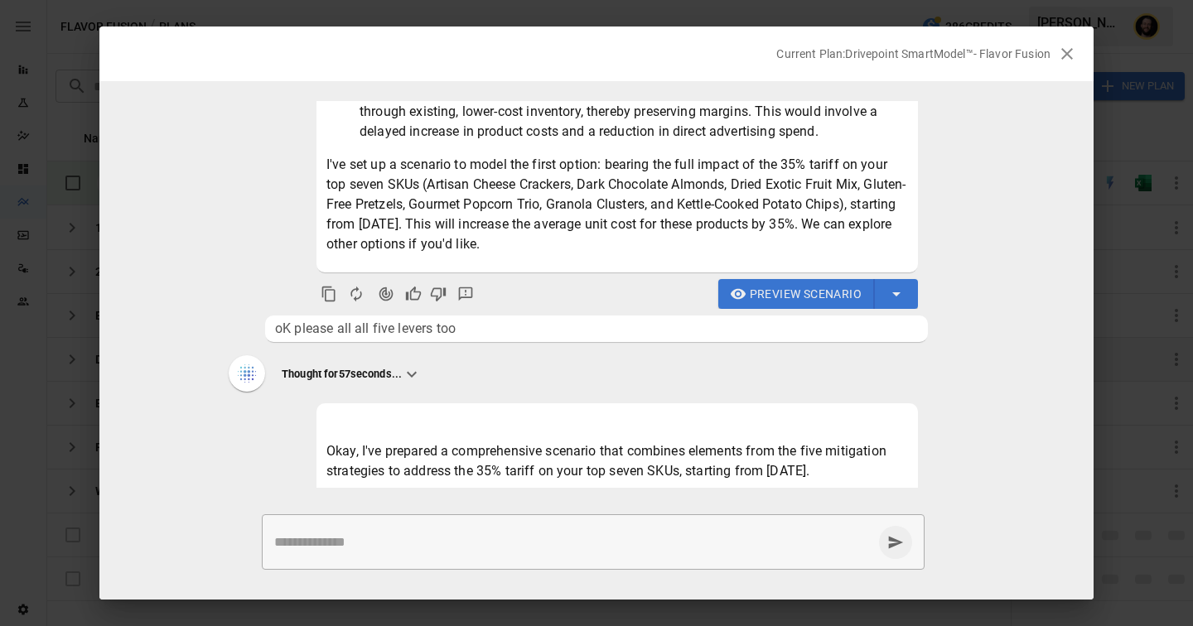
scroll to position [717, 0]
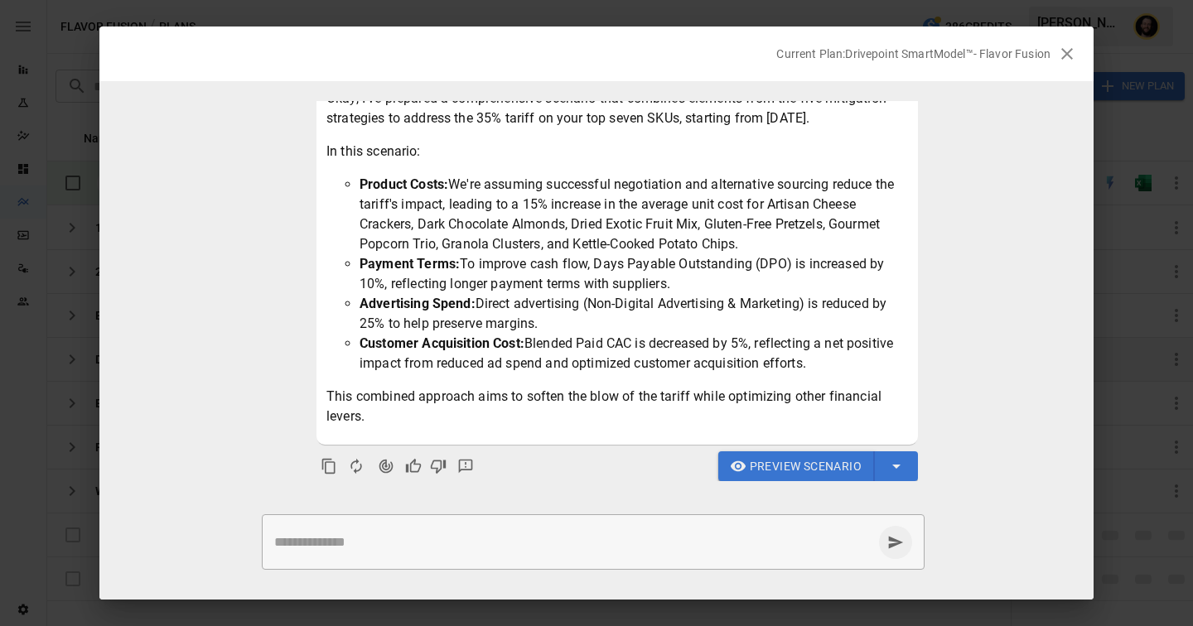
click at [745, 475] on button "Preview Scenario" at bounding box center [796, 467] width 157 height 30
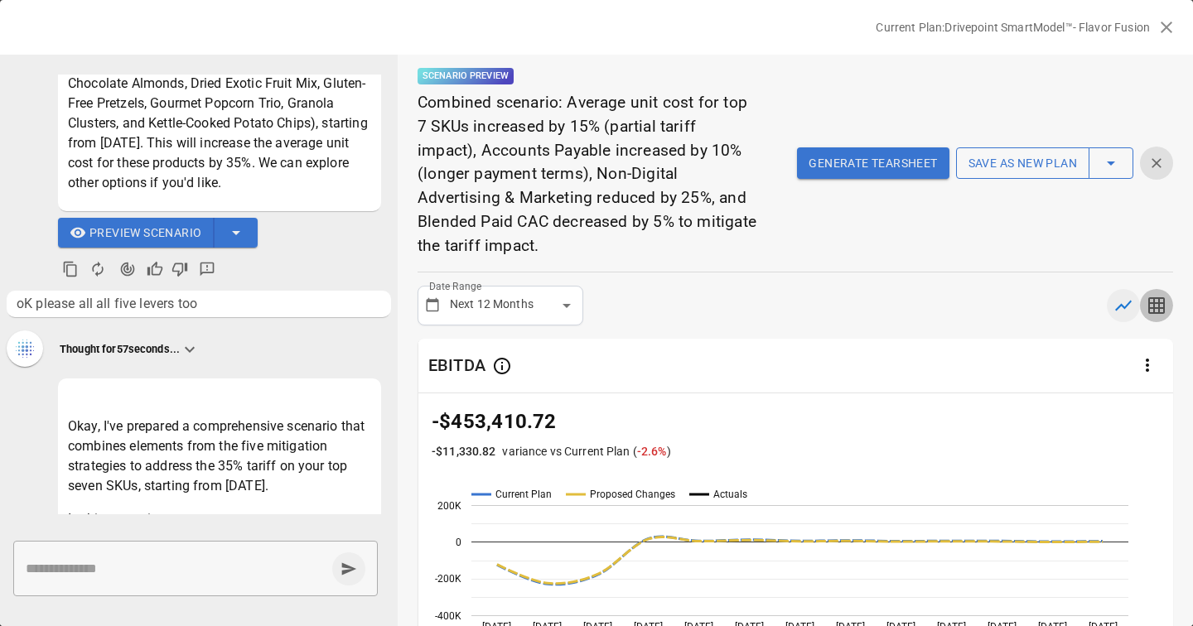
click at [1160, 308] on icon "button" at bounding box center [1156, 305] width 17 height 17
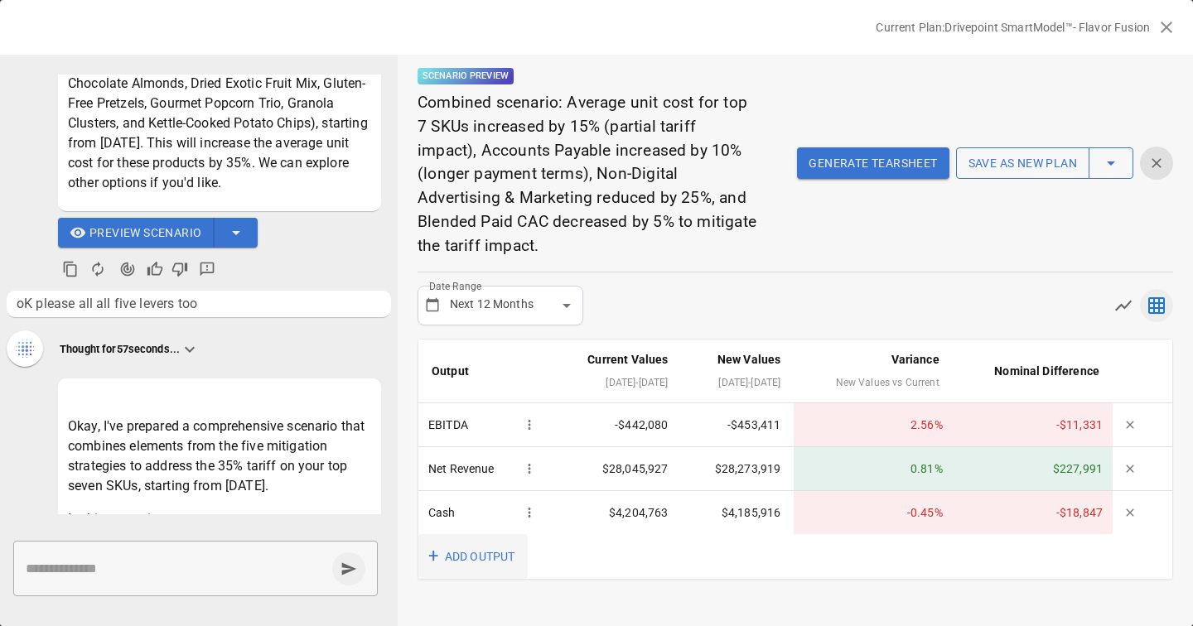
click at [461, 561] on button "+ ADD OUTPUT" at bounding box center [472, 557] width 109 height 46
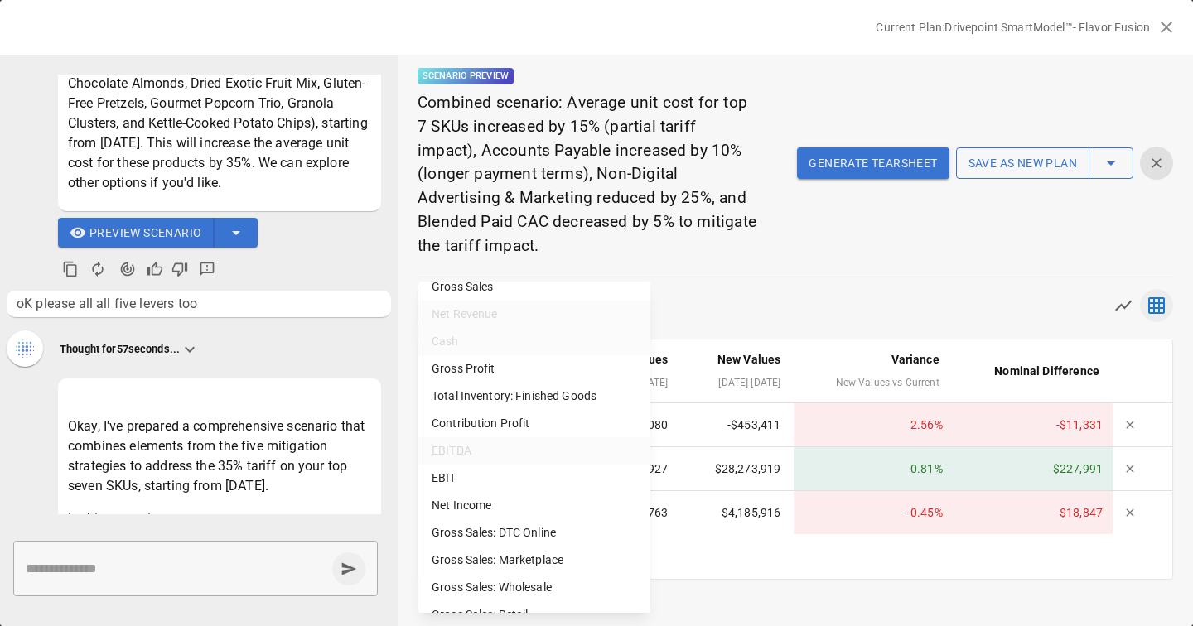
scroll to position [234, 0]
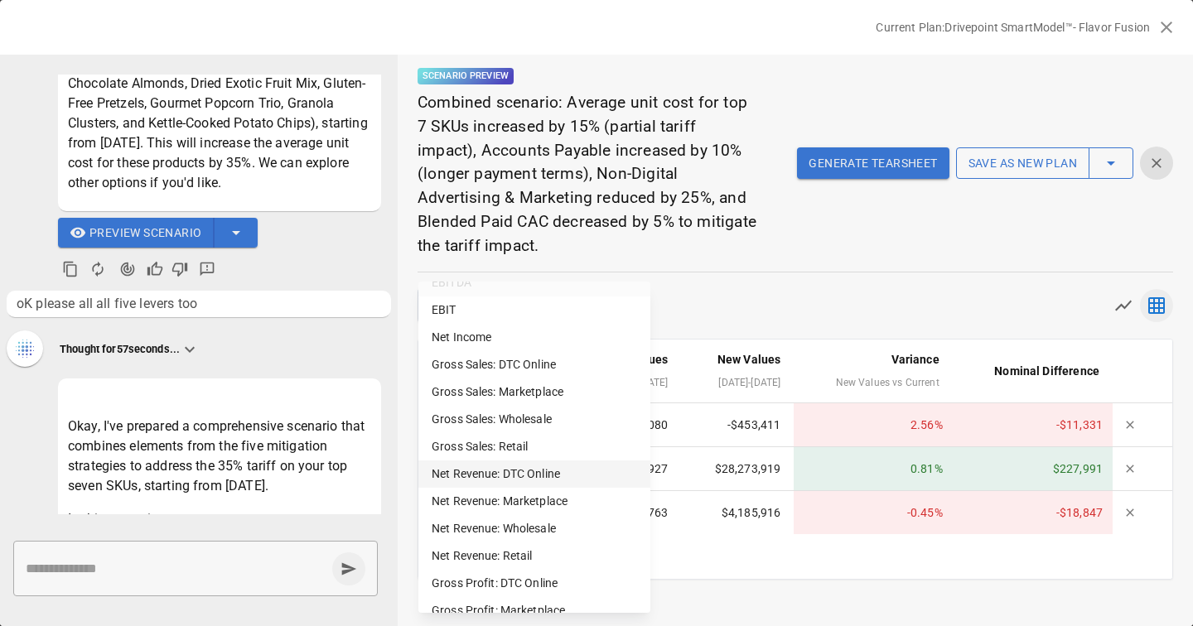
click at [514, 473] on li "Net Revenue: DTC Online" at bounding box center [534, 474] width 232 height 27
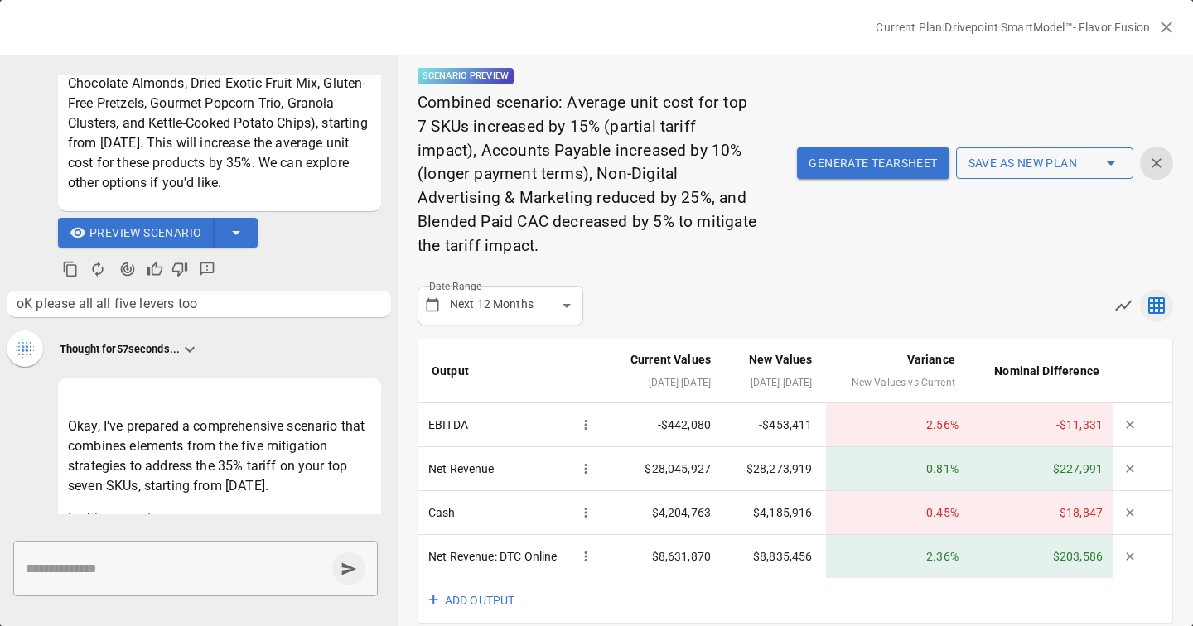
scroll to position [17, 0]
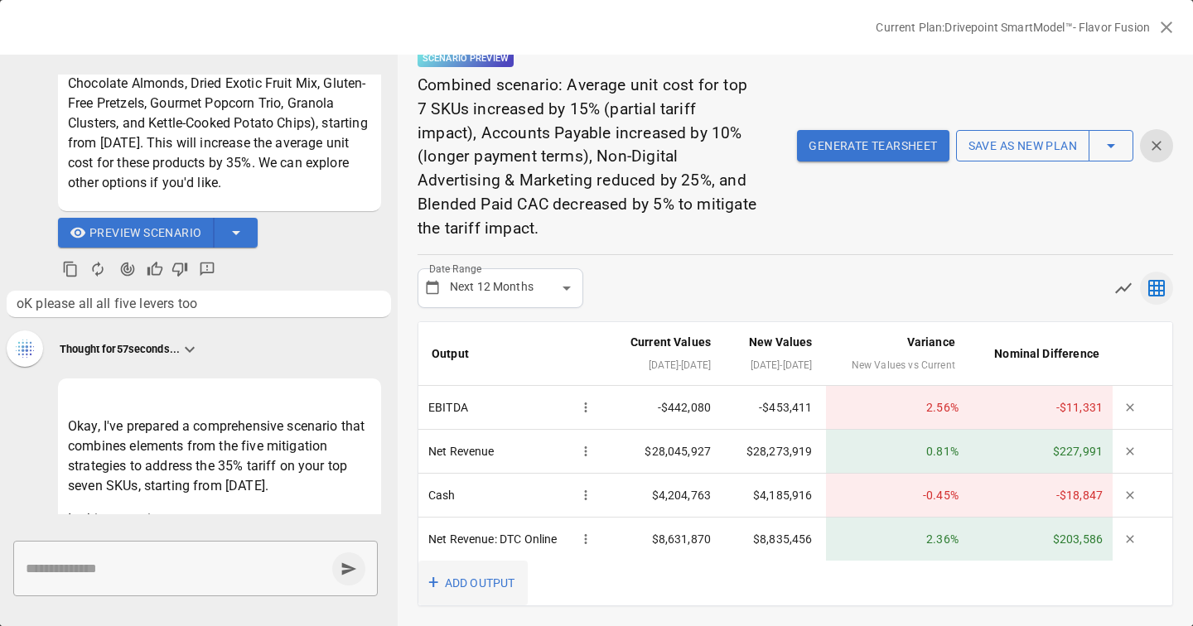
click at [479, 580] on button "+ ADD OUTPUT" at bounding box center [472, 584] width 109 height 46
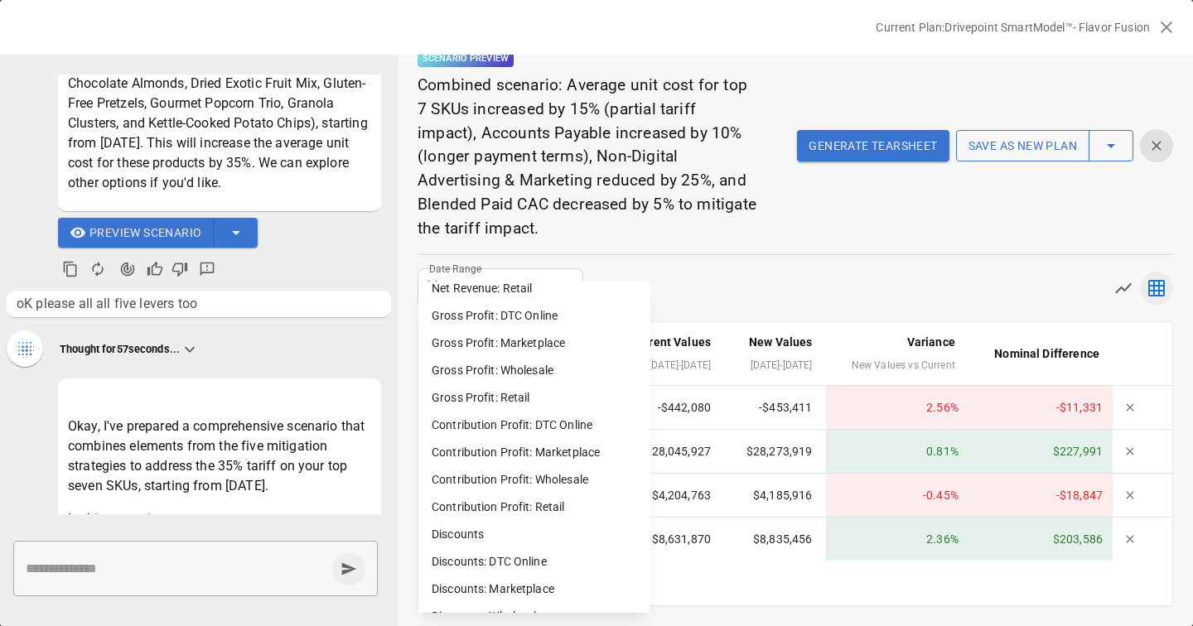
scroll to position [503, 0]
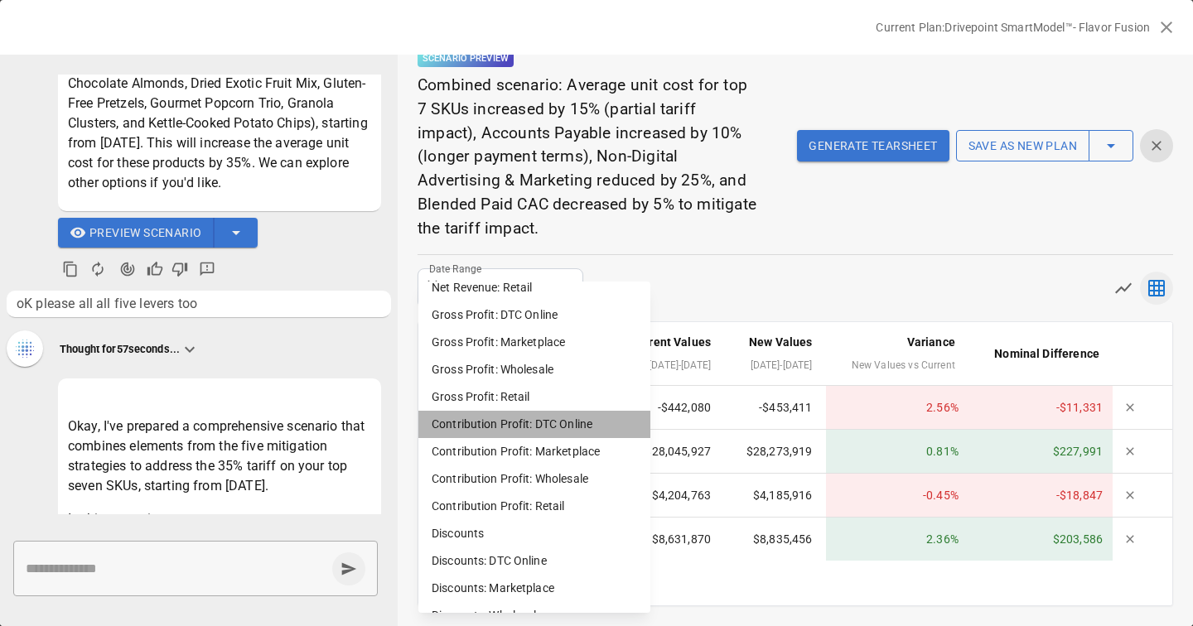
click at [501, 418] on li "Contribution Profit: DTC Online" at bounding box center [534, 424] width 232 height 27
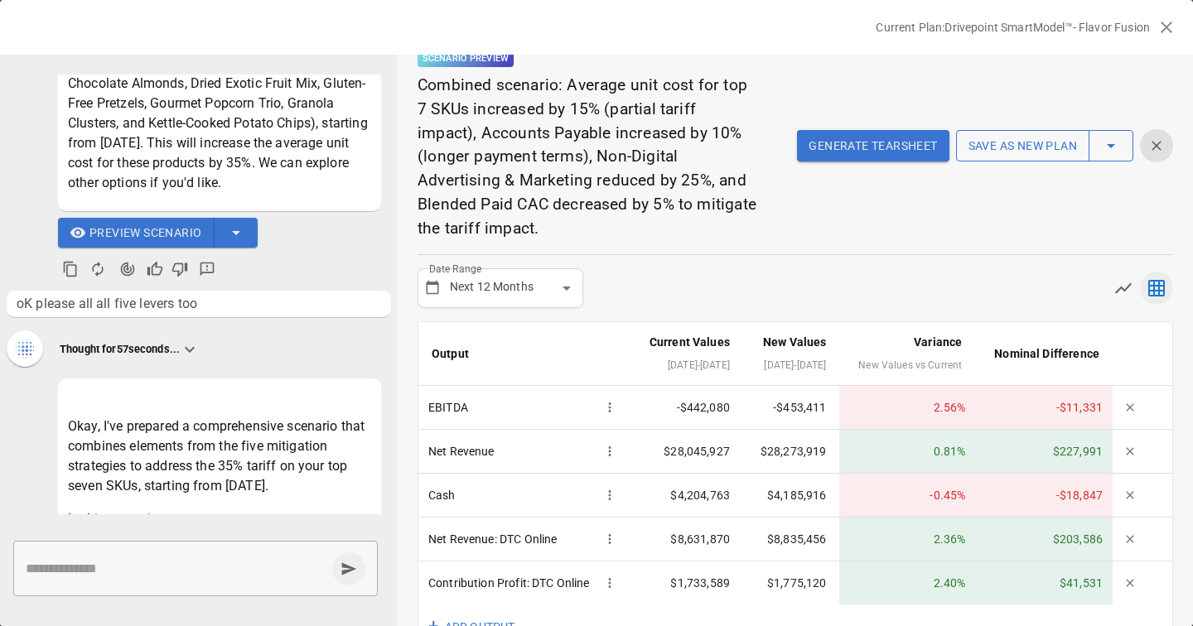
scroll to position [91, 0]
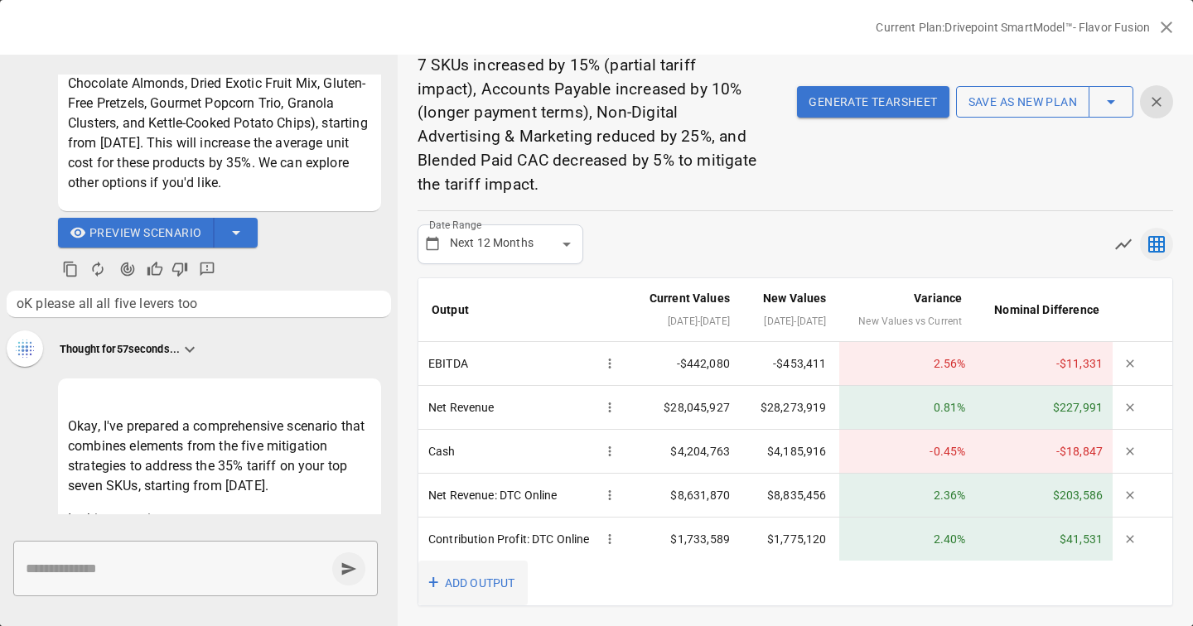
click at [461, 586] on button "+ ADD OUTPUT" at bounding box center [472, 584] width 109 height 46
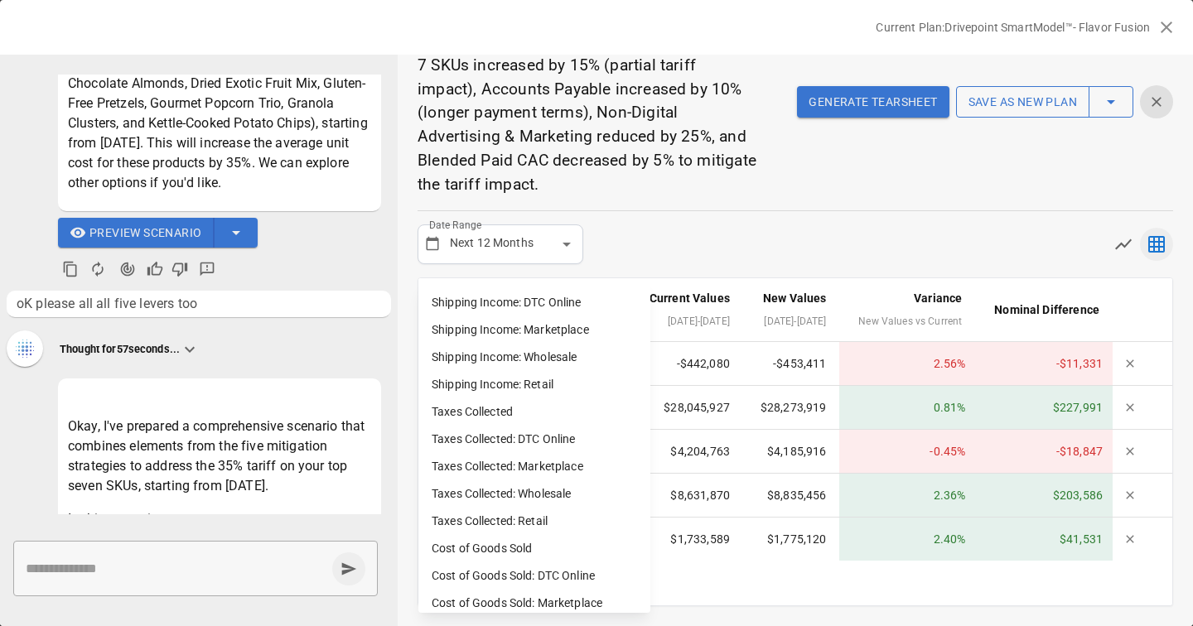
scroll to position [1128, 0]
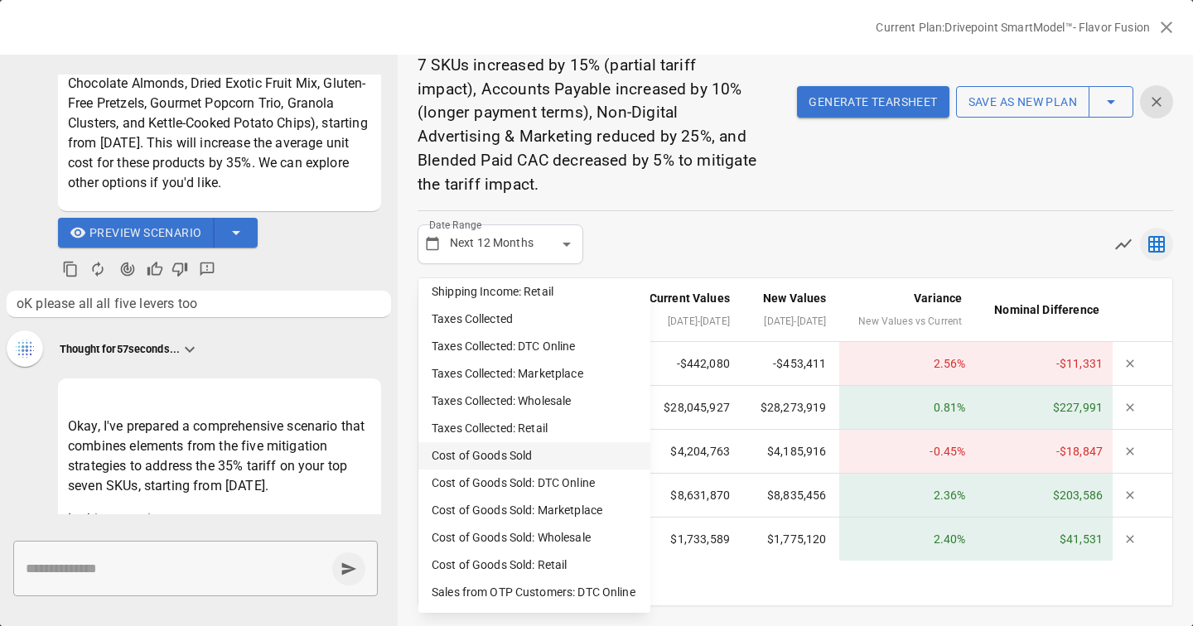
click at [506, 452] on li "Cost of Goods Sold" at bounding box center [534, 455] width 232 height 27
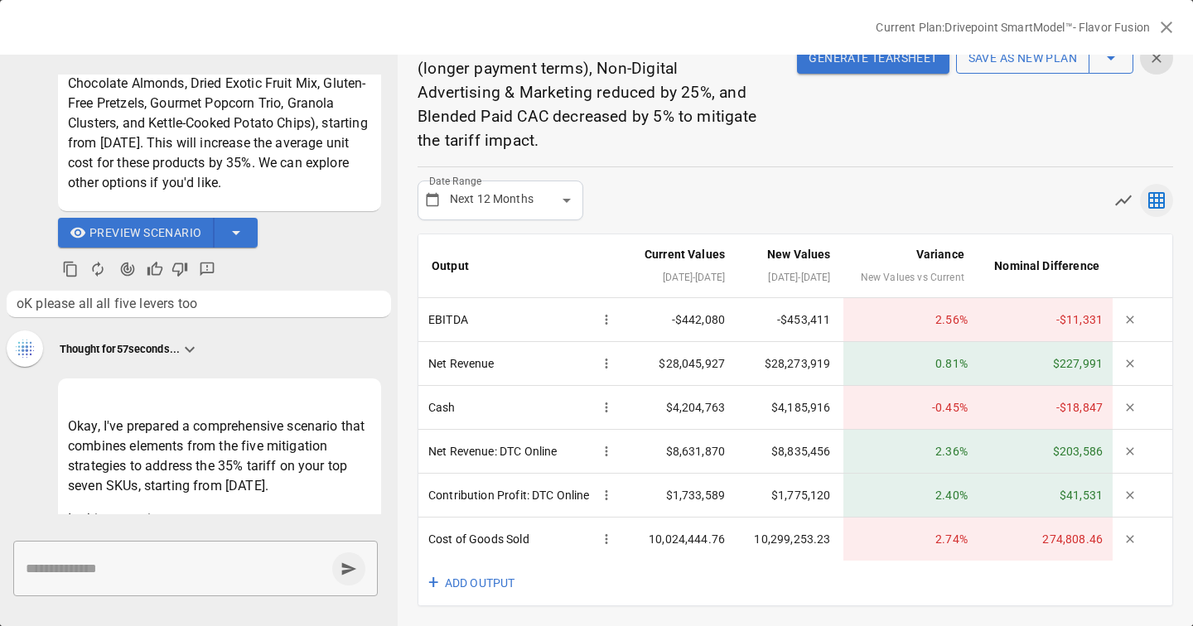
scroll to position [0, 0]
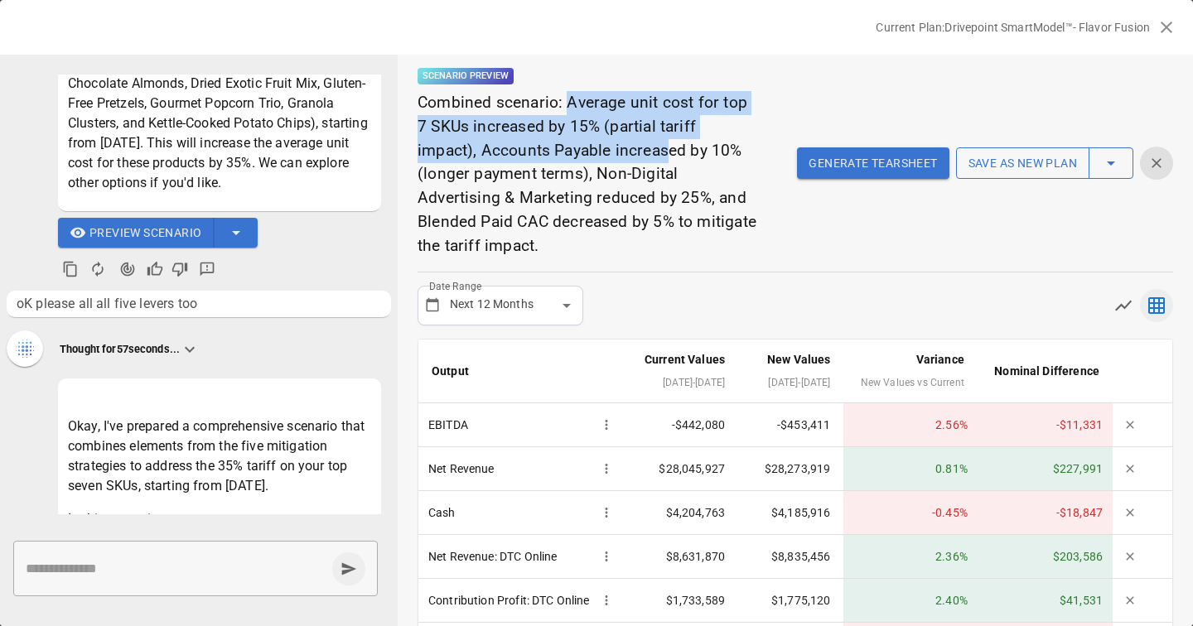
drag, startPoint x: 568, startPoint y: 111, endPoint x: 606, endPoint y: 148, distance: 53.9
click at [606, 148] on p "Combined scenario: Average unit cost for top 7 SKUs increased by 15% (partial t…" at bounding box center [588, 174] width 341 height 167
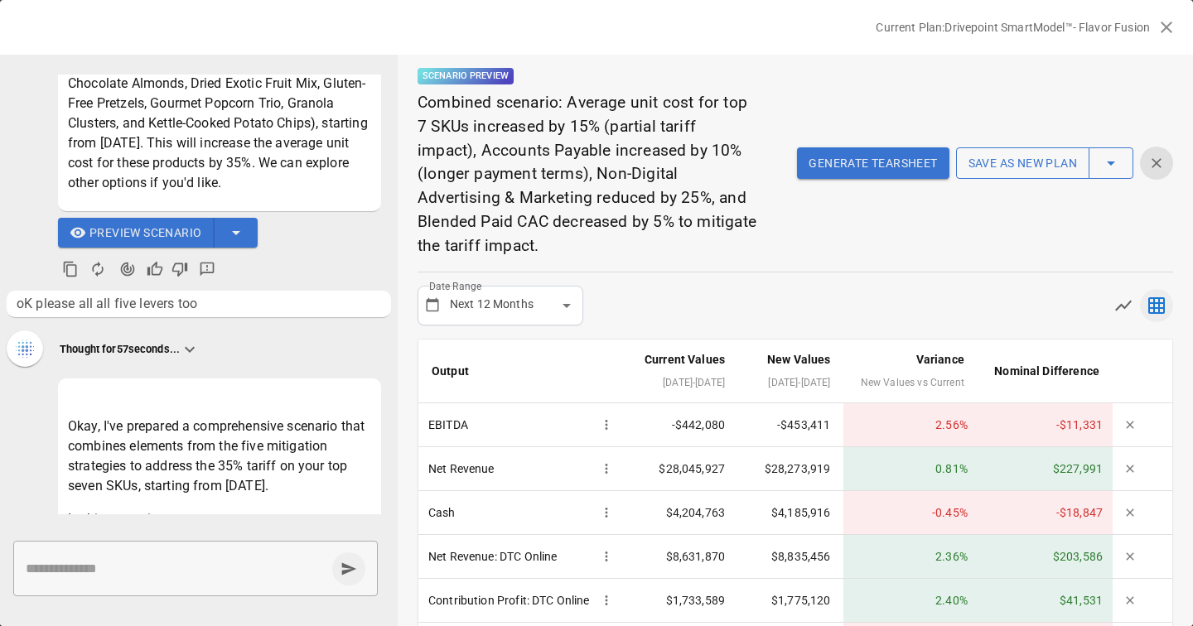
click at [796, 230] on div "Scenario Preview Combined scenario: Average unit cost for top 7 SKUs increased …" at bounding box center [796, 163] width 756 height 216
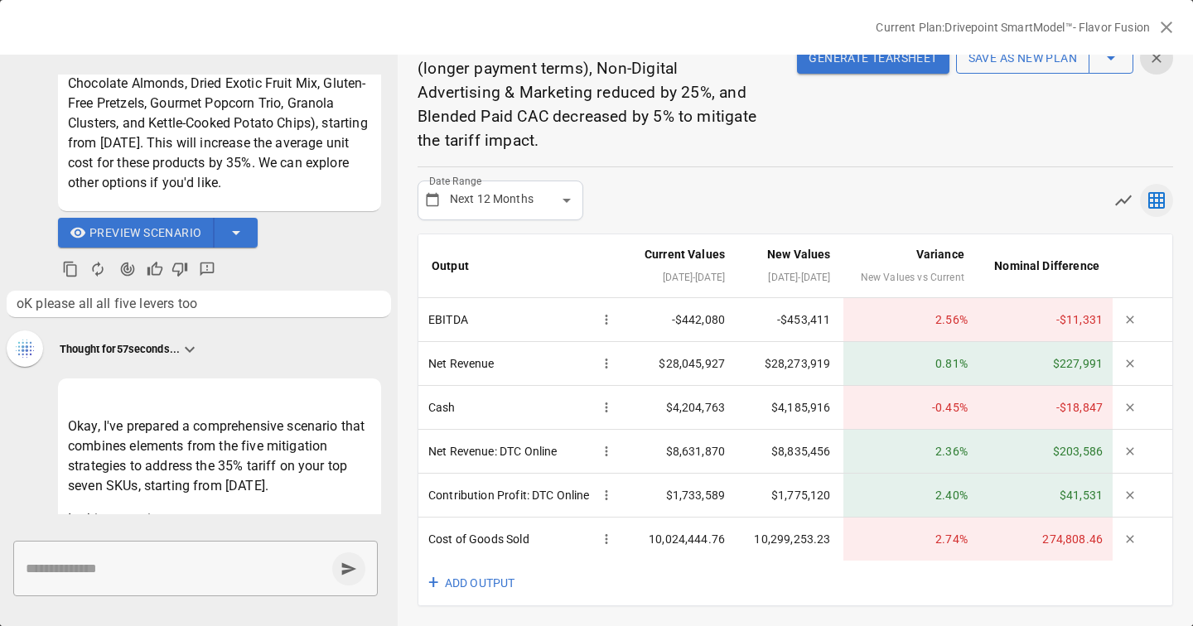
scroll to position [88, 0]
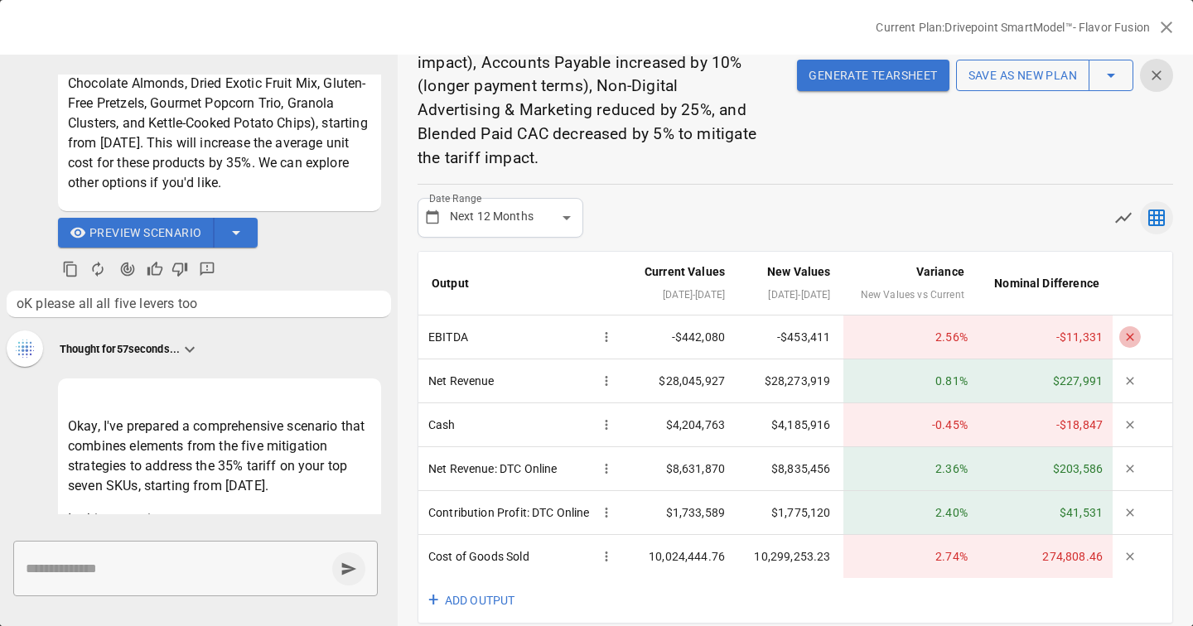
click at [1128, 341] on icon "button" at bounding box center [1129, 336] width 7 height 7
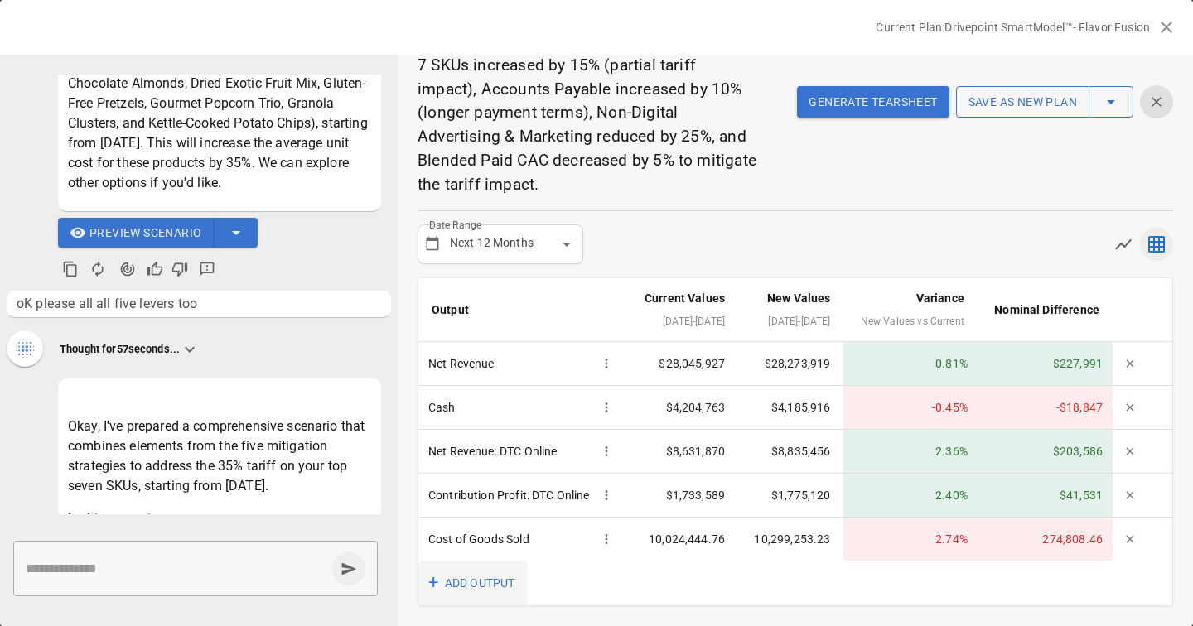
click at [469, 587] on button "+ ADD OUTPUT" at bounding box center [472, 584] width 109 height 46
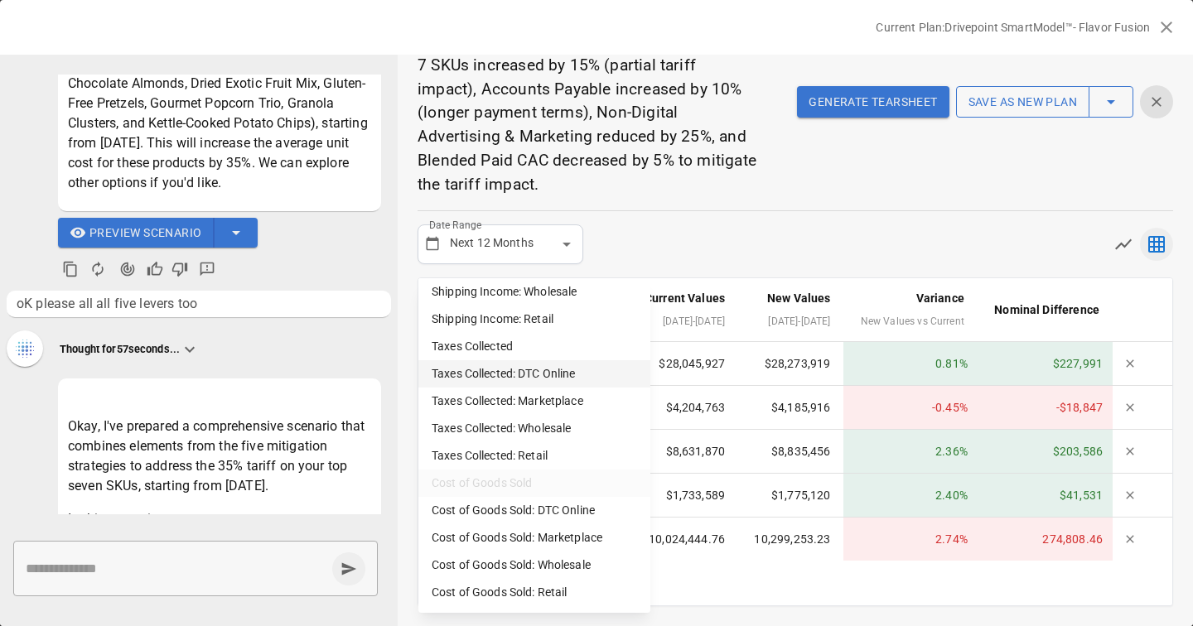
scroll to position [1128, 0]
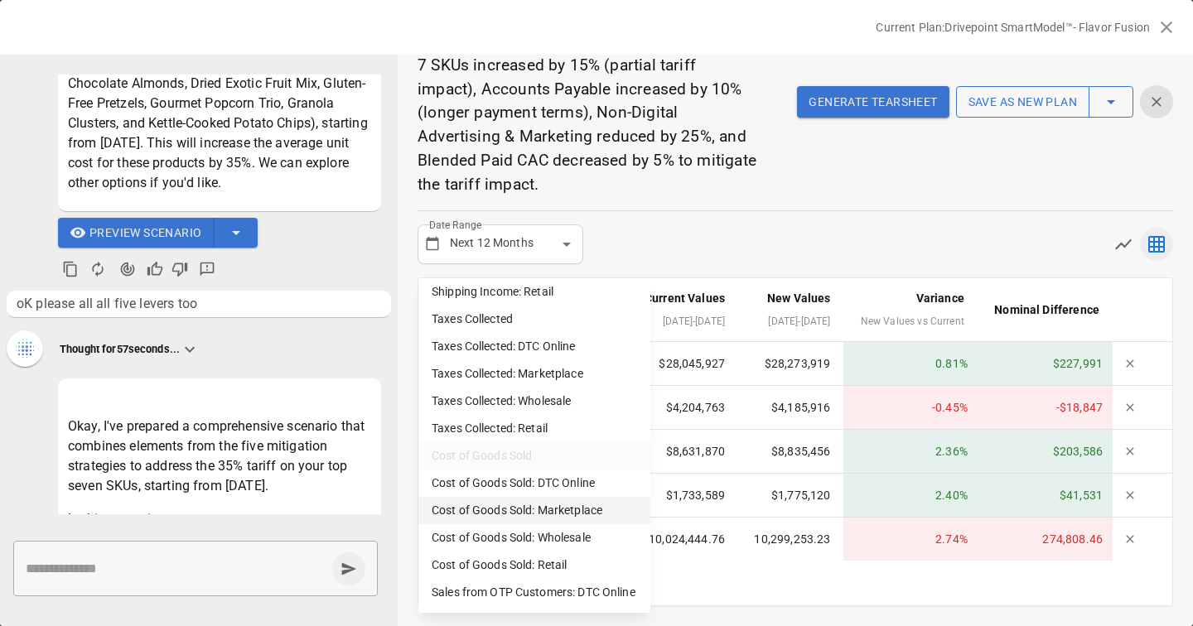
click at [538, 516] on li "Cost of Goods Sold: Marketplace" at bounding box center [534, 510] width 232 height 27
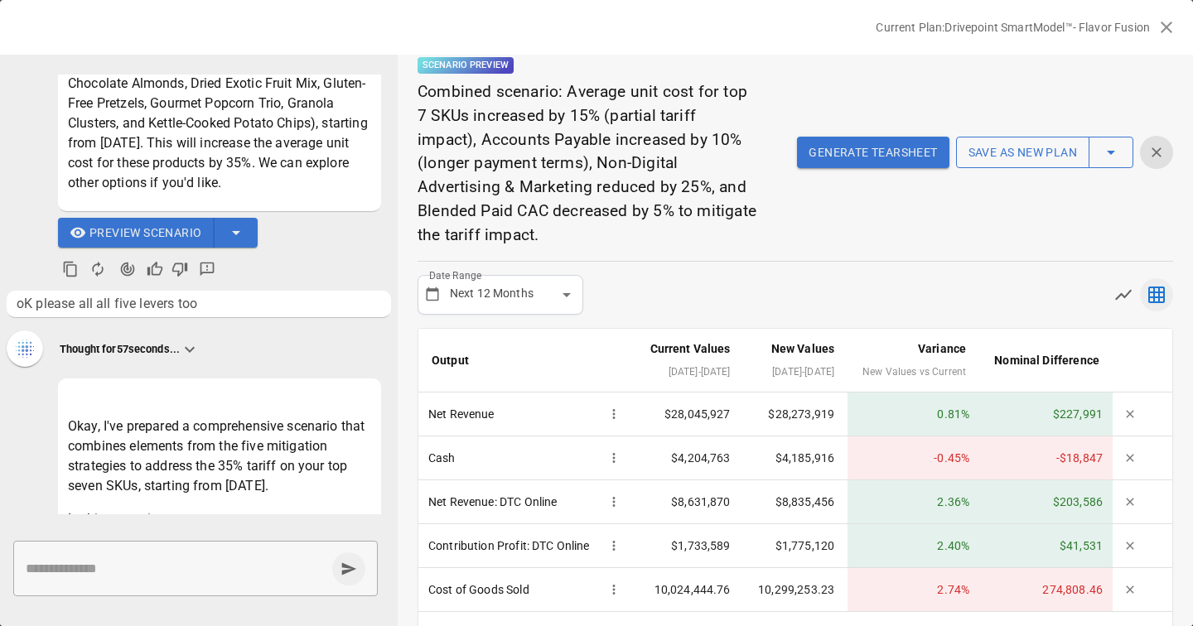
scroll to position [4, 0]
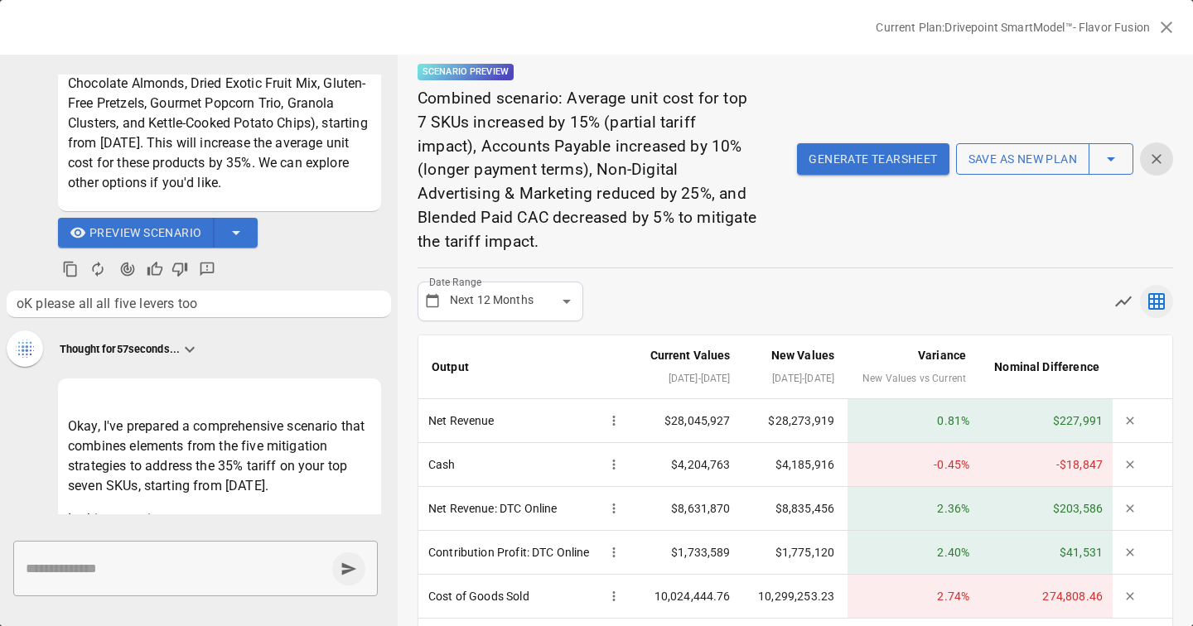
click at [882, 164] on button "Generate Tearsheet" at bounding box center [873, 158] width 152 height 31
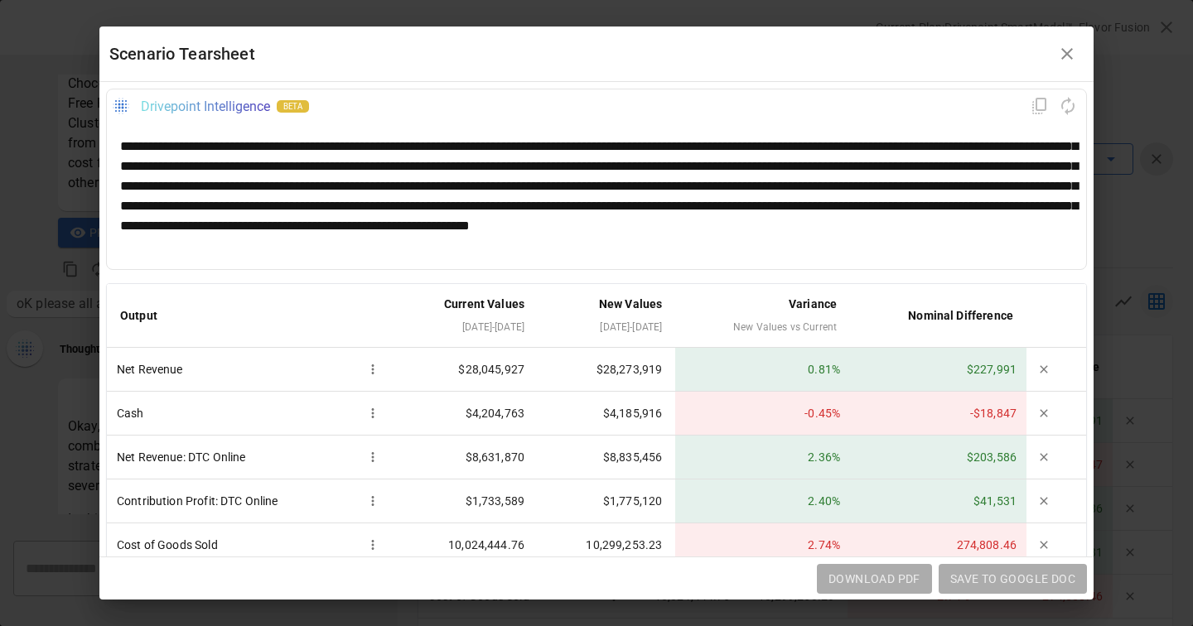
click at [859, 190] on div "**********" at bounding box center [596, 196] width 953 height 119
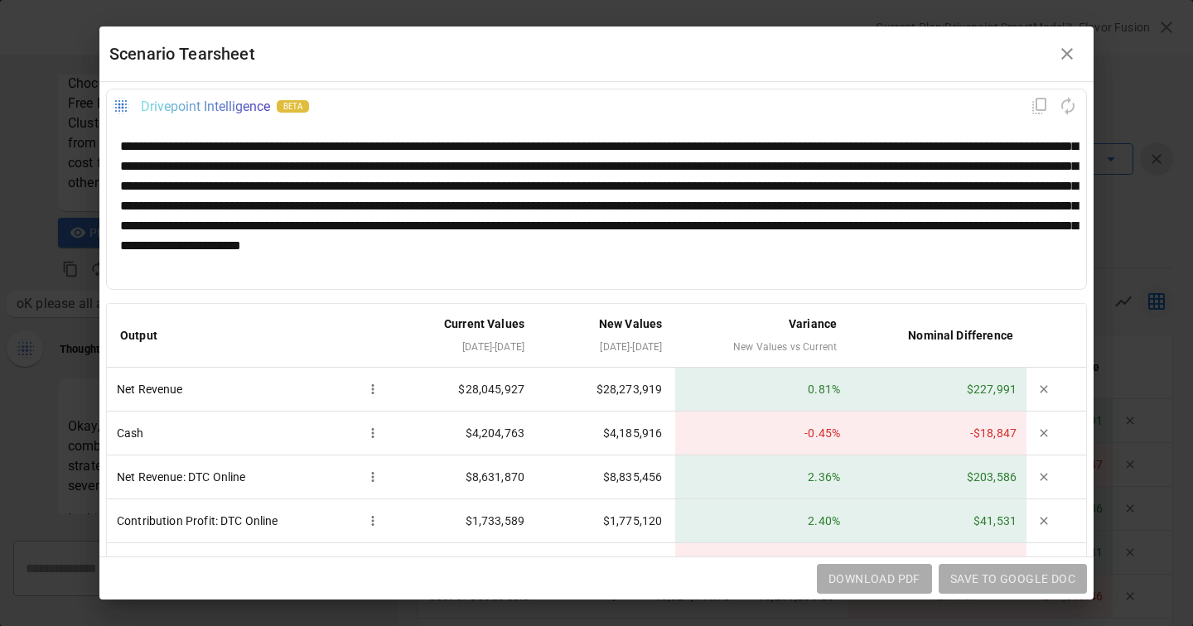
click at [867, 187] on div "**********" at bounding box center [596, 206] width 953 height 139
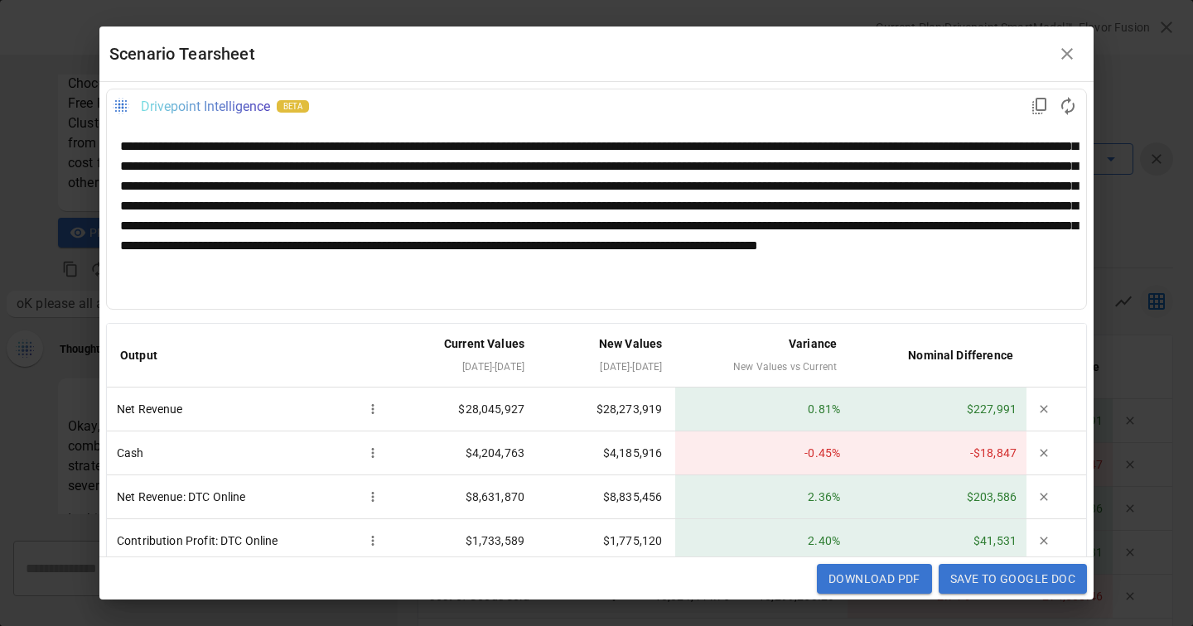
click at [864, 188] on div at bounding box center [596, 216] width 953 height 159
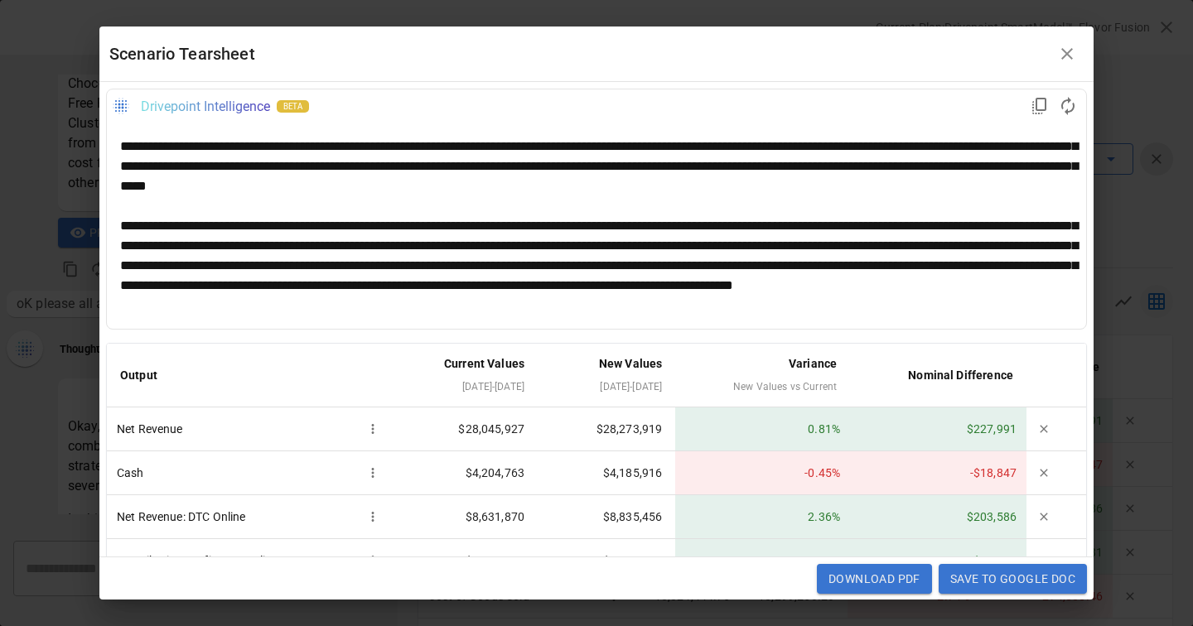
click at [989, 249] on div "**********" at bounding box center [596, 265] width 953 height 99
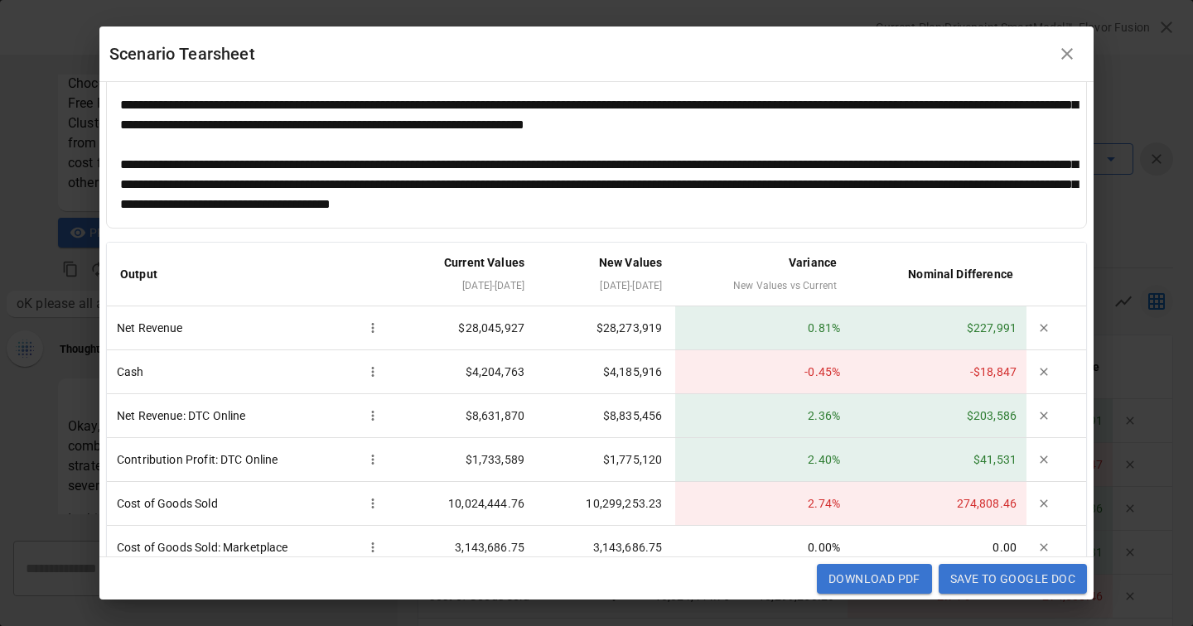
scroll to position [75, 0]
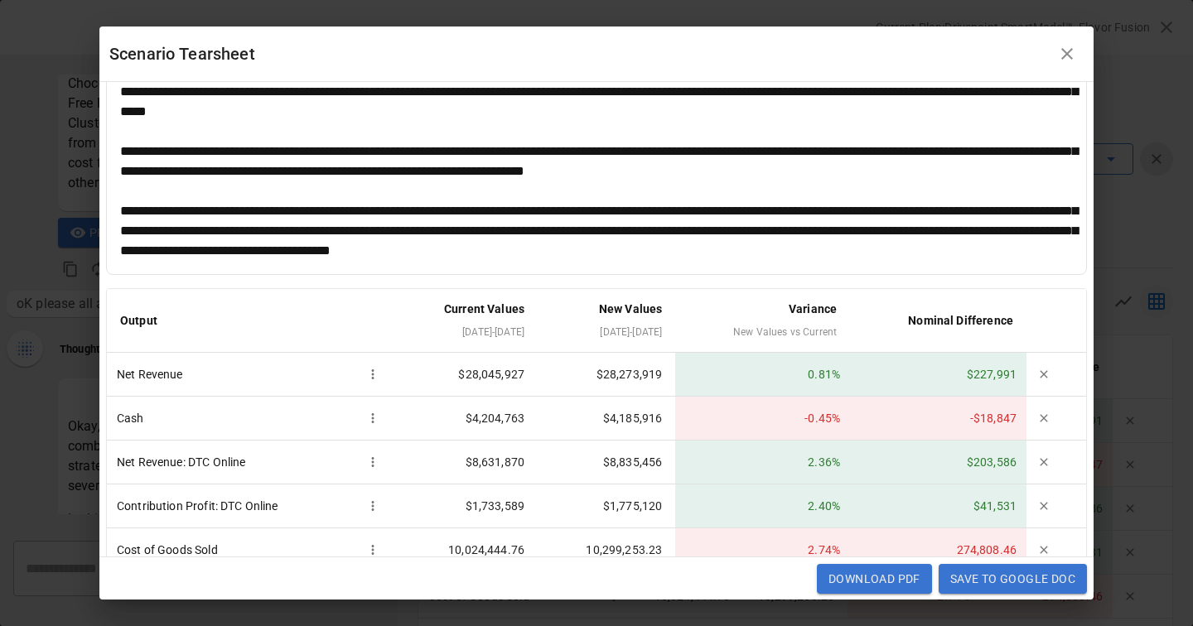
click at [584, 209] on div "**********" at bounding box center [596, 231] width 953 height 60
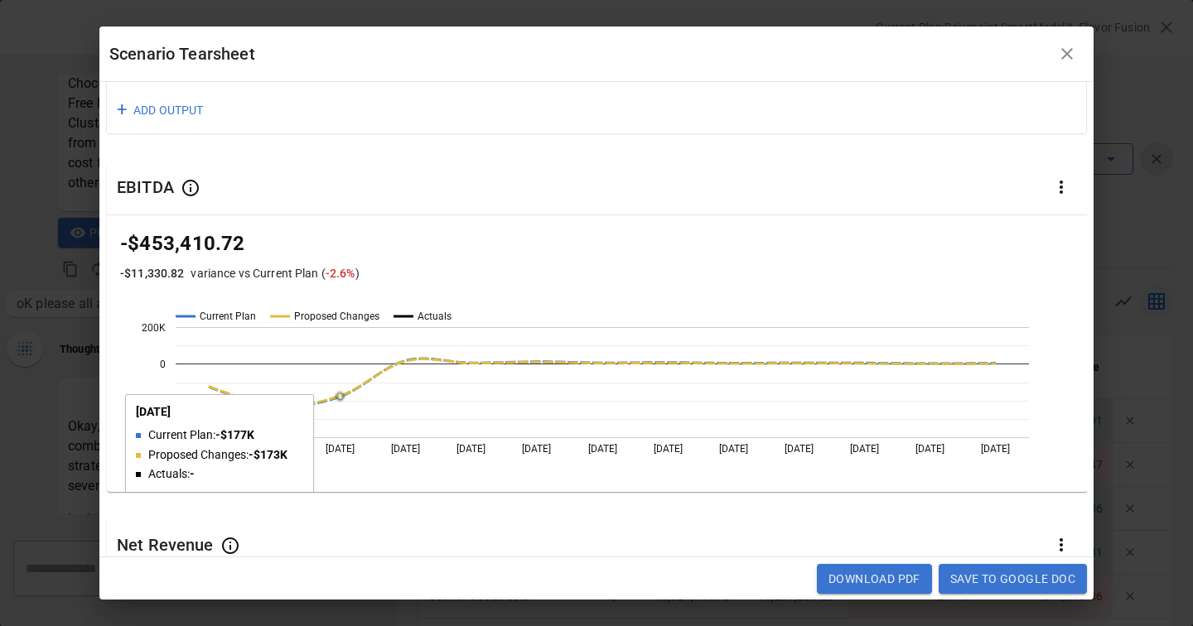
scroll to position [381, 0]
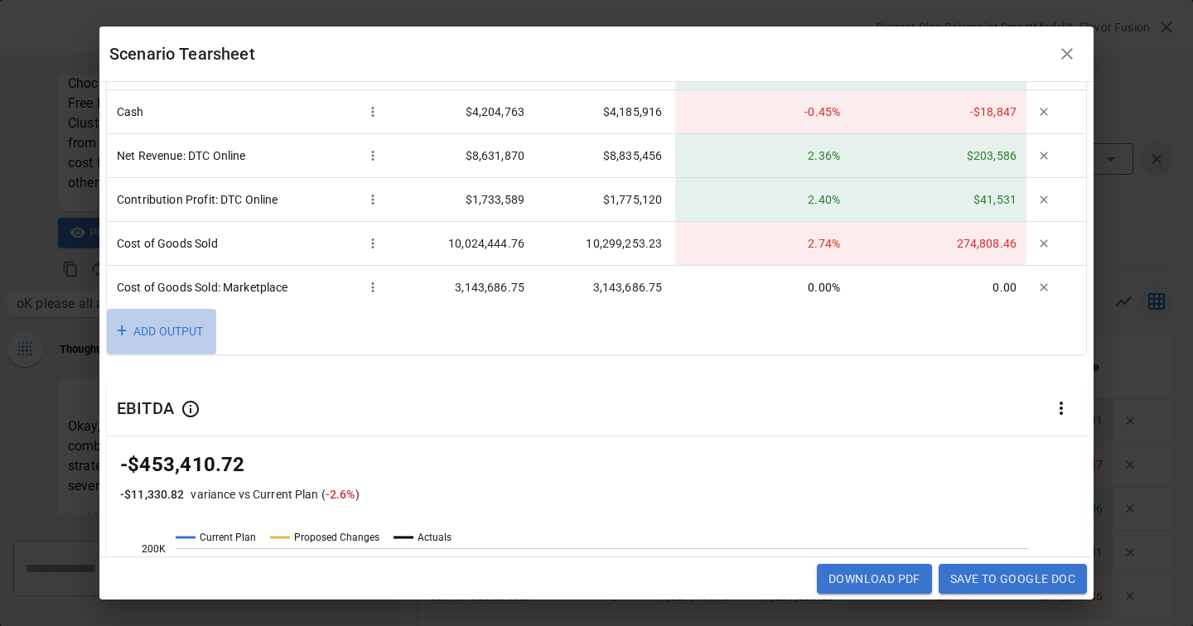
click at [181, 335] on button "+ ADD OUTPUT" at bounding box center [161, 332] width 109 height 46
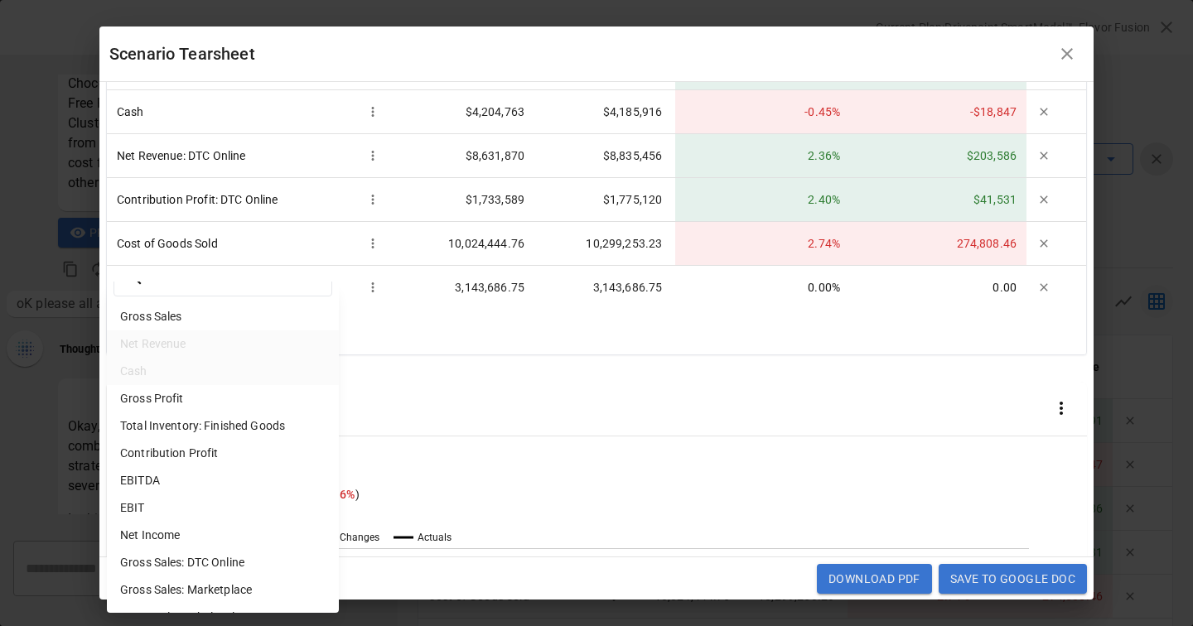
scroll to position [37, 0]
click at [174, 397] on li "Gross Profit" at bounding box center [223, 397] width 232 height 27
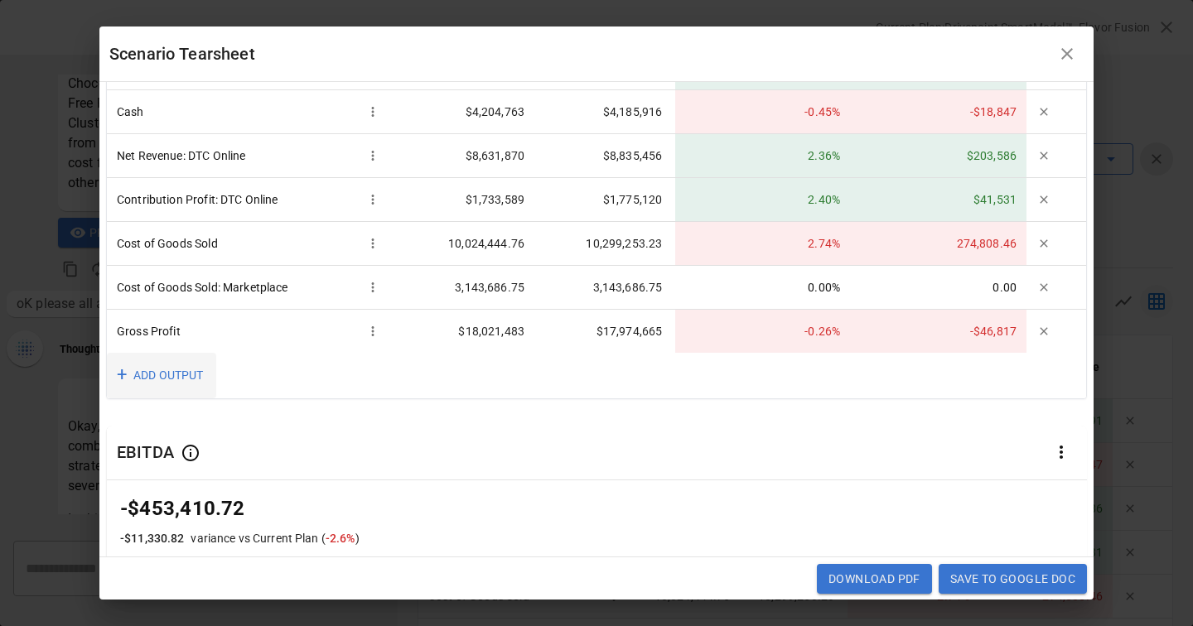
click at [144, 374] on button "+ ADD OUTPUT" at bounding box center [161, 376] width 109 height 46
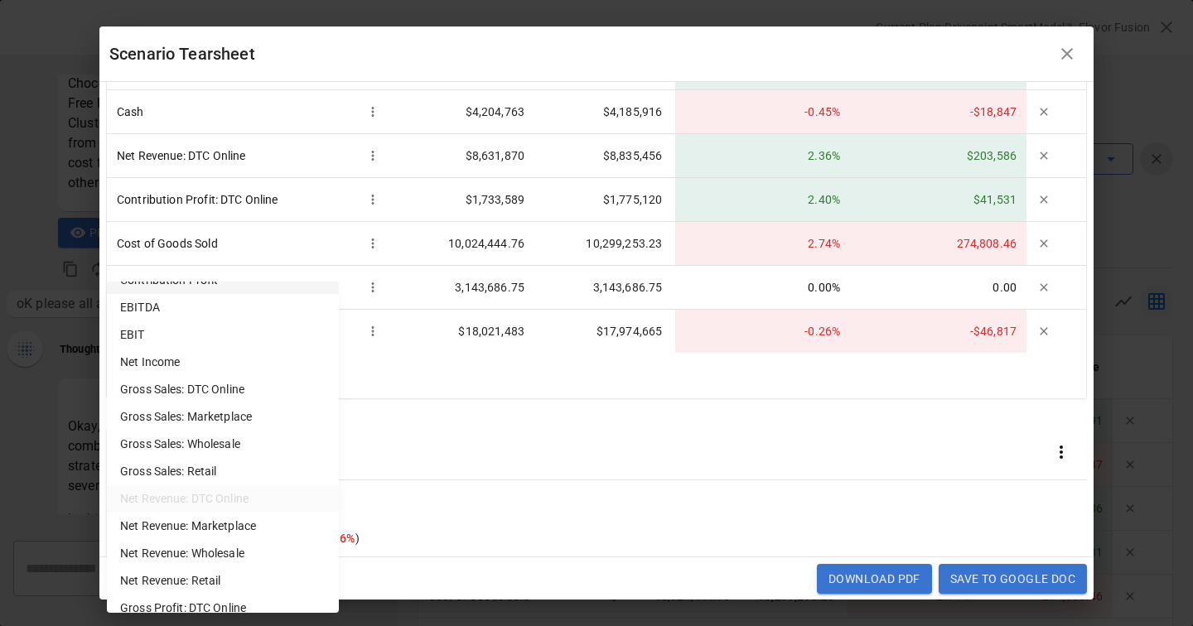
scroll to position [213, 0]
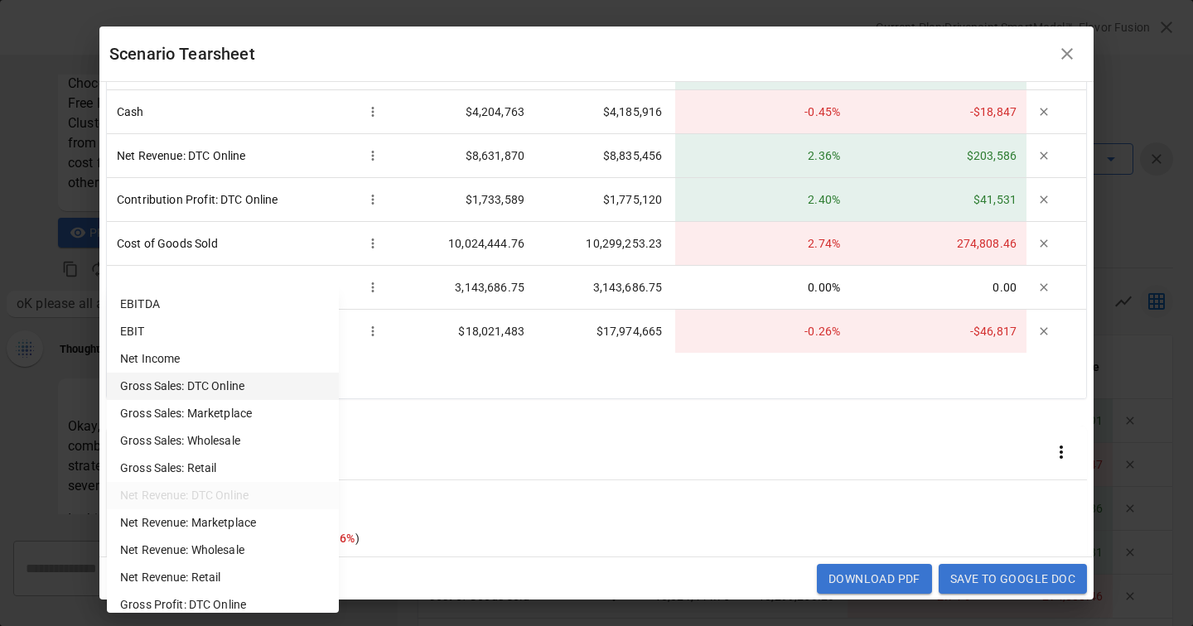
click at [227, 386] on li "Gross Sales: DTC Online" at bounding box center [223, 386] width 232 height 27
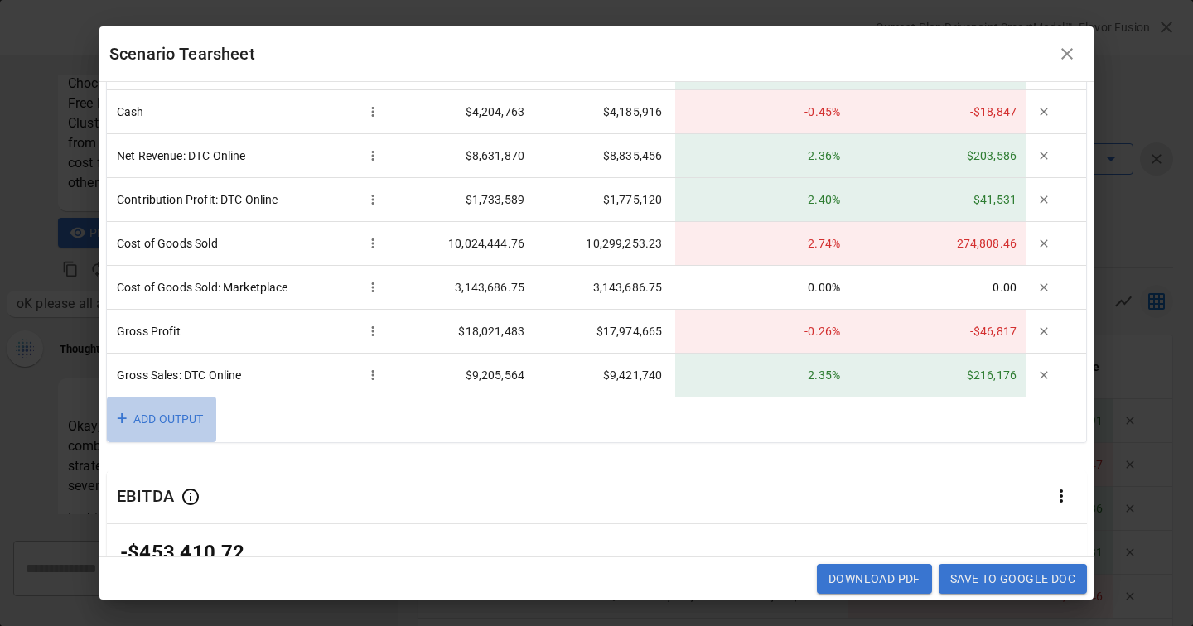
click at [161, 423] on button "+ ADD OUTPUT" at bounding box center [161, 420] width 109 height 46
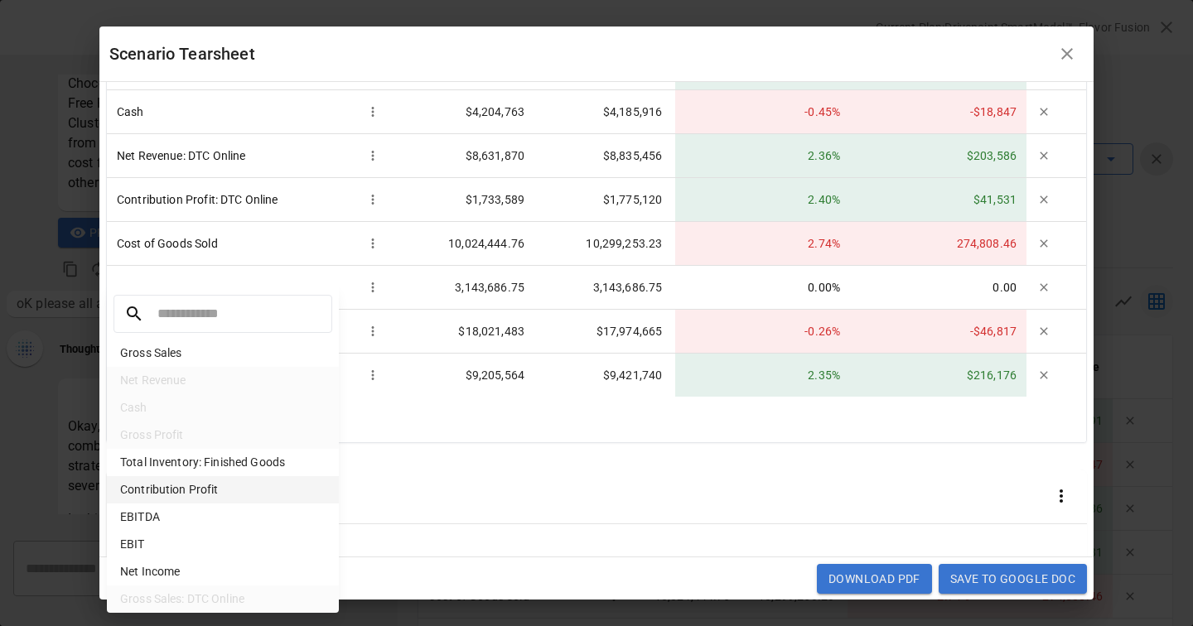
scroll to position [272, 0]
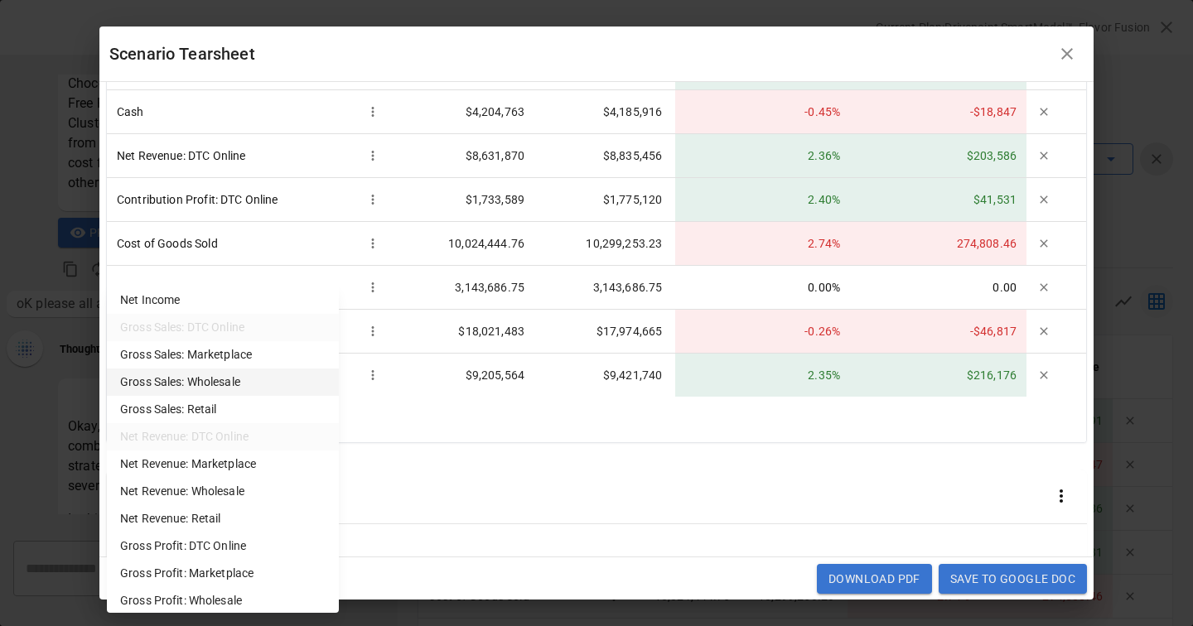
click at [208, 384] on li "Gross Sales: Wholesale" at bounding box center [223, 382] width 232 height 27
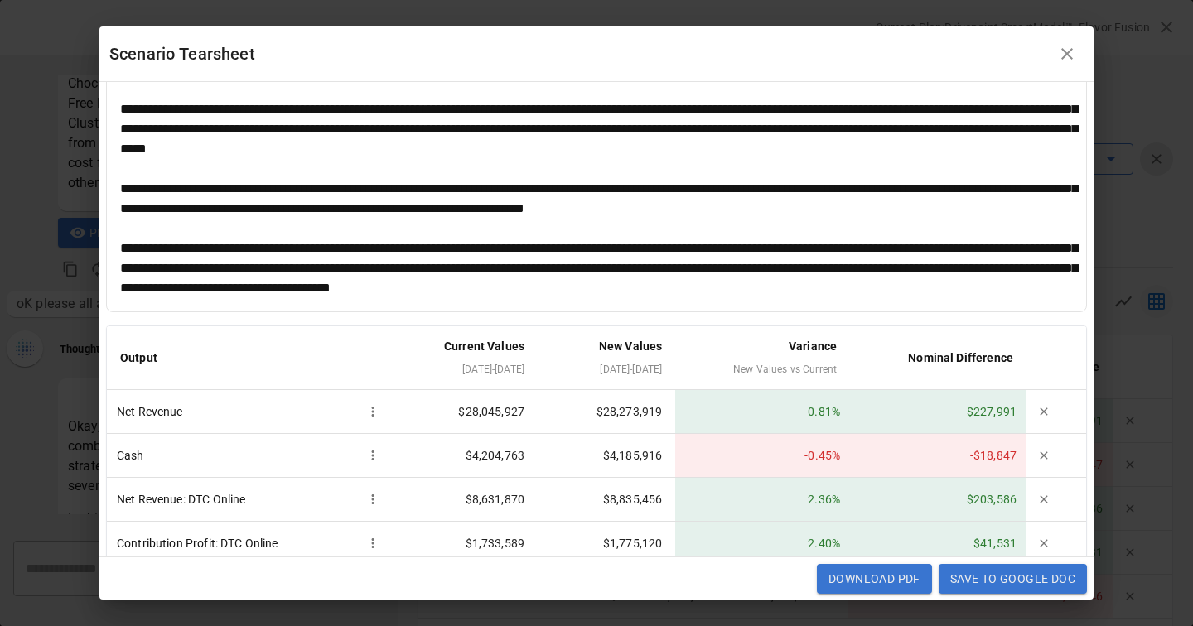
scroll to position [0, 0]
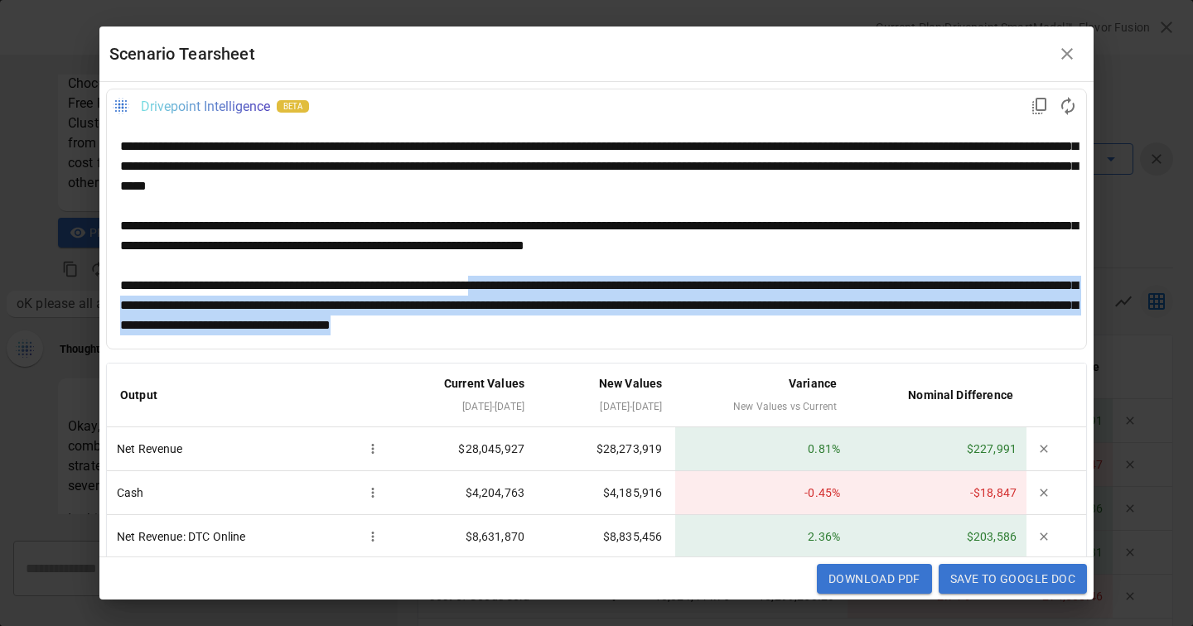
drag, startPoint x: 829, startPoint y: 329, endPoint x: 582, endPoint y: 290, distance: 249.9
click at [582, 290] on div "**********" at bounding box center [596, 306] width 953 height 60
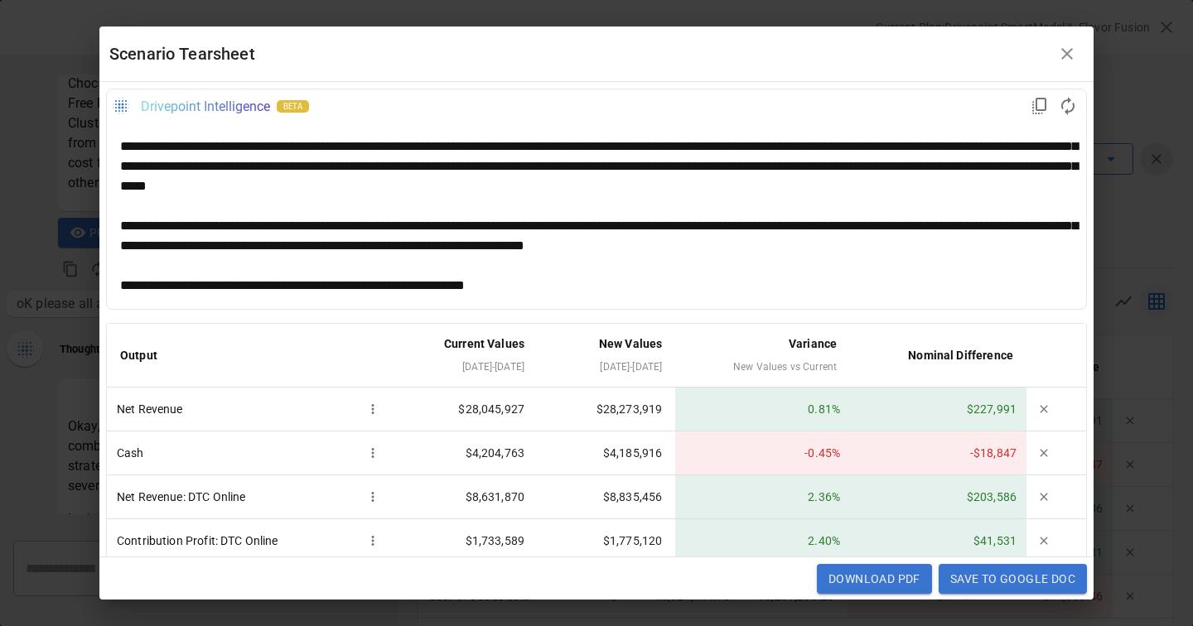
click at [495, 283] on div "**********" at bounding box center [596, 286] width 953 height 20
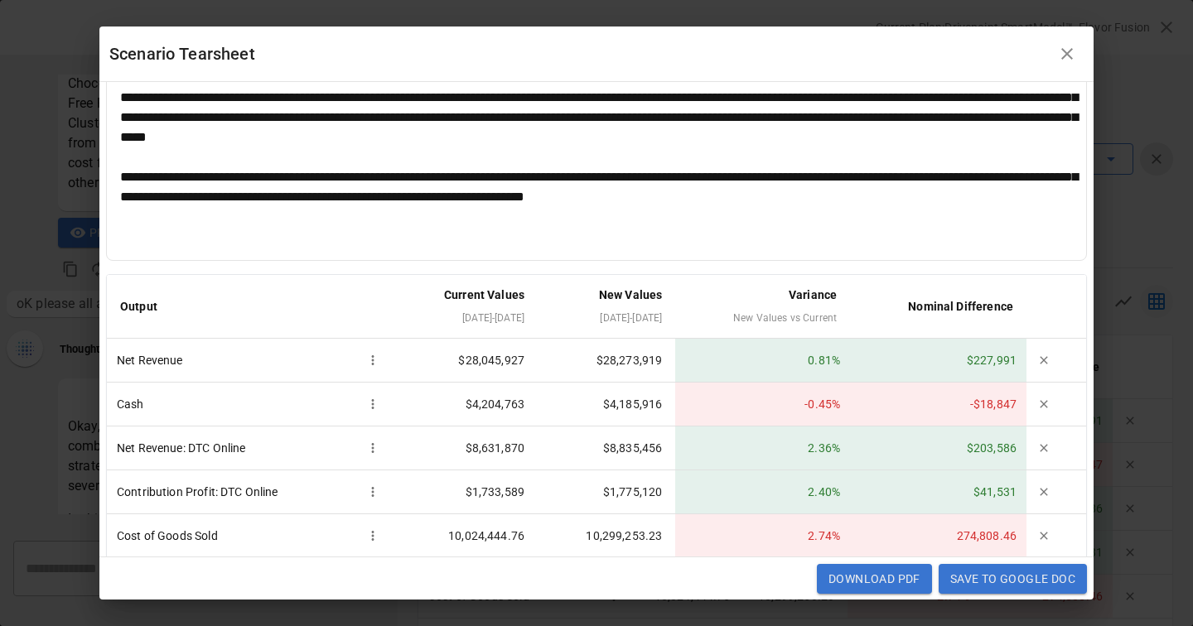
scroll to position [19, 0]
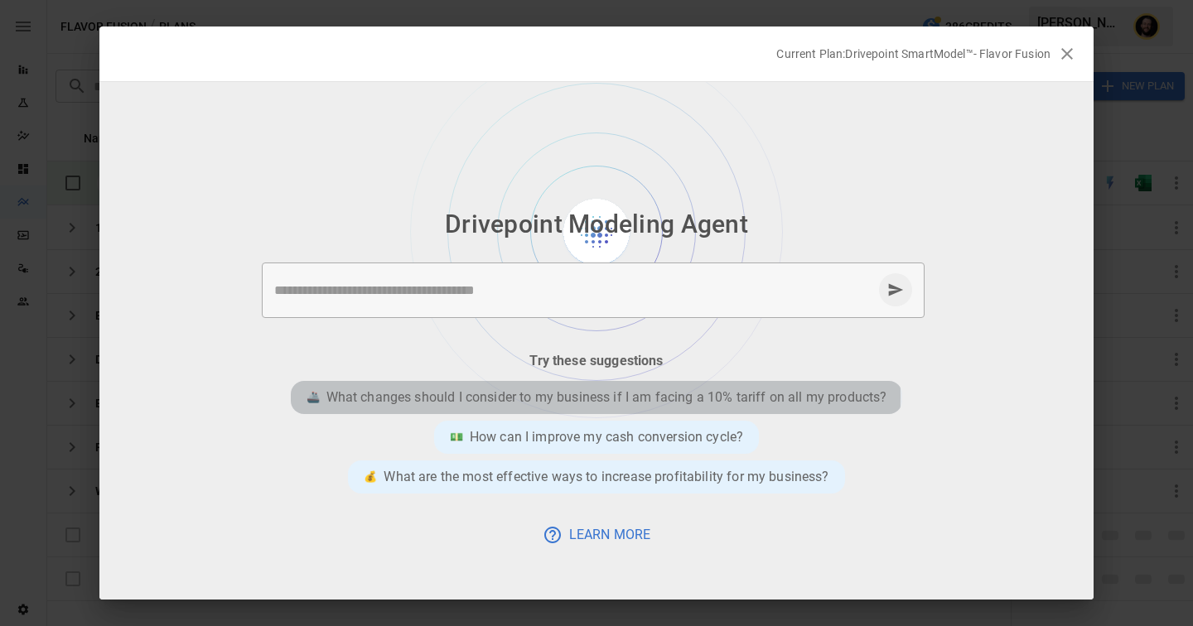
click at [571, 397] on p "What changes should I consider to my business if I am facing a 10% tariff on al…" at bounding box center [606, 398] width 561 height 20
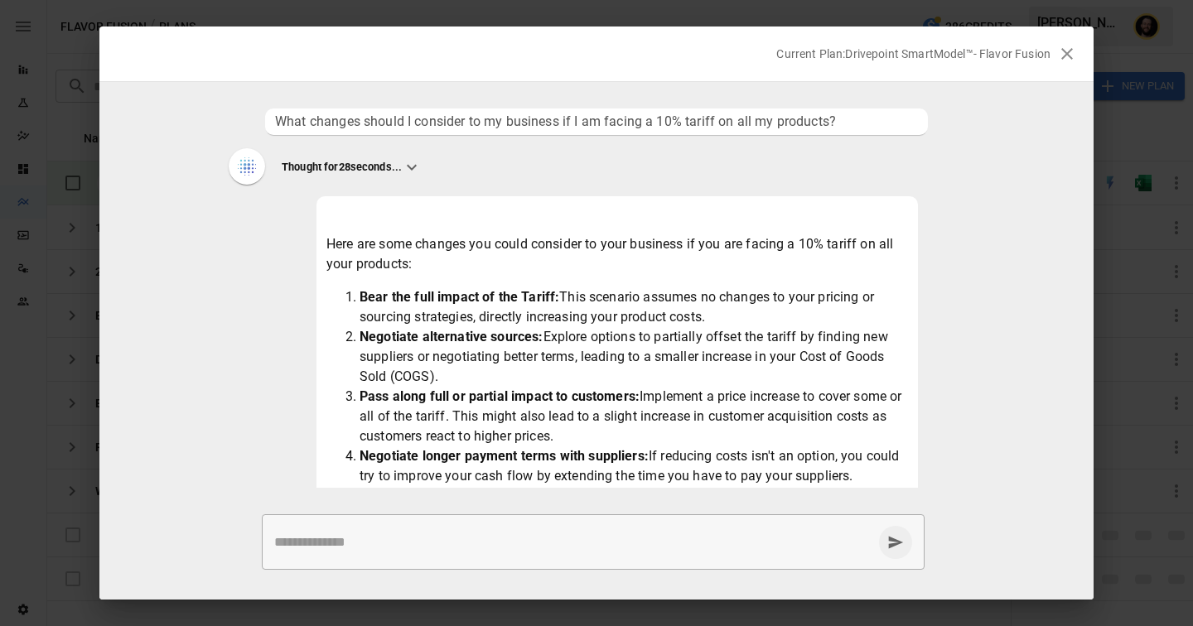
scroll to position [244, 0]
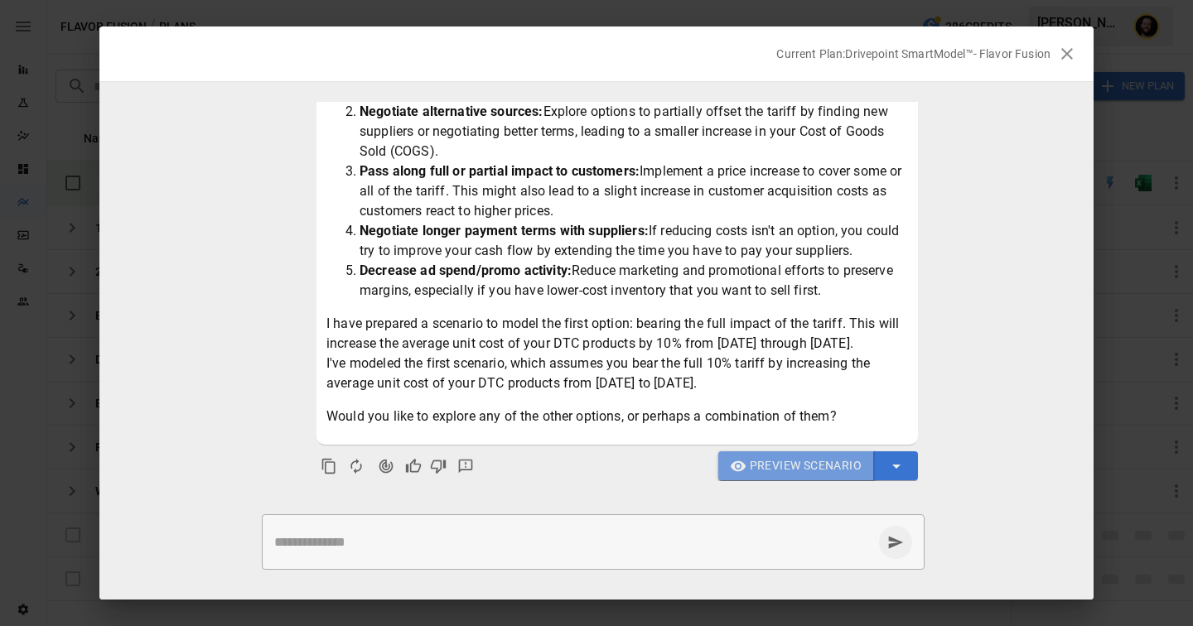
click at [766, 466] on span "Preview Scenario" at bounding box center [806, 466] width 112 height 21
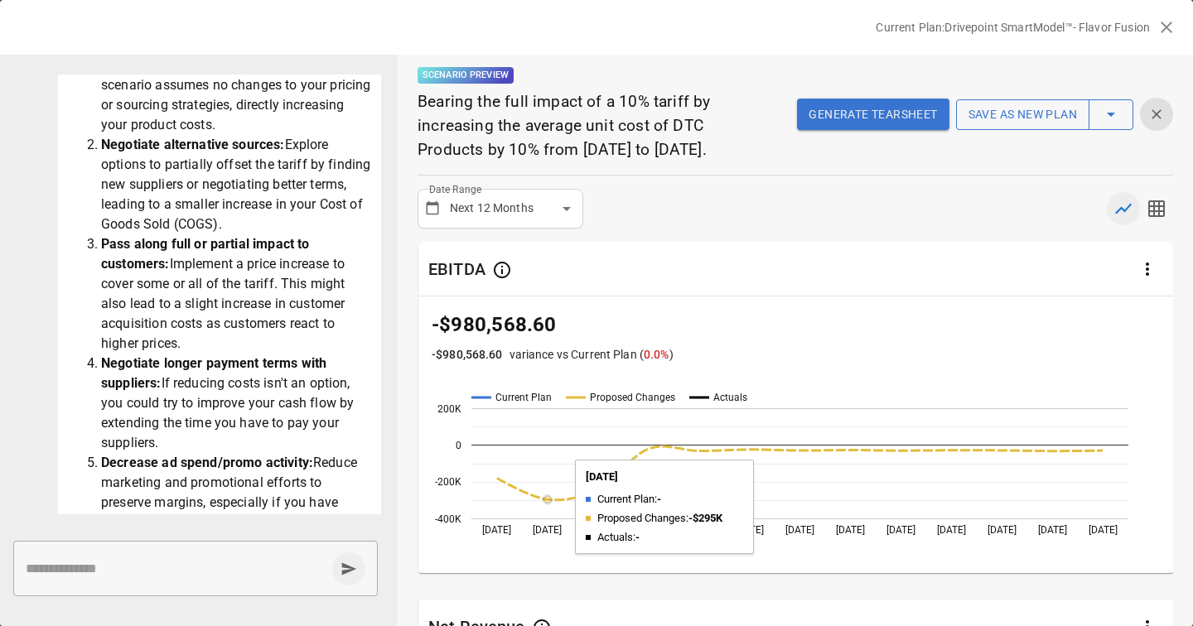
scroll to position [0, 0]
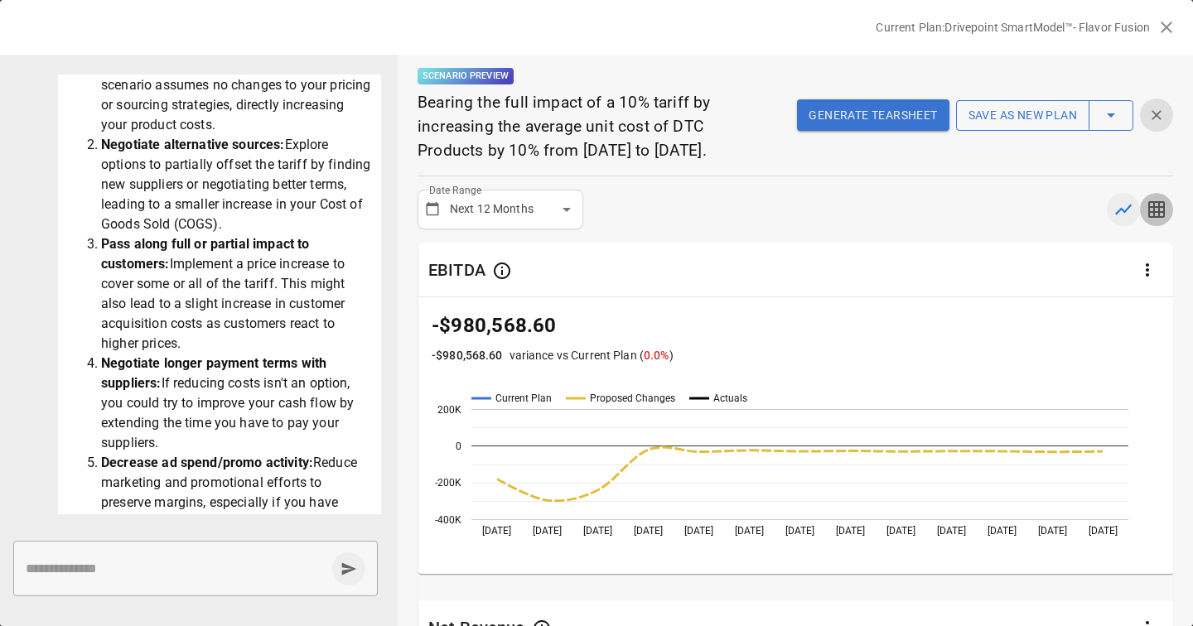
click at [1160, 220] on icon "button" at bounding box center [1157, 210] width 20 height 20
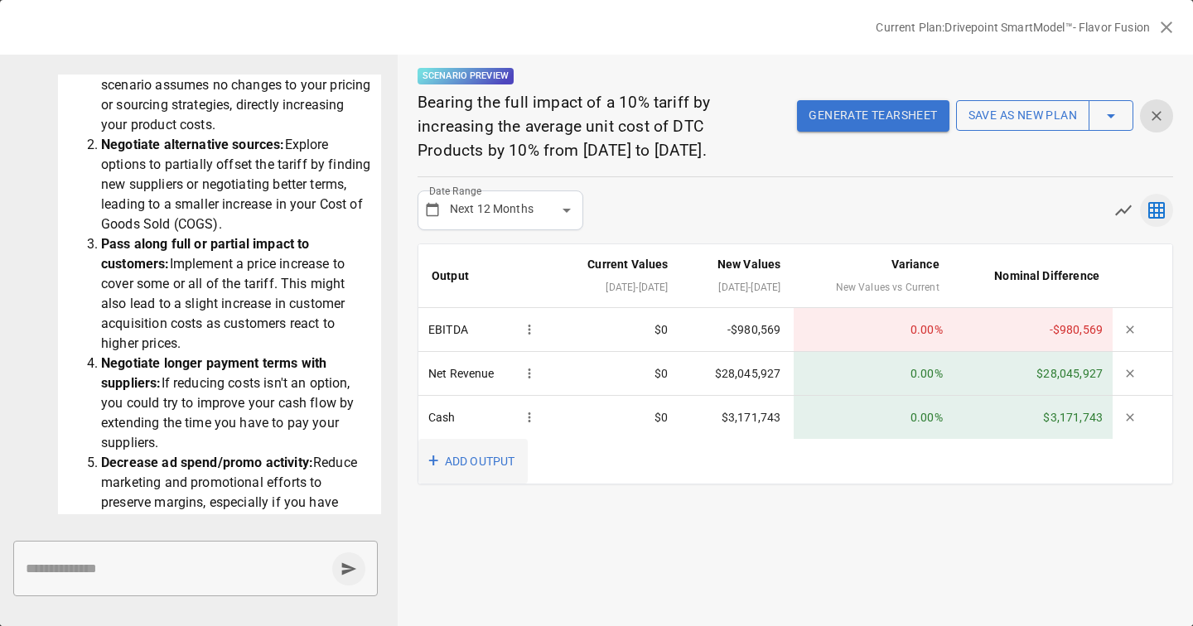
click at [476, 485] on button "+ ADD OUTPUT" at bounding box center [472, 462] width 109 height 46
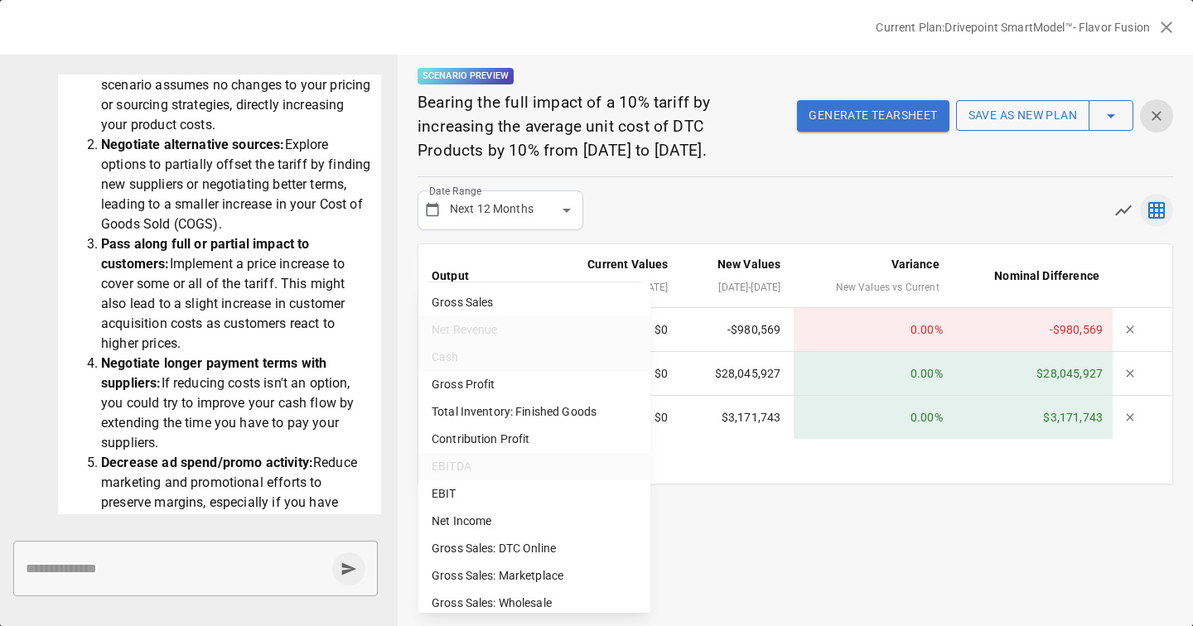
scroll to position [52, 0]
click at [471, 410] on li "Total Inventory: Finished Goods" at bounding box center [534, 410] width 232 height 27
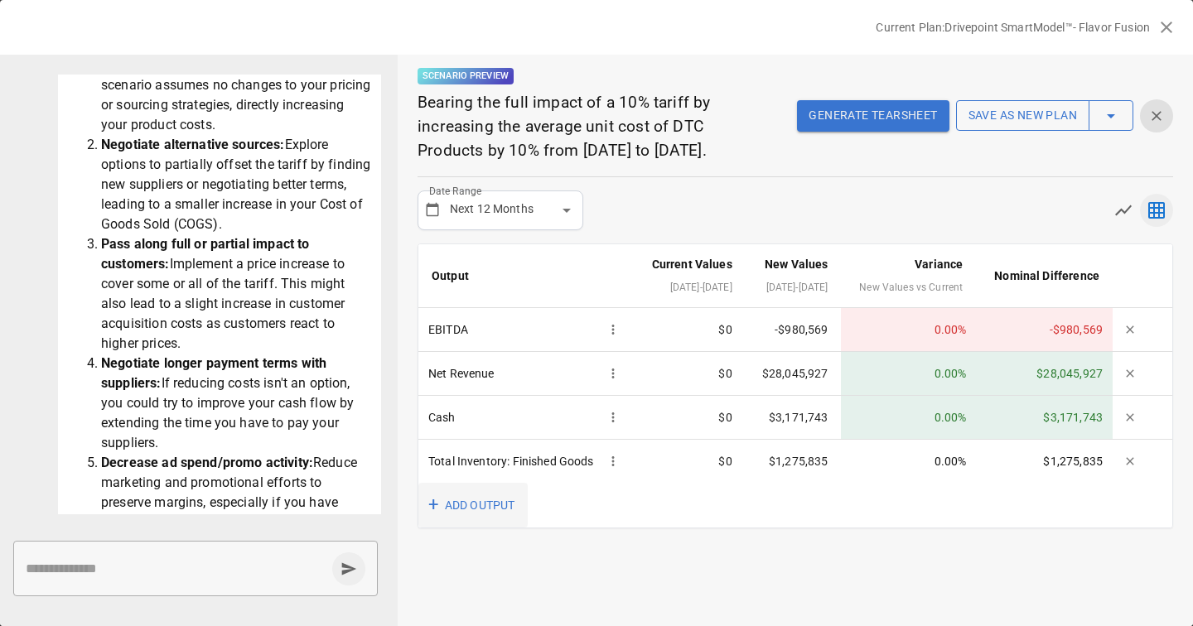
click at [488, 529] on button "+ ADD OUTPUT" at bounding box center [472, 506] width 109 height 46
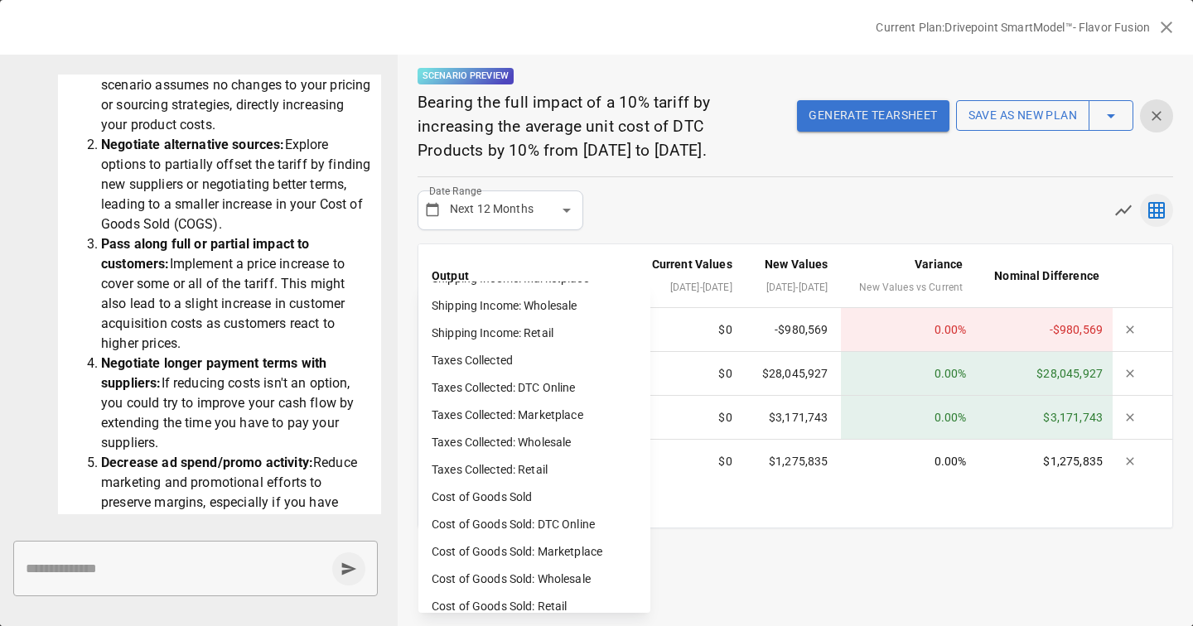
scroll to position [1128, 0]
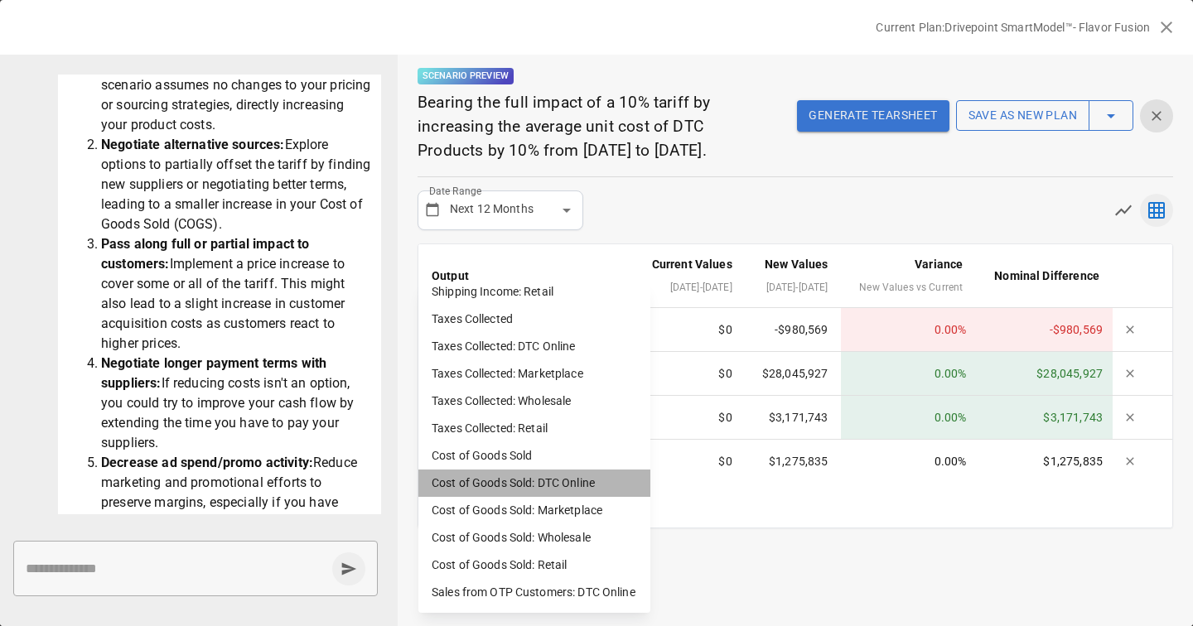
click at [506, 485] on li "Cost of Goods Sold: DTC Online" at bounding box center [534, 483] width 232 height 27
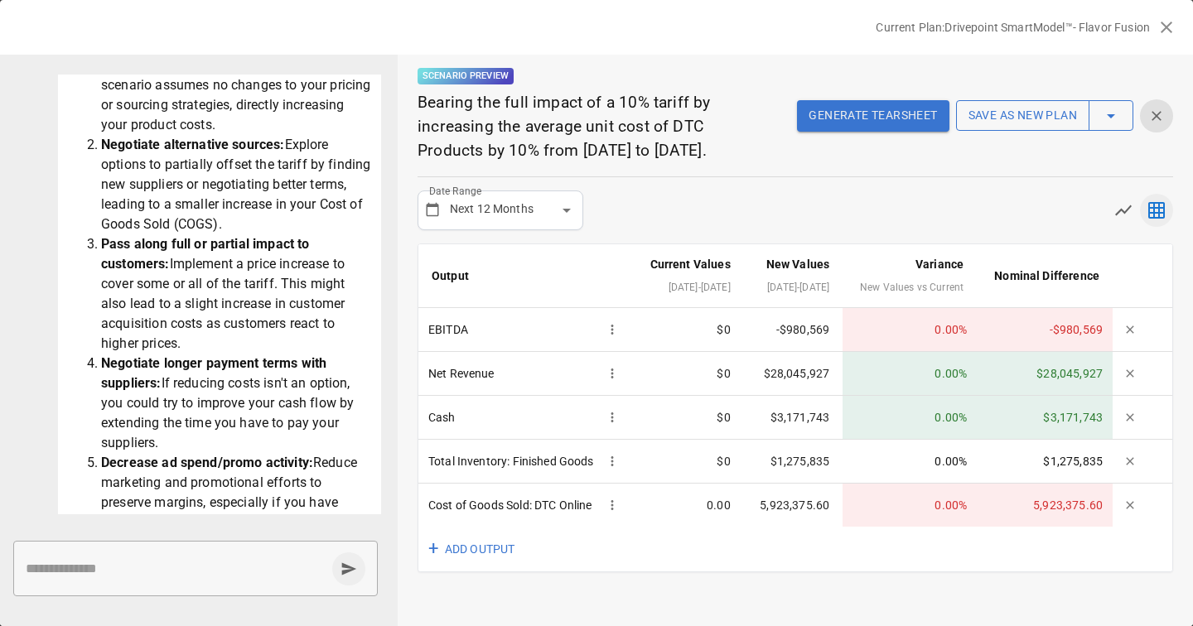
scroll to position [30, 0]
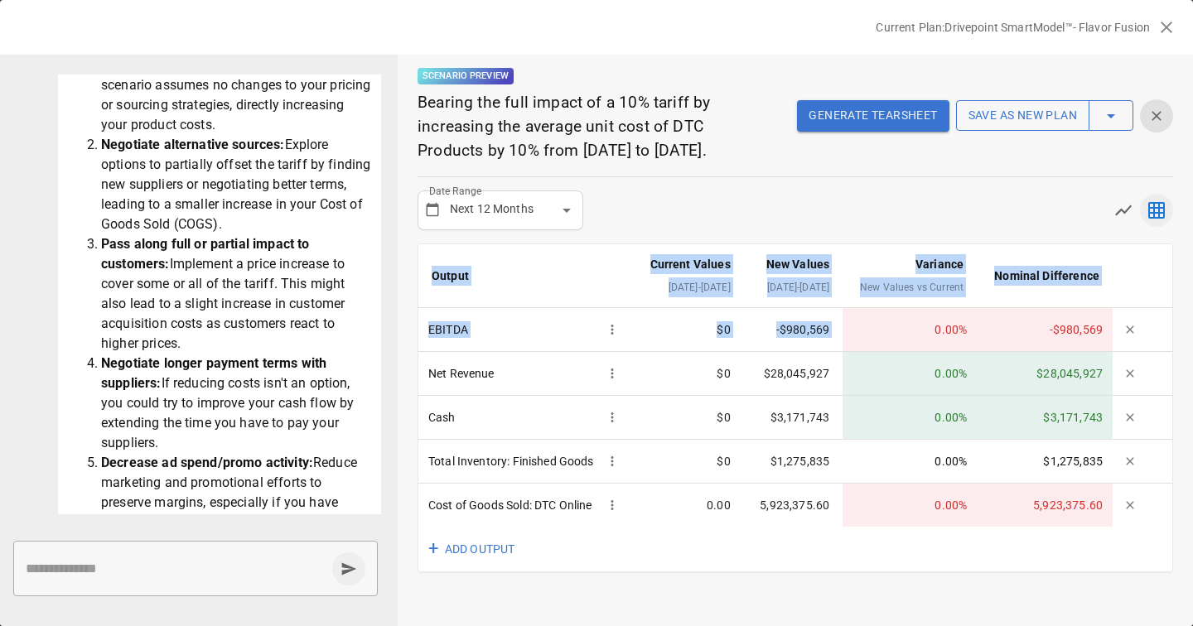
drag, startPoint x: 931, startPoint y: 340, endPoint x: 972, endPoint y: 577, distance: 240.4
click at [972, 573] on div "Output Current Values [DATE] - [DATE] New Values [DATE] - [DATE] Variance New V…" at bounding box center [796, 409] width 756 height 330
click at [906, 516] on td "0.00 %" at bounding box center [910, 505] width 134 height 43
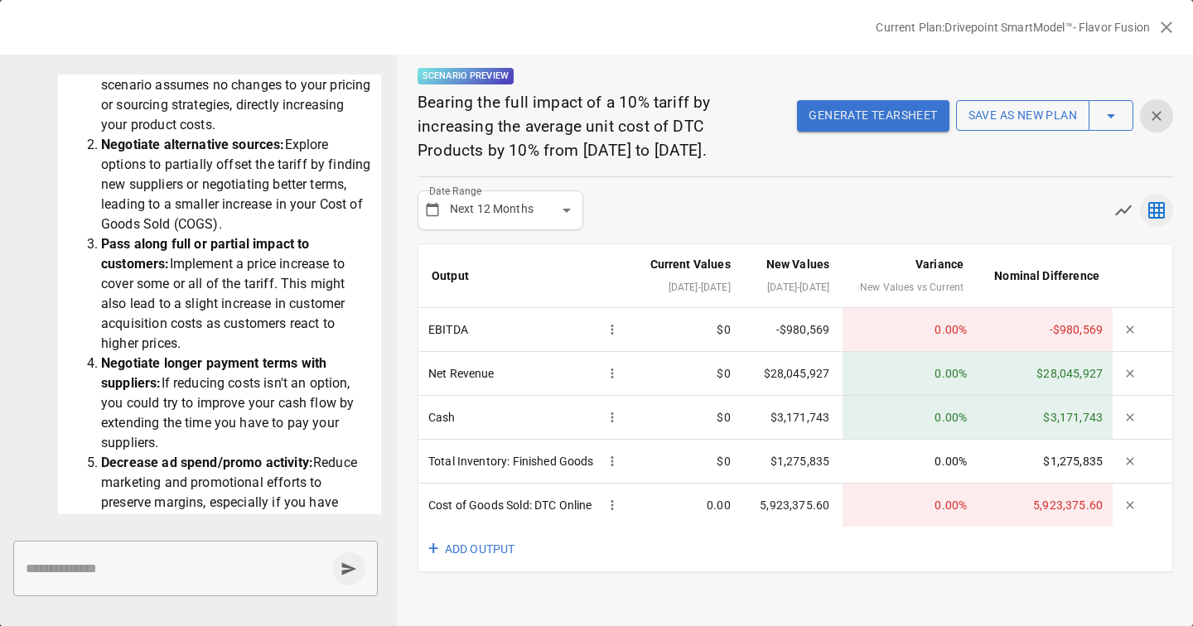
click at [751, 200] on div "**********" at bounding box center [796, 211] width 756 height 40
